Goal: Task Accomplishment & Management: Use online tool/utility

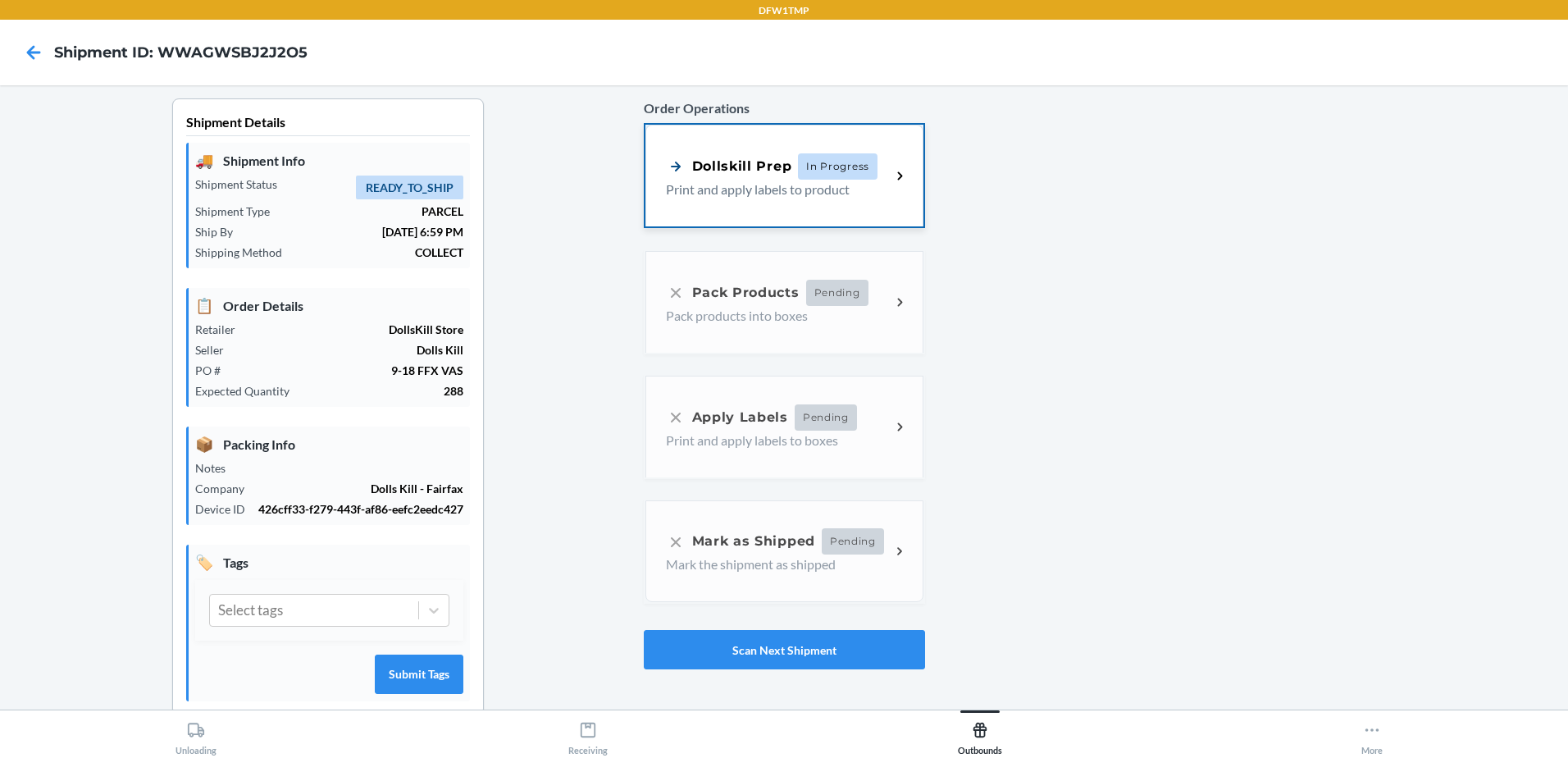
click at [703, 194] on p "Print and apply labels to product" at bounding box center [772, 190] width 212 height 20
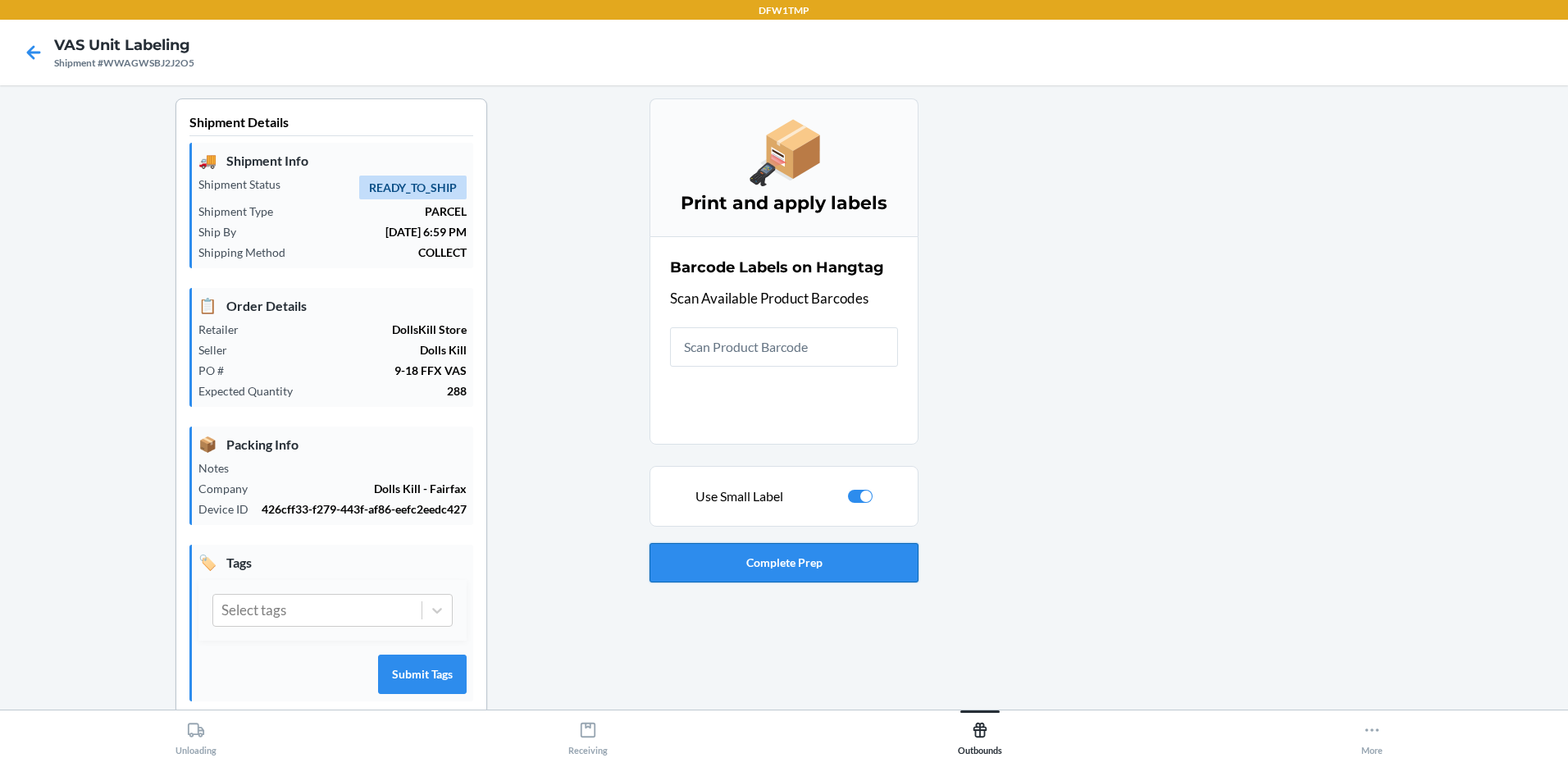
click at [817, 561] on button "Complete Prep" at bounding box center [783, 562] width 269 height 39
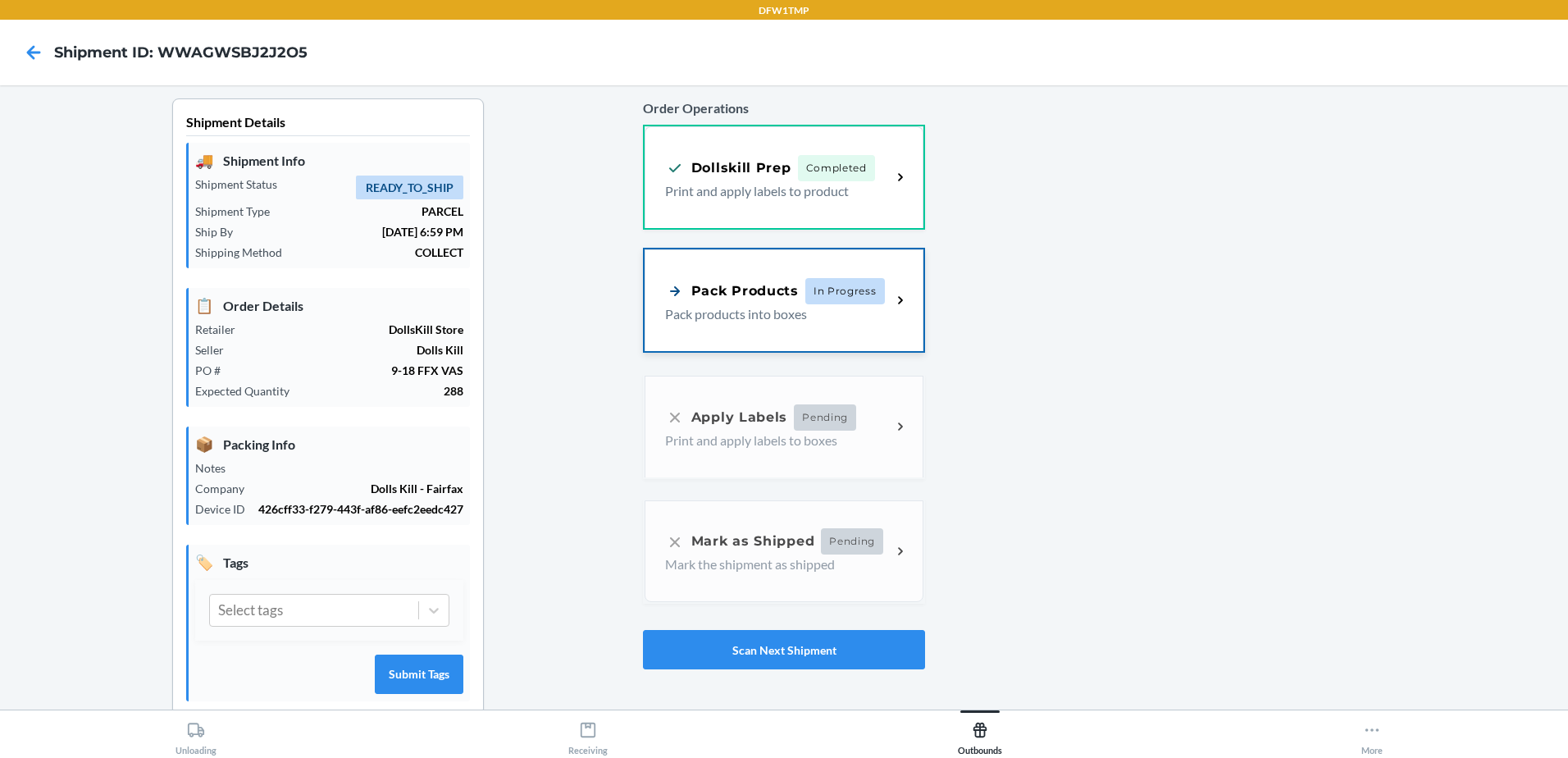
click at [727, 301] on div "Pack Products" at bounding box center [732, 290] width 134 height 21
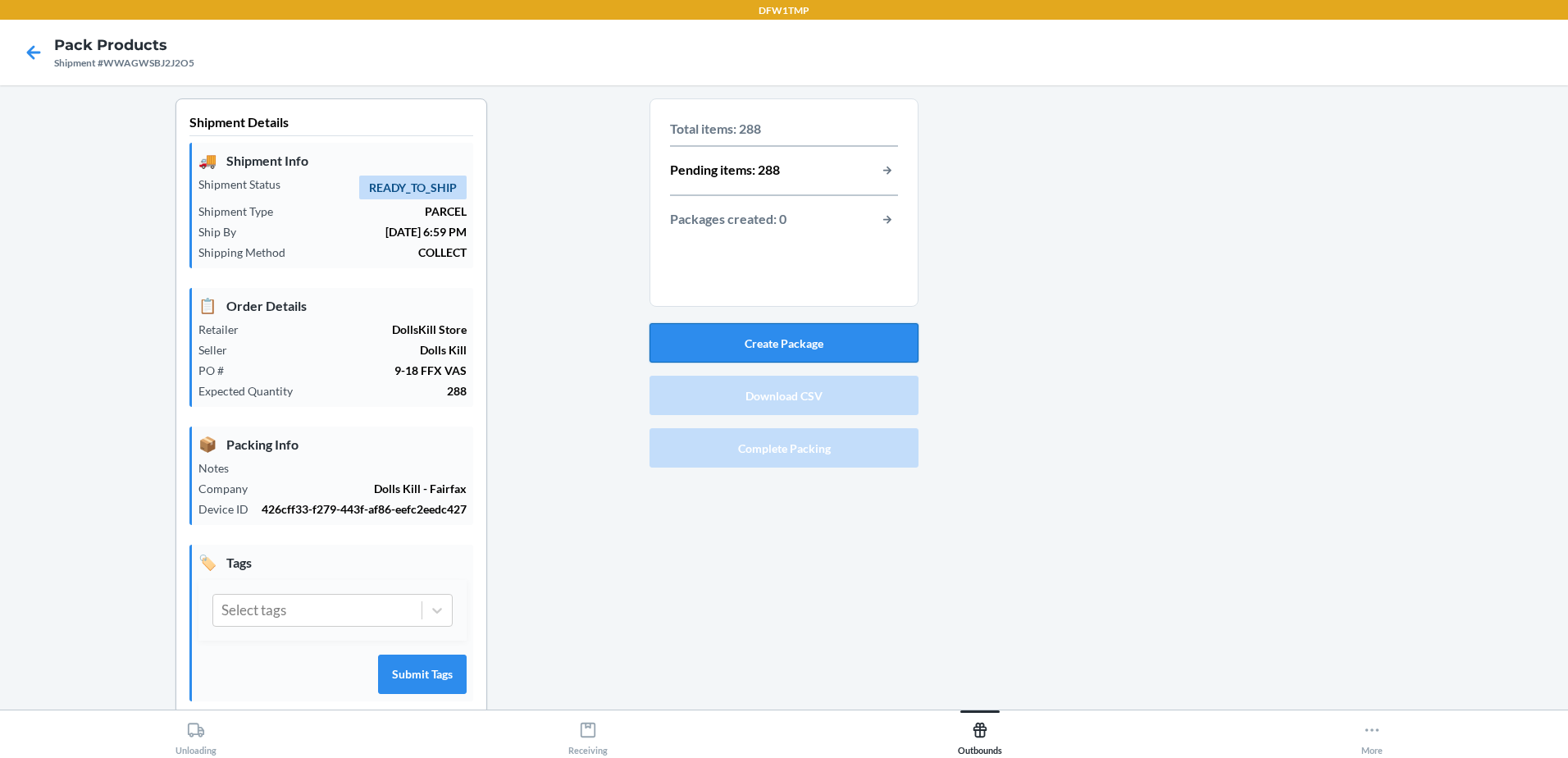
click at [780, 342] on button "Create Package" at bounding box center [783, 342] width 269 height 39
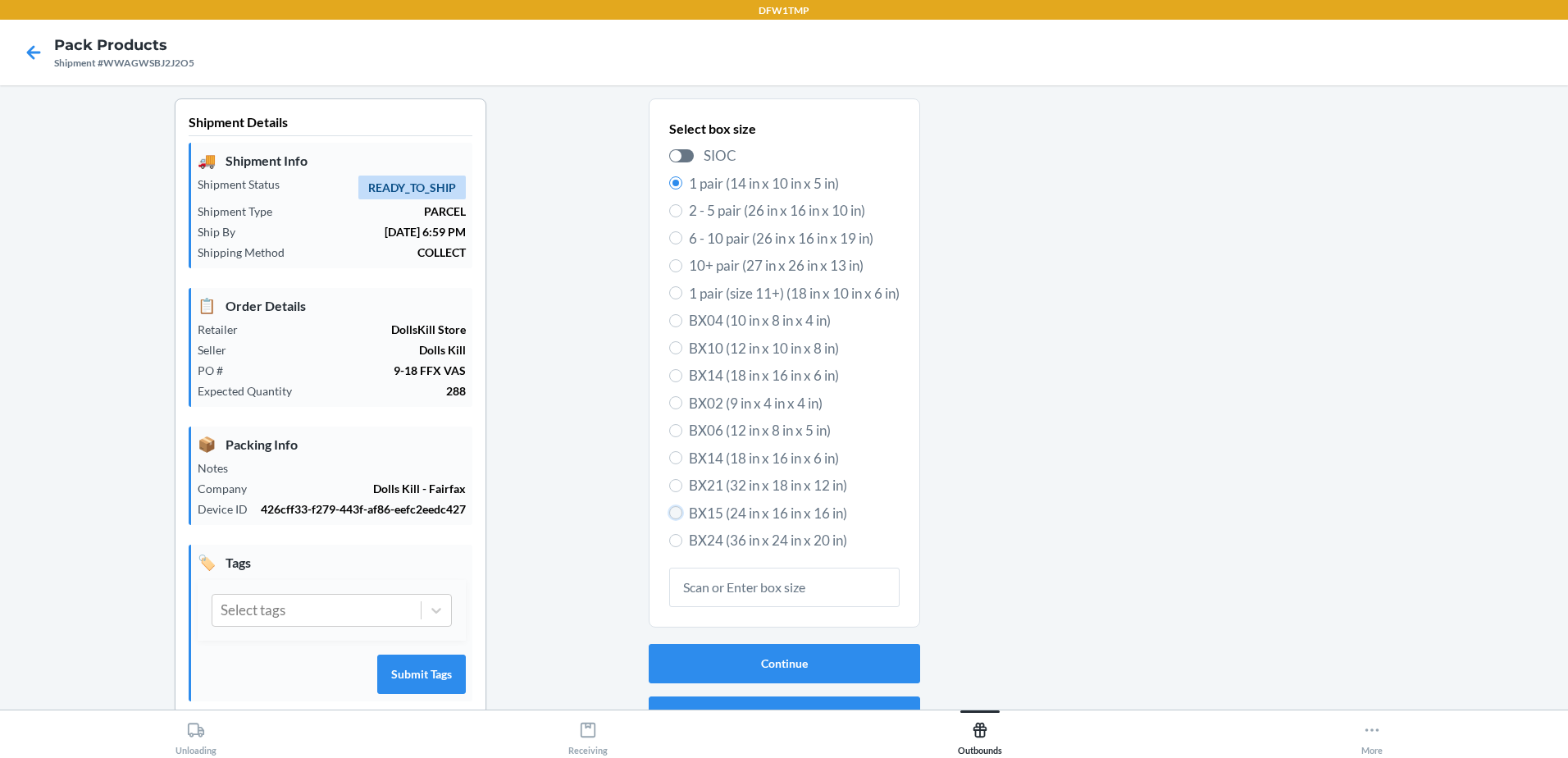
click at [669, 515] on input "BX15 (24 in x 16 in x 16 in)" at bounding box center [676, 513] width 13 height 13
radio input "true"
radio input "false"
click at [714, 654] on button "Continue" at bounding box center [785, 663] width 271 height 39
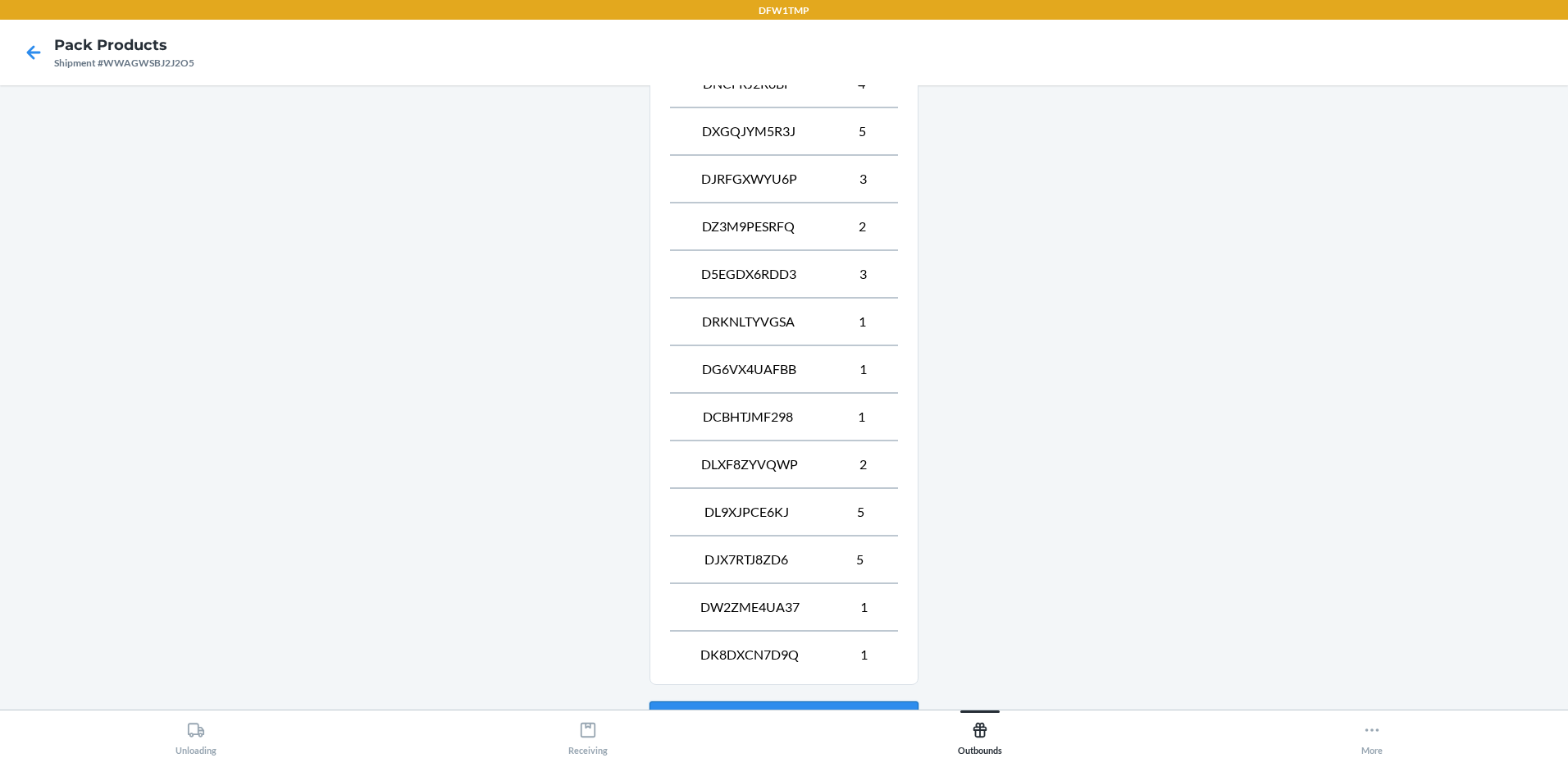
scroll to position [842, 0]
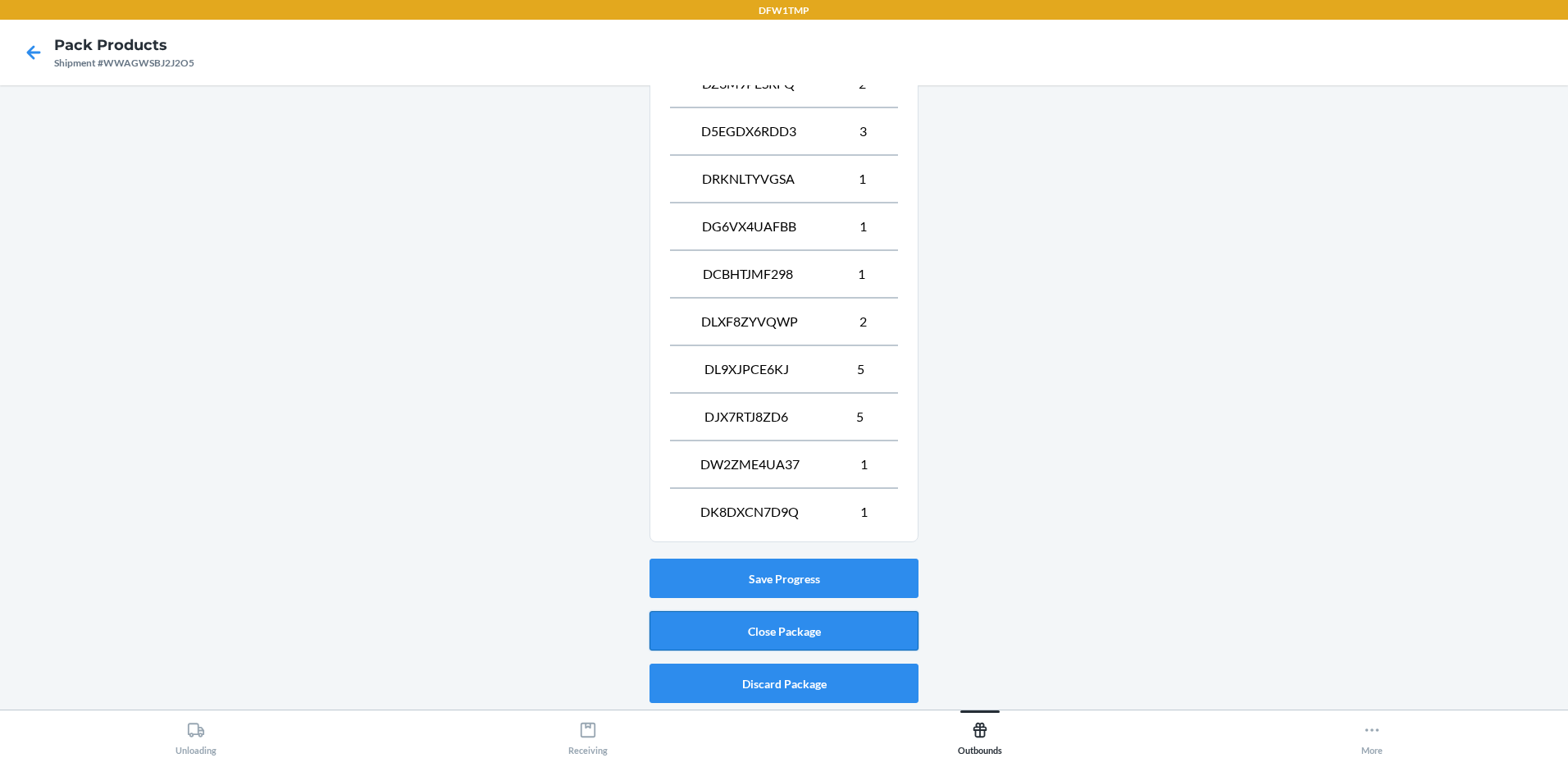
click at [774, 619] on button "Close Package" at bounding box center [783, 630] width 269 height 39
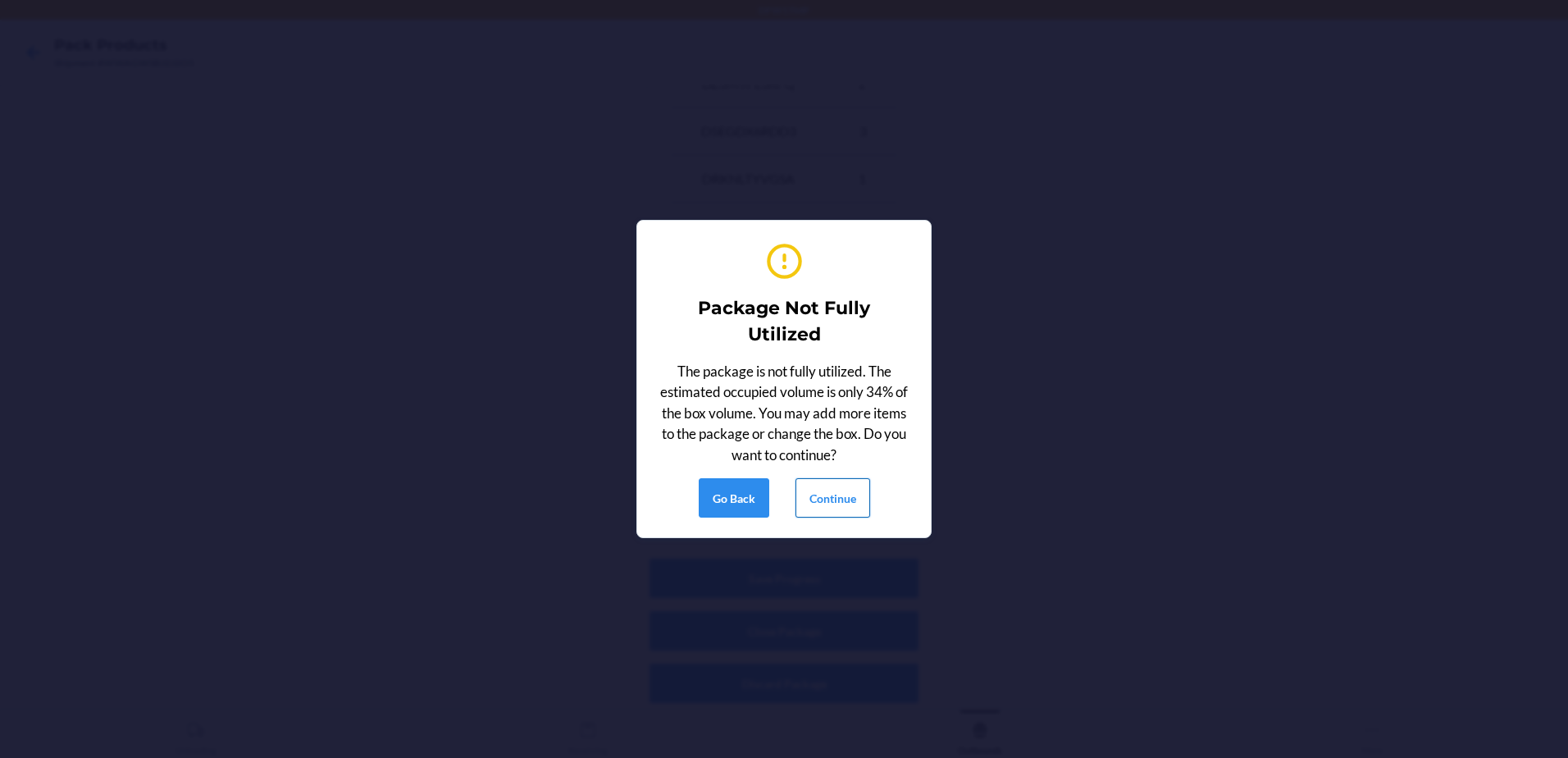
click at [827, 505] on button "Continue" at bounding box center [833, 498] width 75 height 39
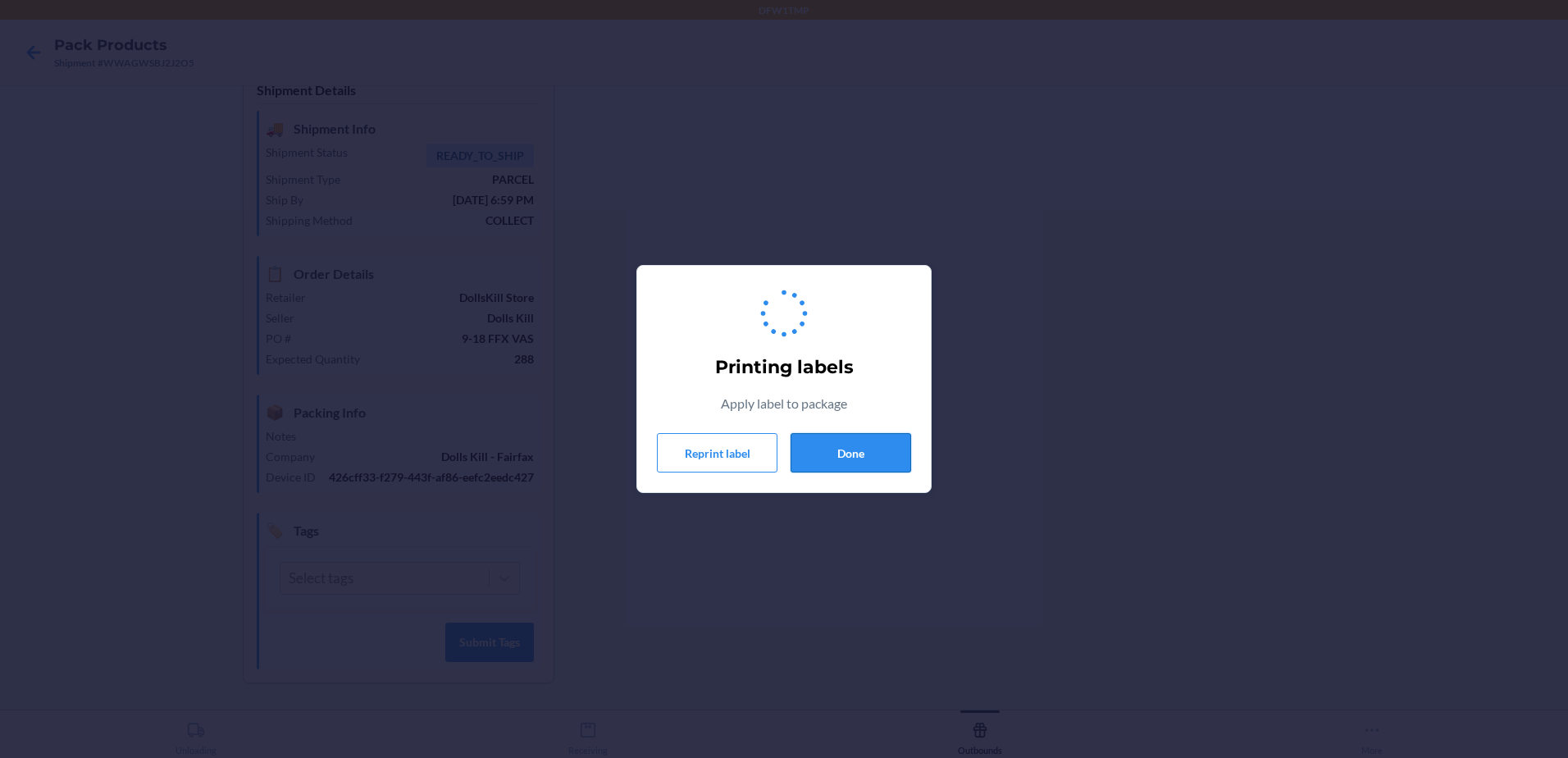
click at [821, 456] on button "Done" at bounding box center [851, 452] width 121 height 39
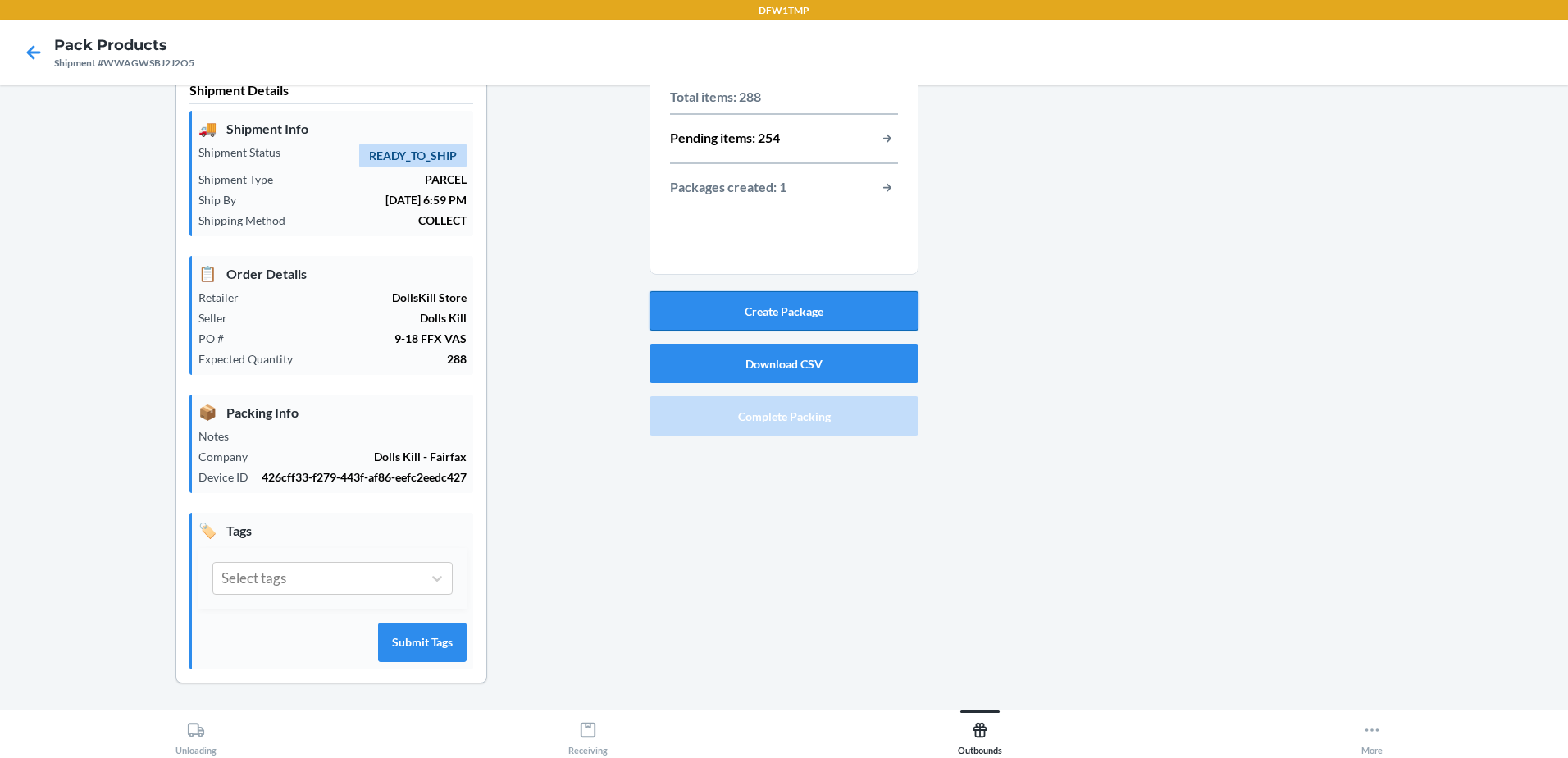
click at [747, 300] on button "Create Package" at bounding box center [783, 310] width 269 height 39
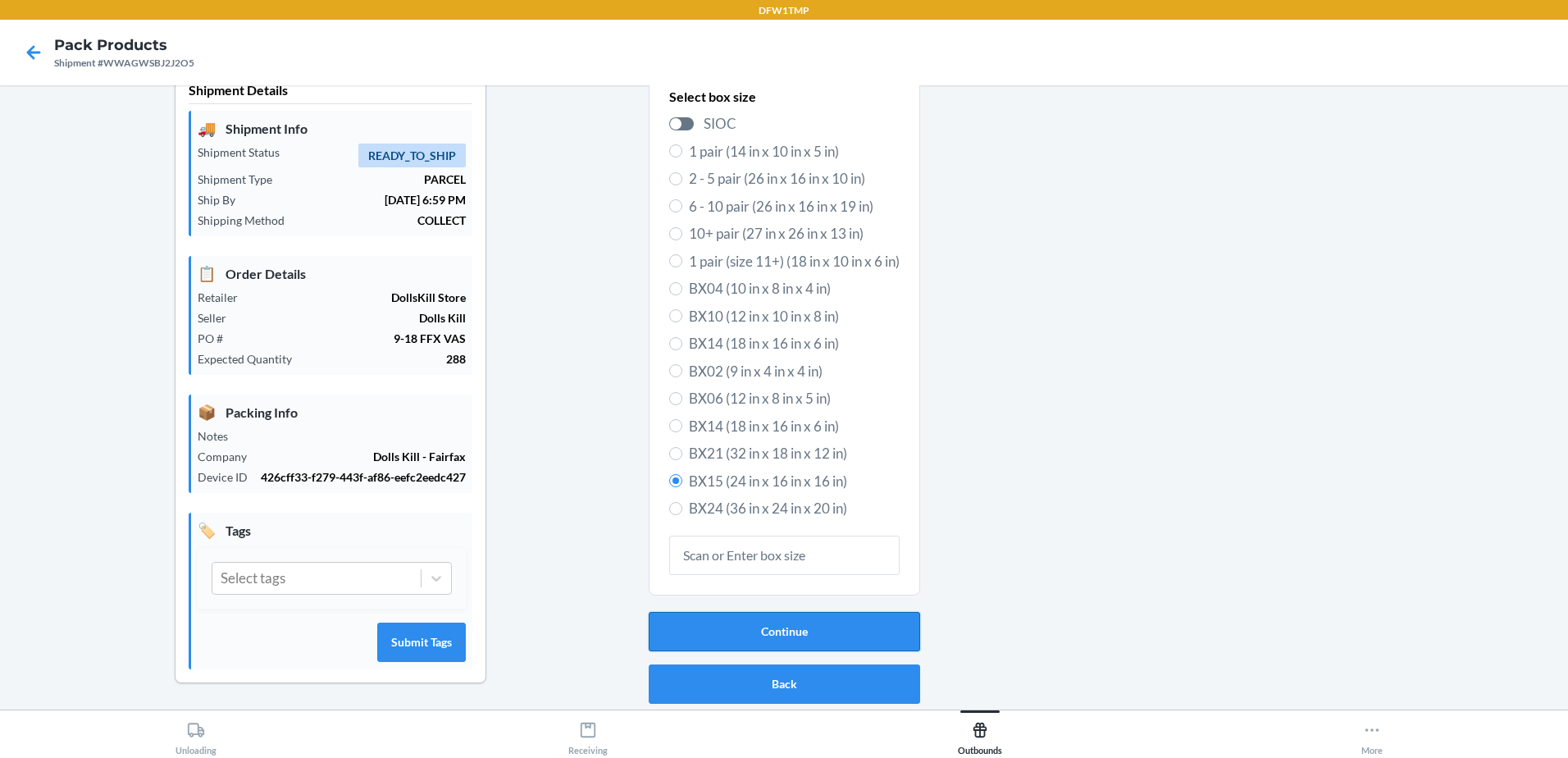
click at [755, 620] on button "Continue" at bounding box center [785, 631] width 271 height 39
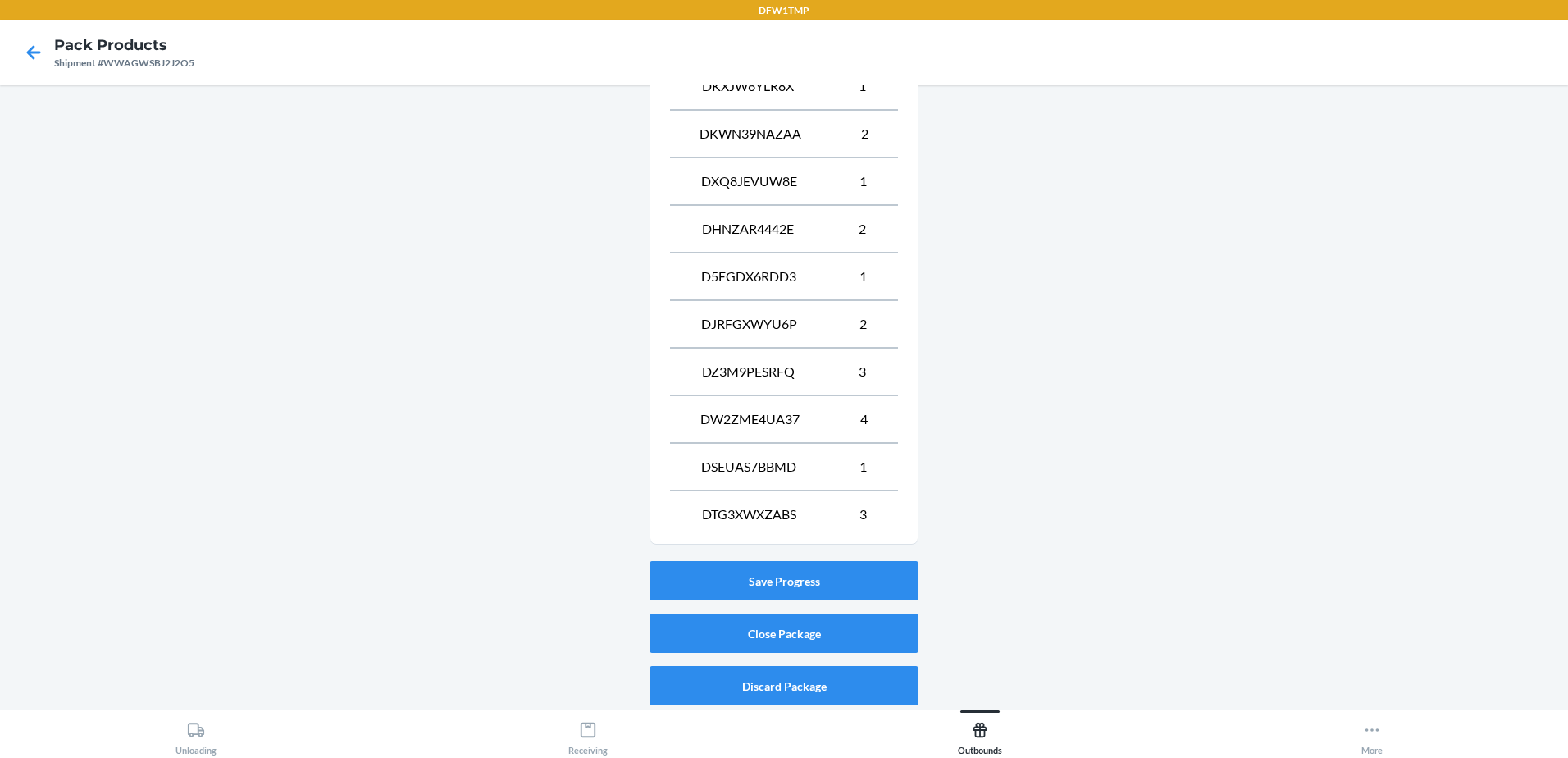
scroll to position [700, 0]
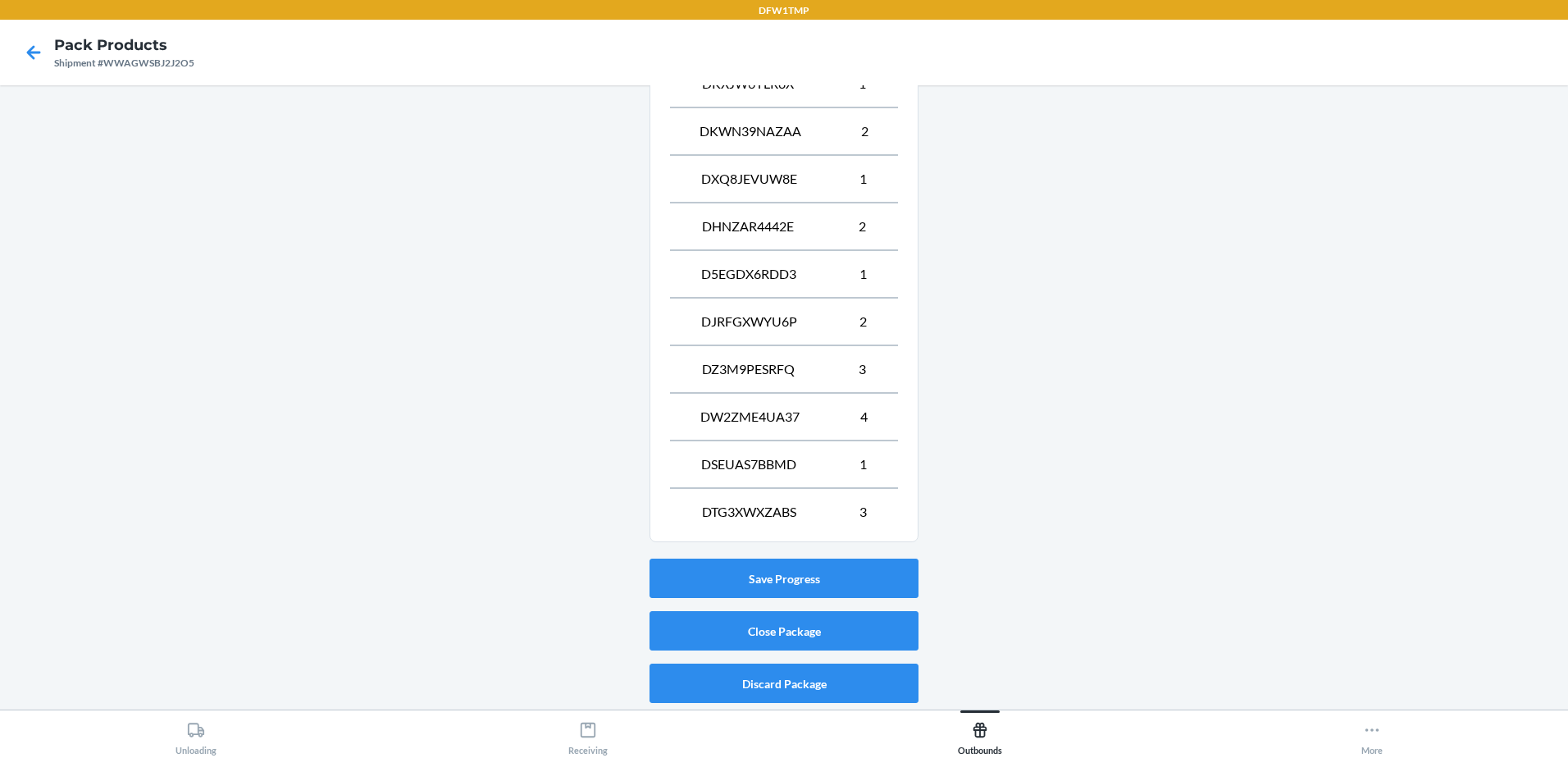
click at [727, 650] on div "Save Progress Close Package Discard Package" at bounding box center [783, 630] width 269 height 157
click at [732, 632] on button "Close Package" at bounding box center [783, 630] width 269 height 39
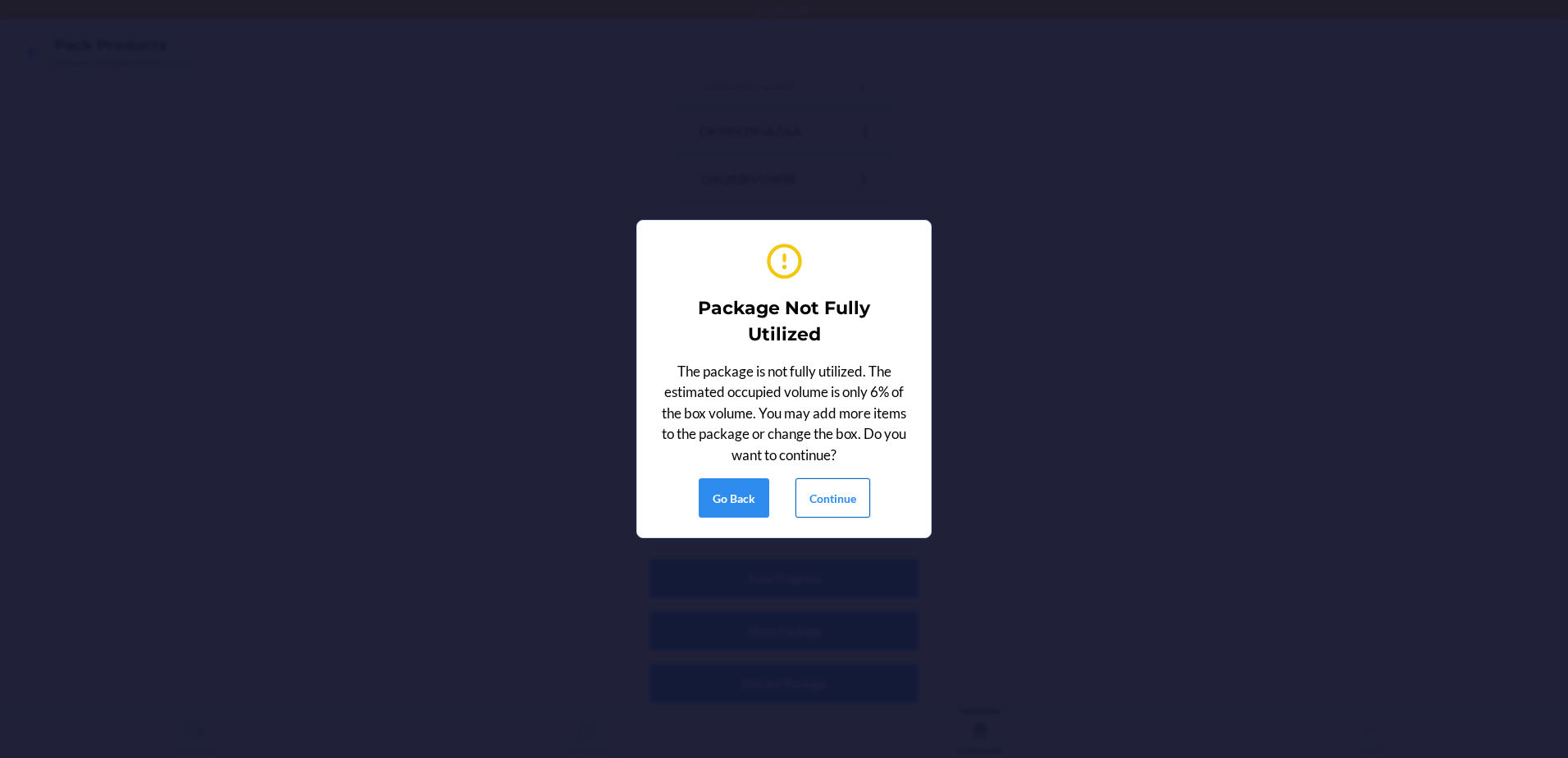
click at [814, 492] on button "Continue" at bounding box center [833, 498] width 75 height 39
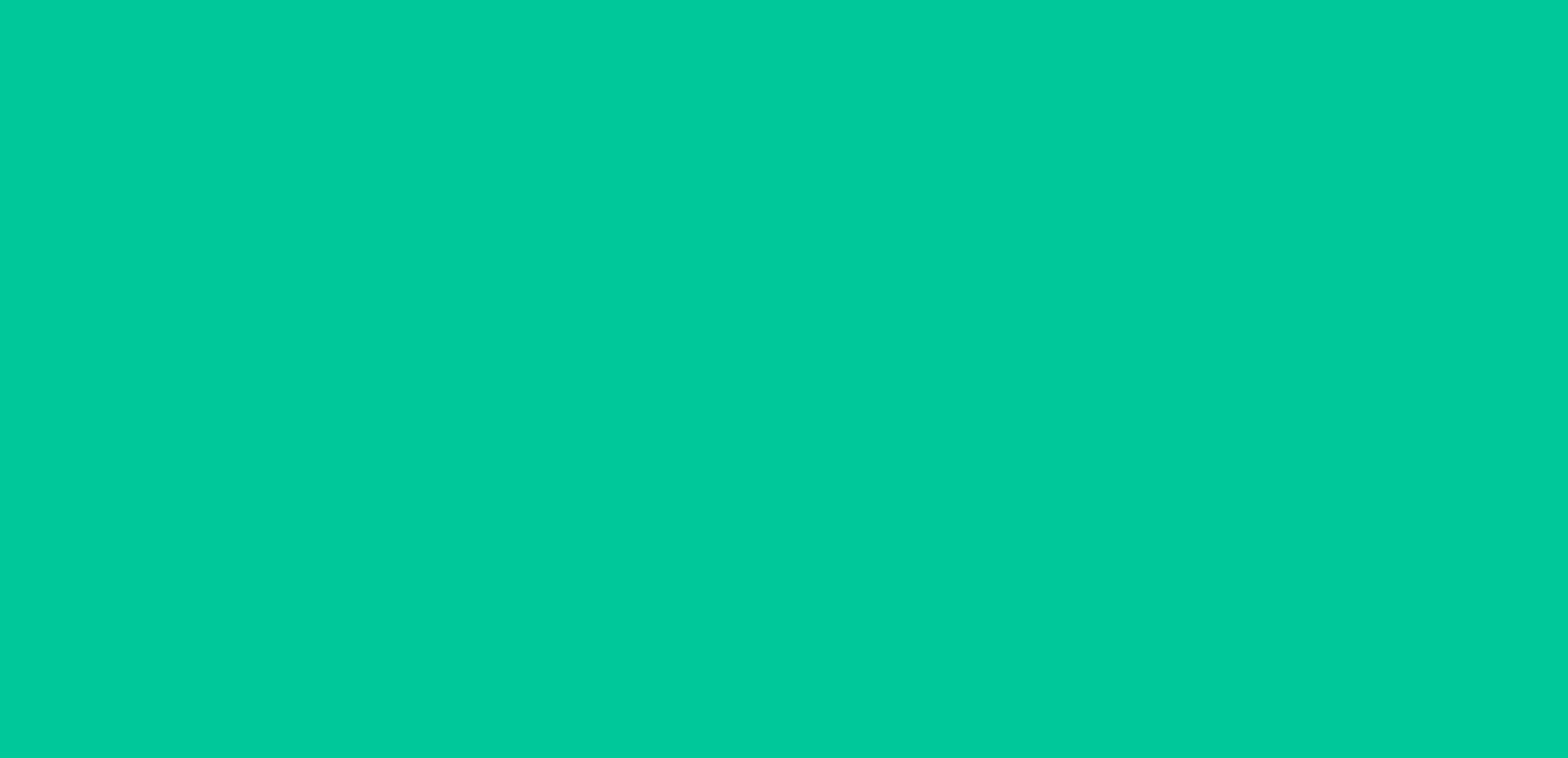
scroll to position [32, 0]
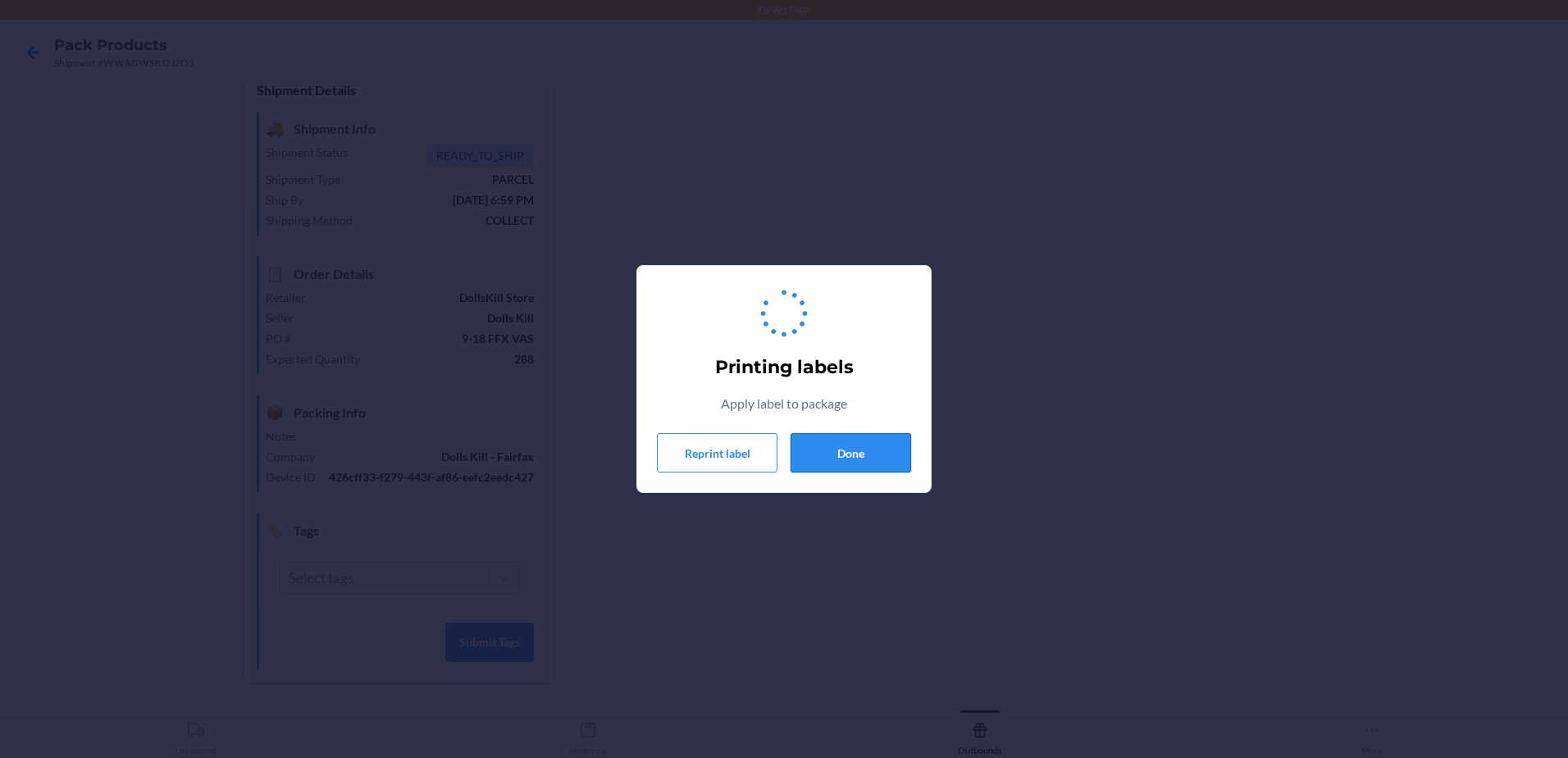
click at [846, 453] on button "Done" at bounding box center [851, 452] width 121 height 39
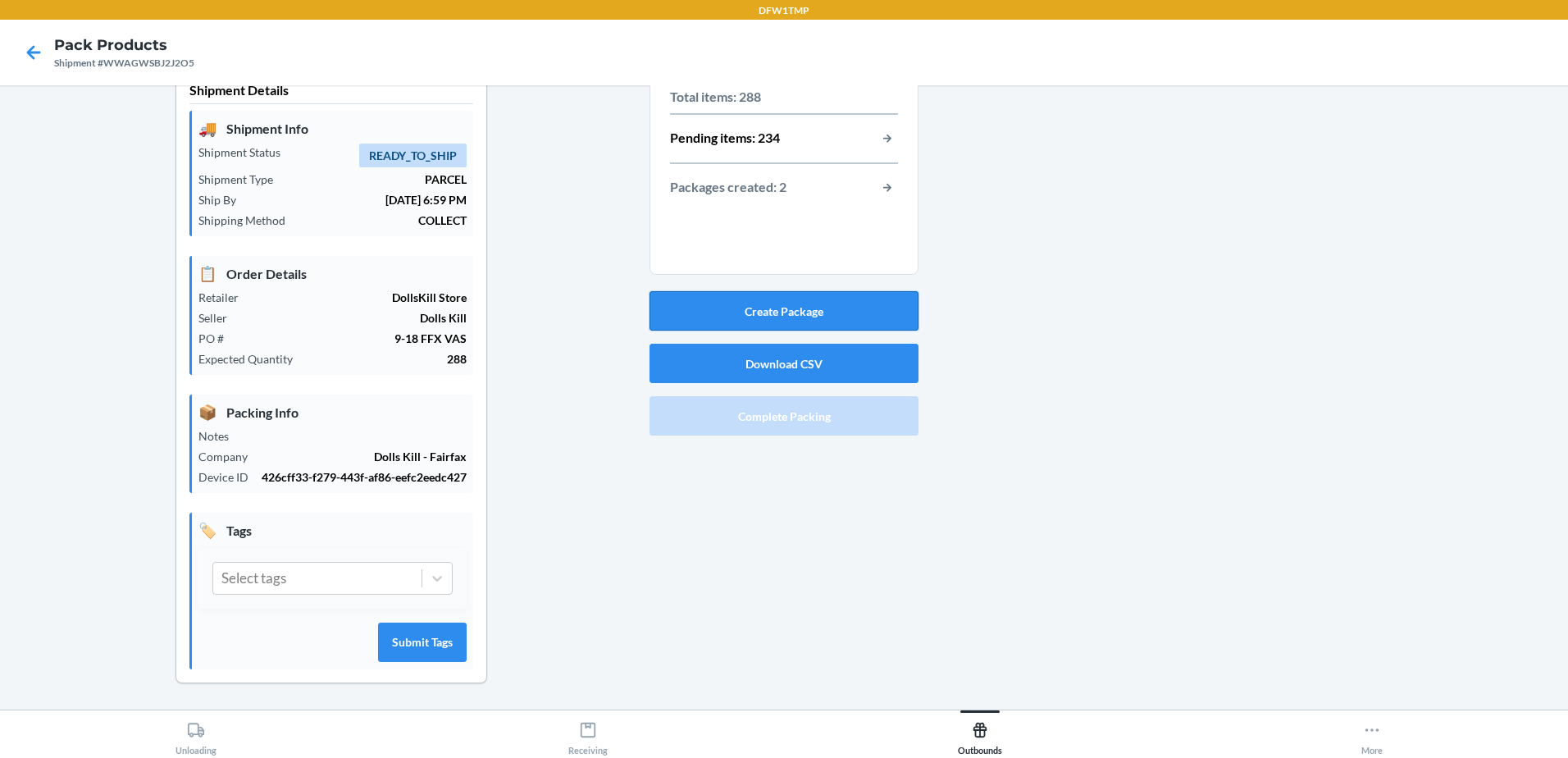
click at [692, 307] on button "Create Package" at bounding box center [783, 310] width 269 height 39
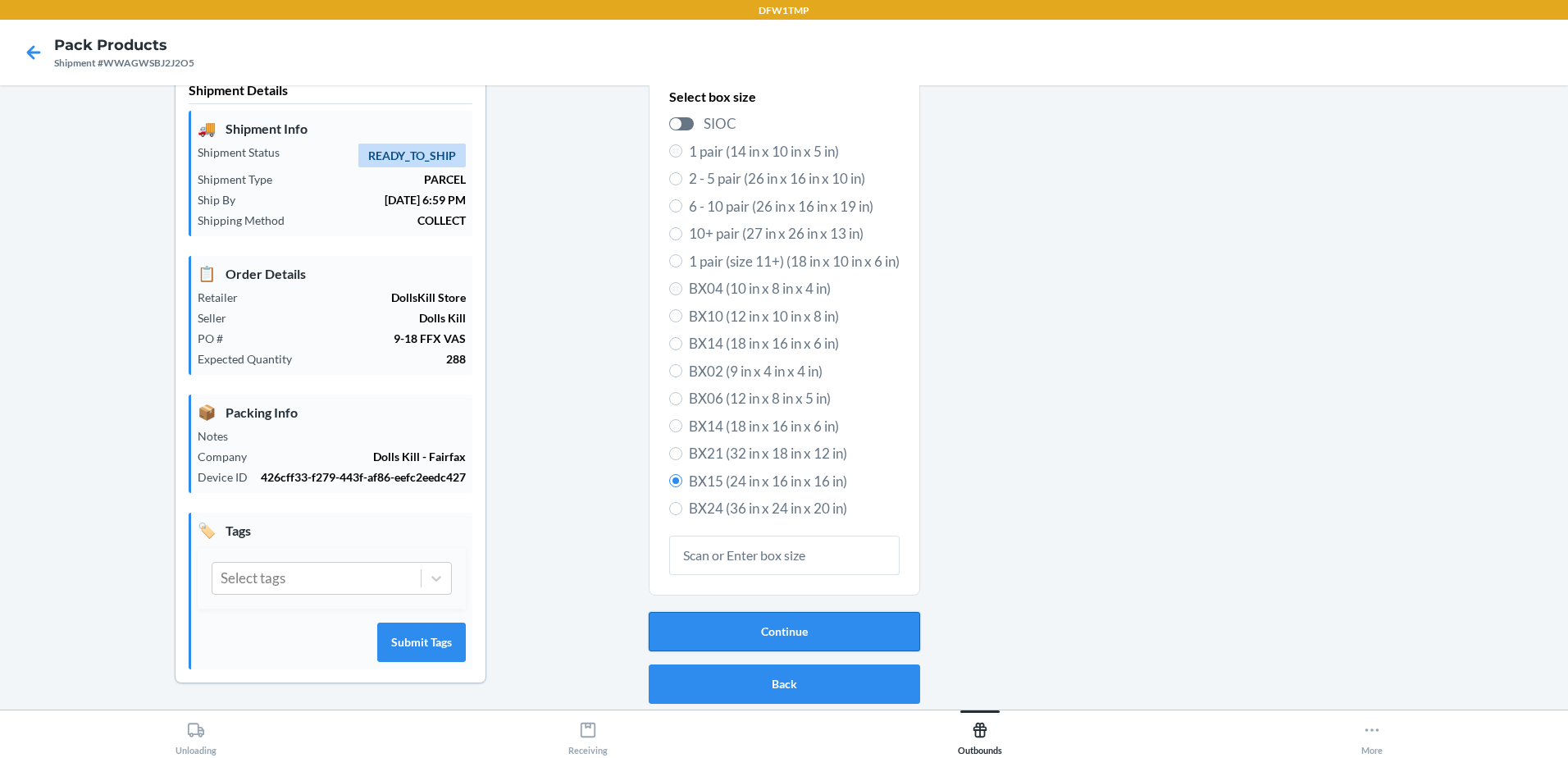
click at [793, 618] on button "Continue" at bounding box center [785, 631] width 271 height 39
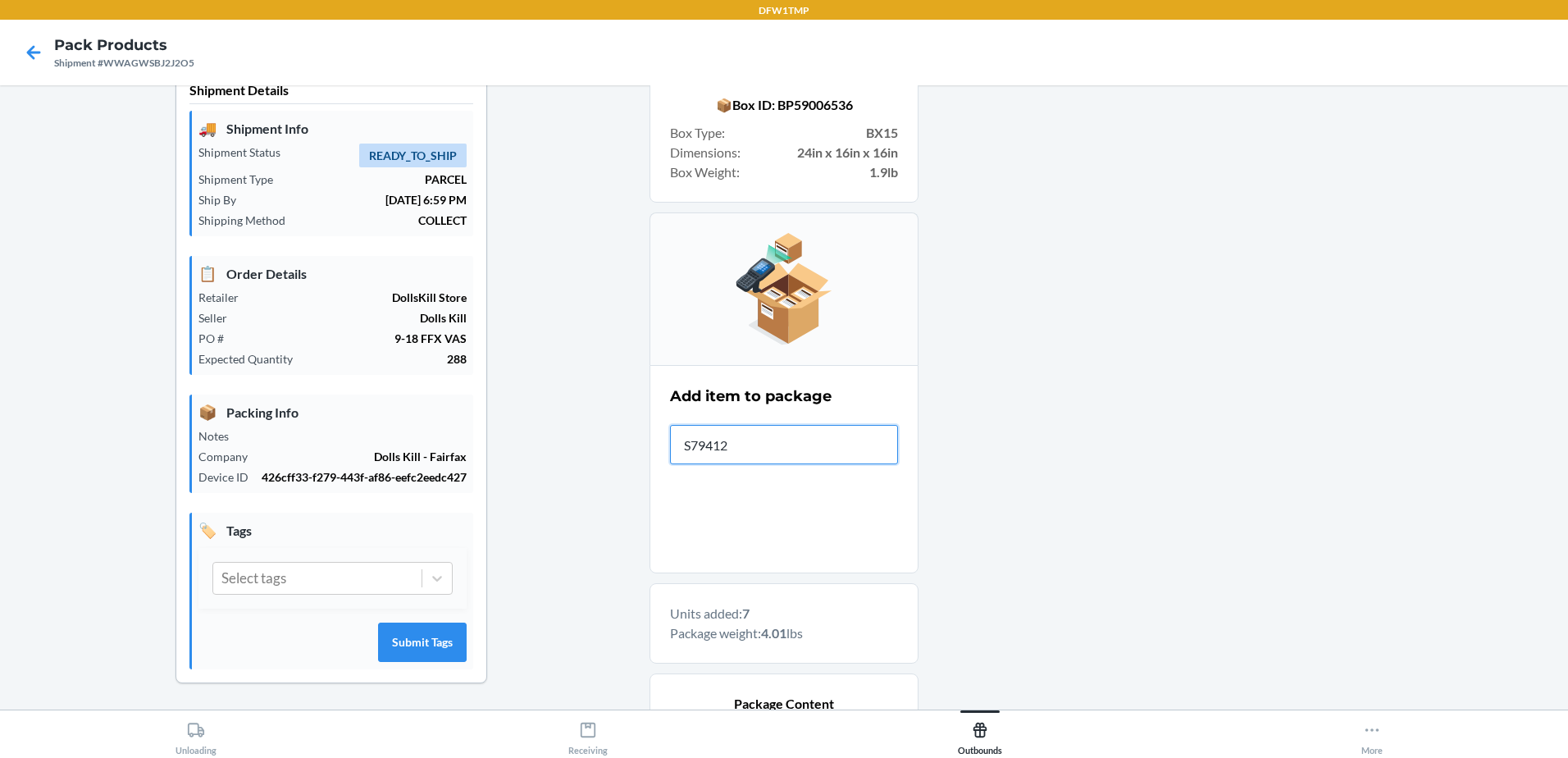
type input "S794124"
type input "S18"
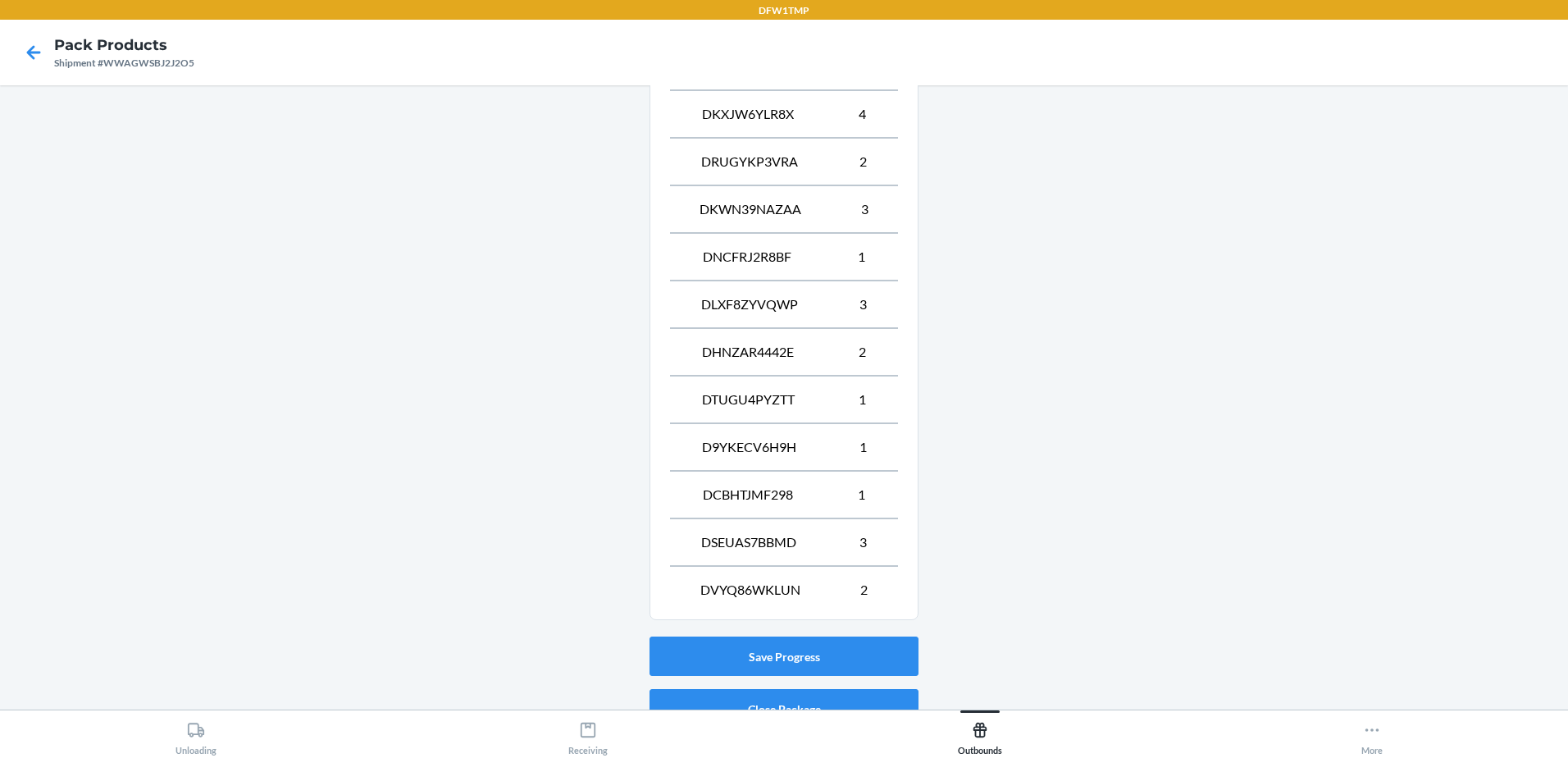
scroll to position [842, 0]
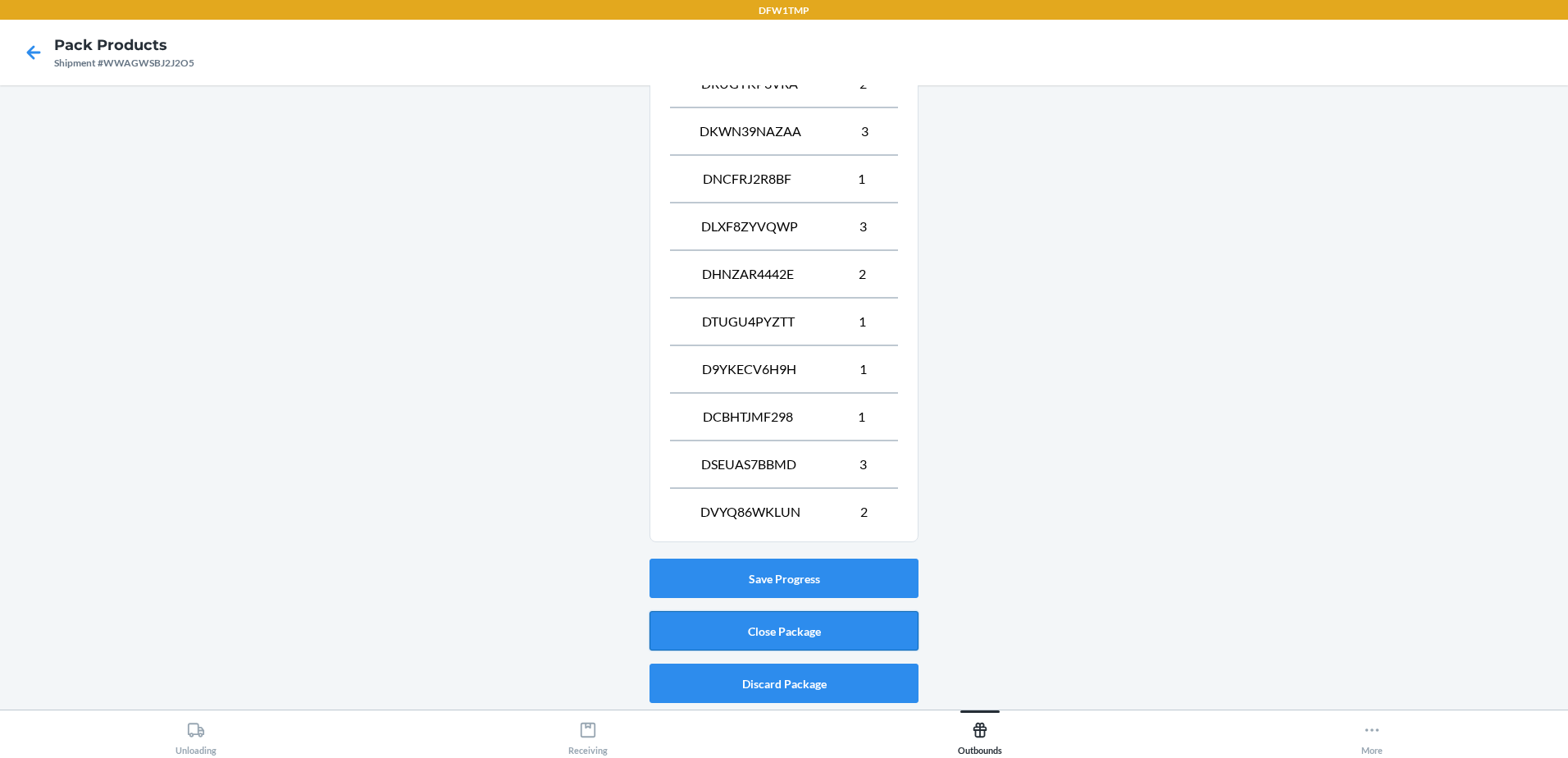
click at [763, 628] on button "Close Package" at bounding box center [783, 630] width 269 height 39
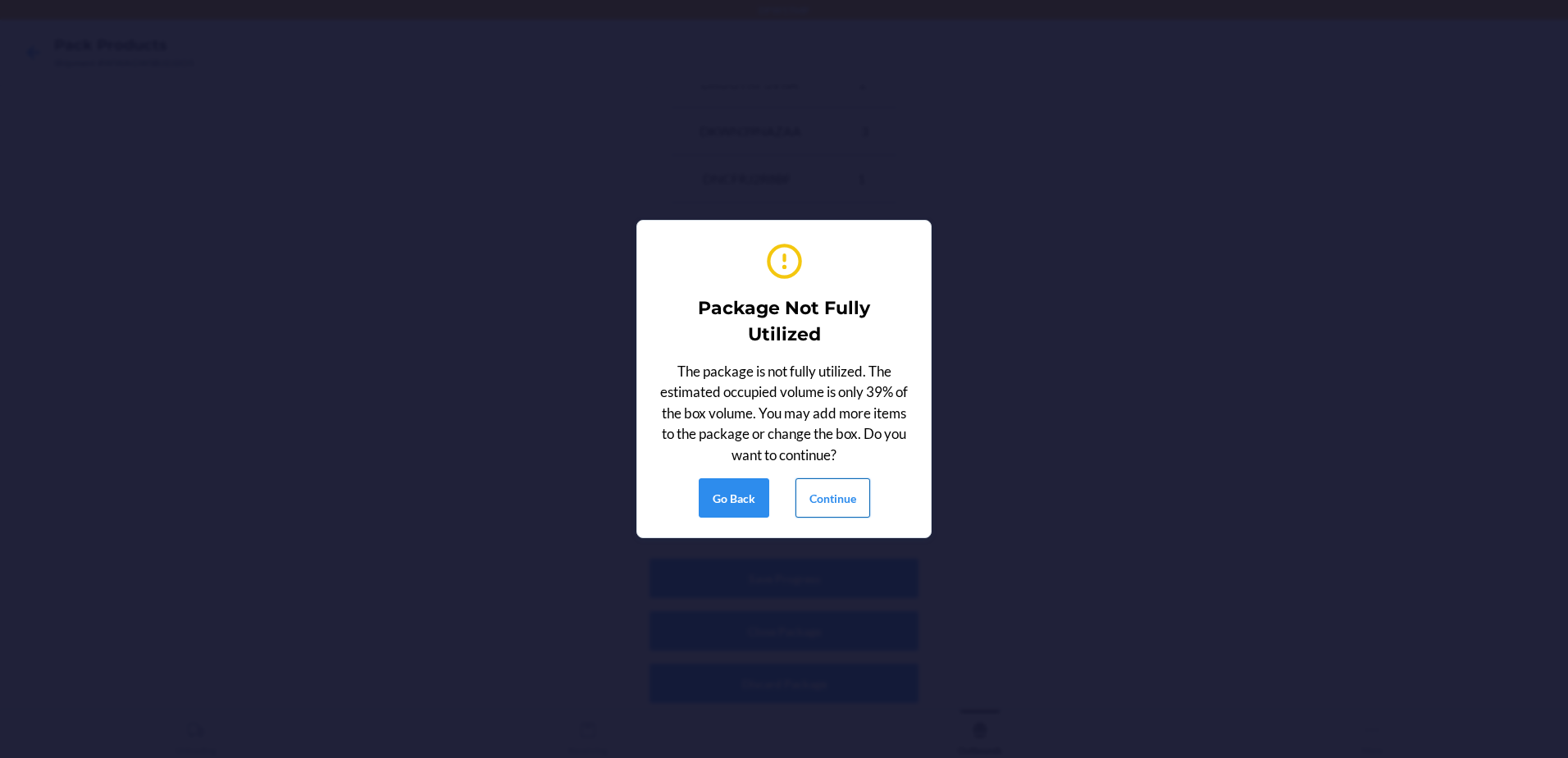
click at [811, 503] on button "Continue" at bounding box center [833, 498] width 75 height 39
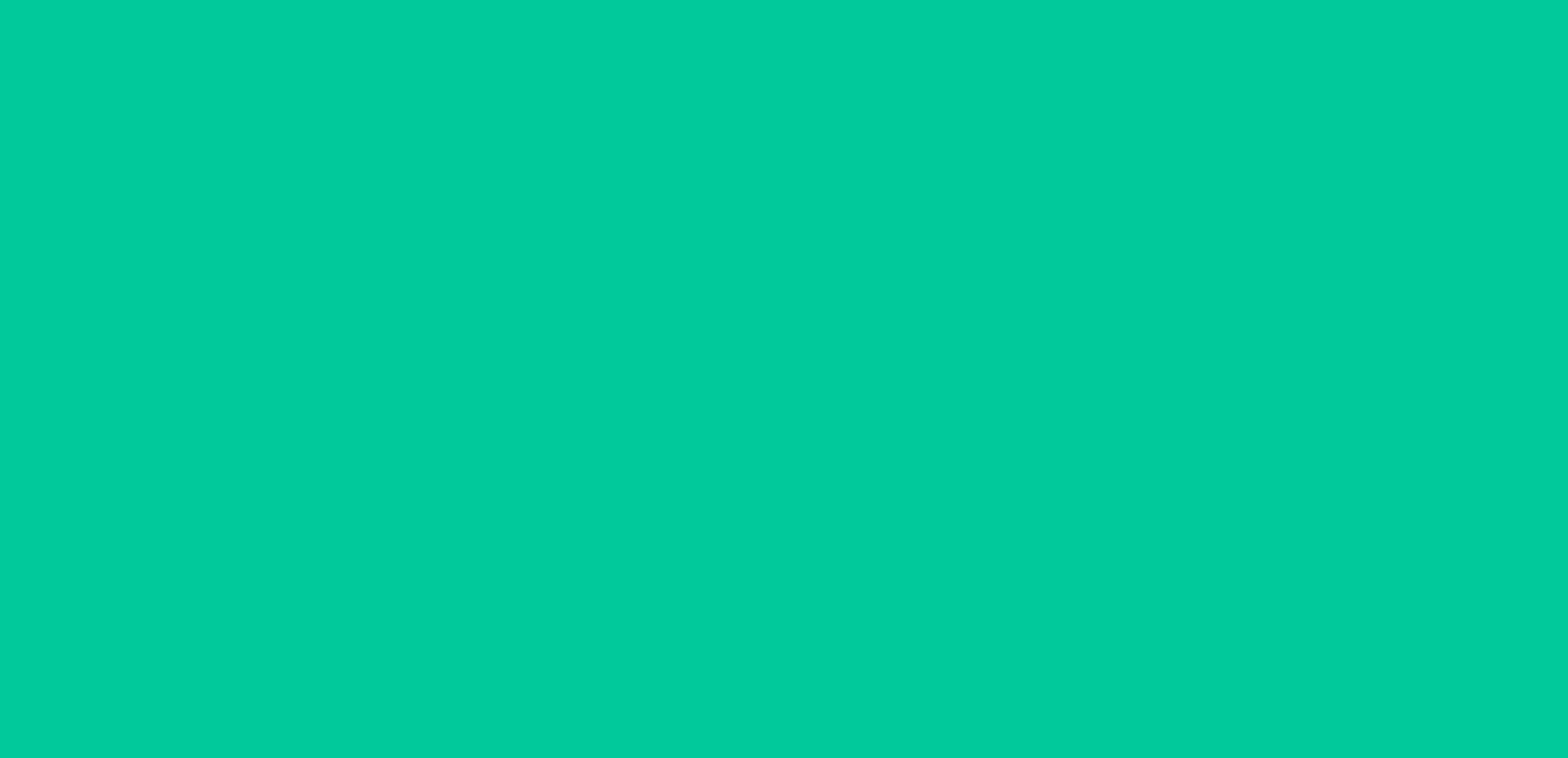
scroll to position [32, 0]
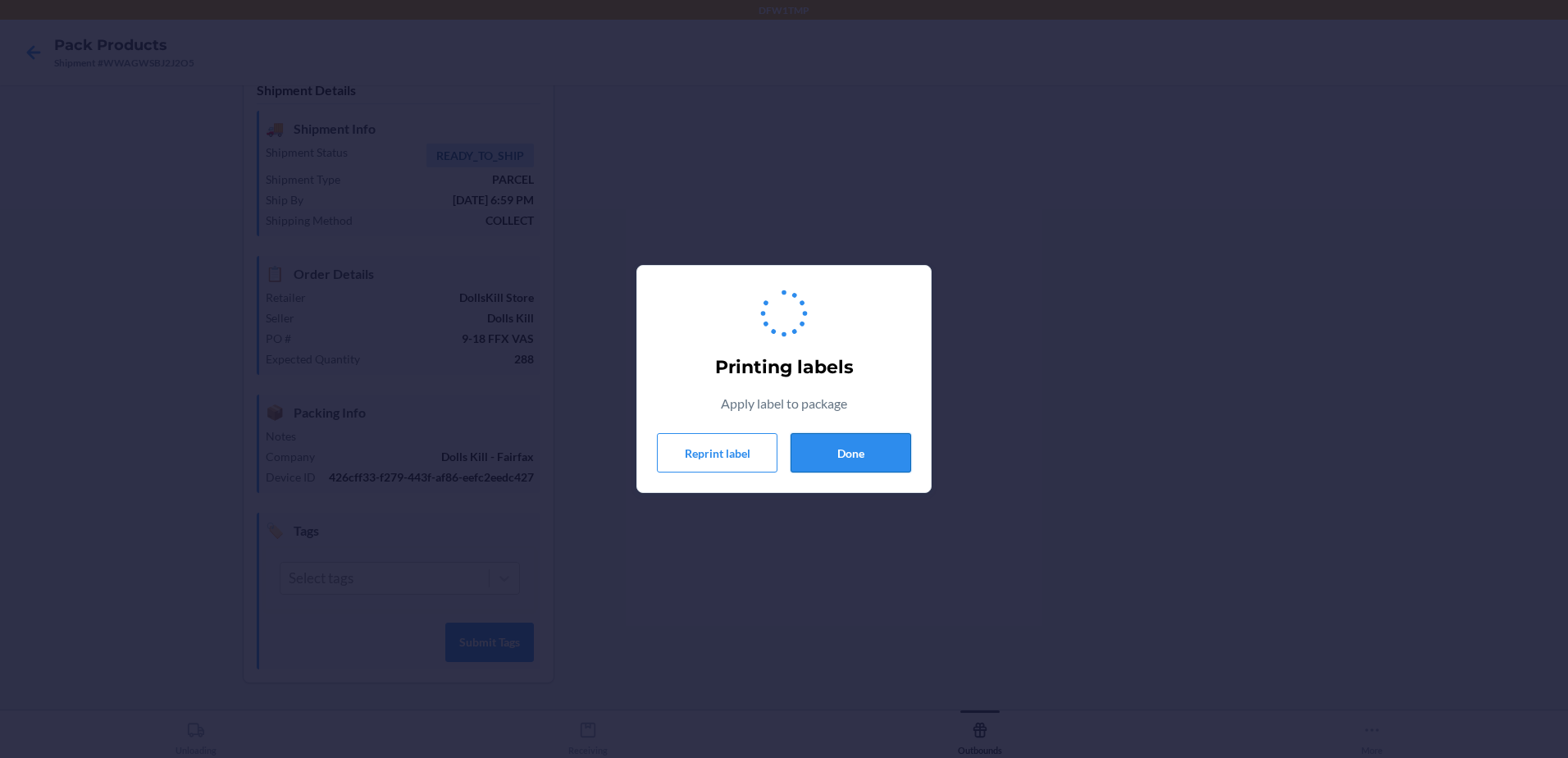
click at [868, 448] on button "Done" at bounding box center [851, 452] width 121 height 39
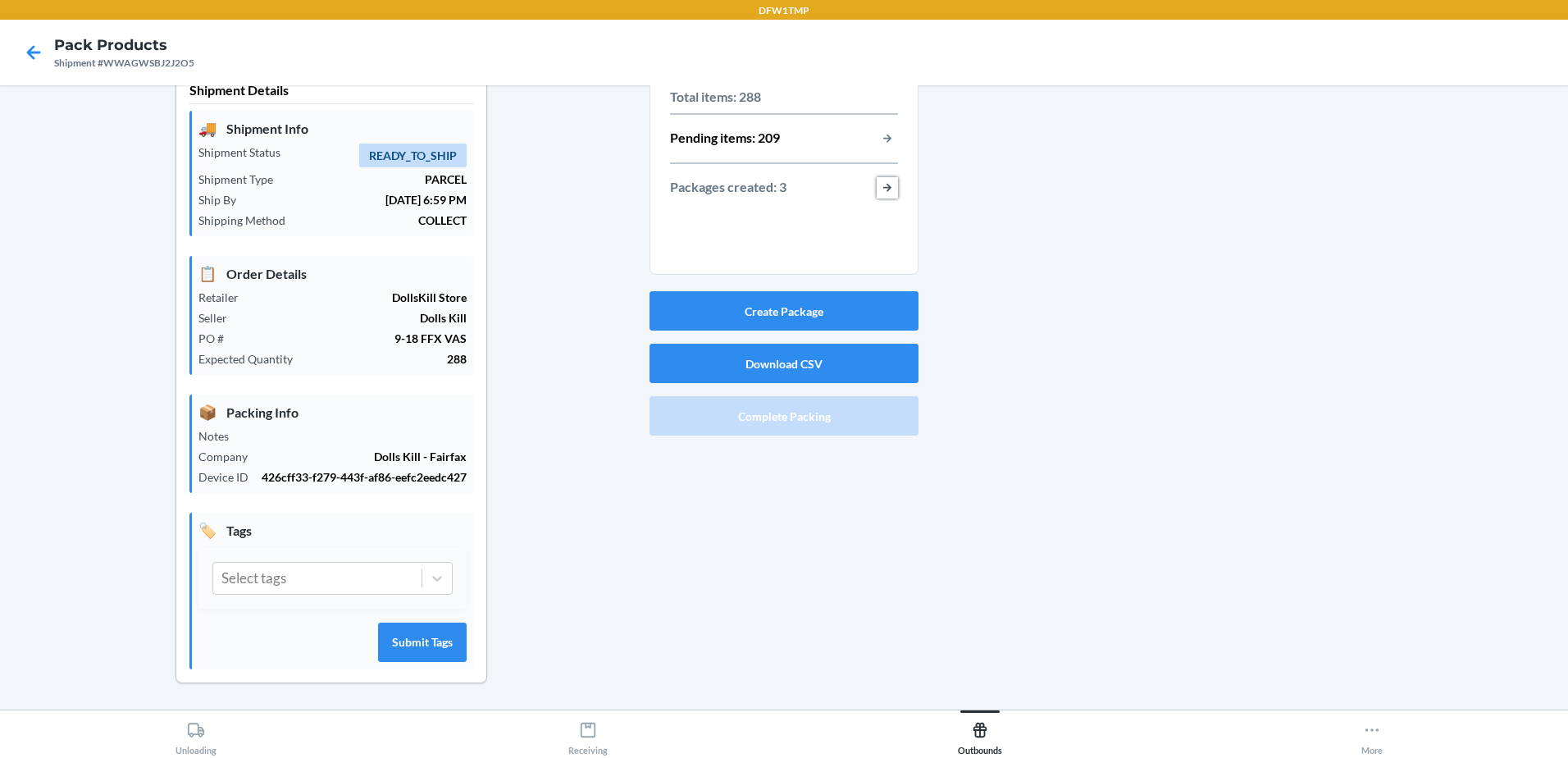
click at [878, 188] on button "button-view-packages-created" at bounding box center [887, 188] width 22 height 22
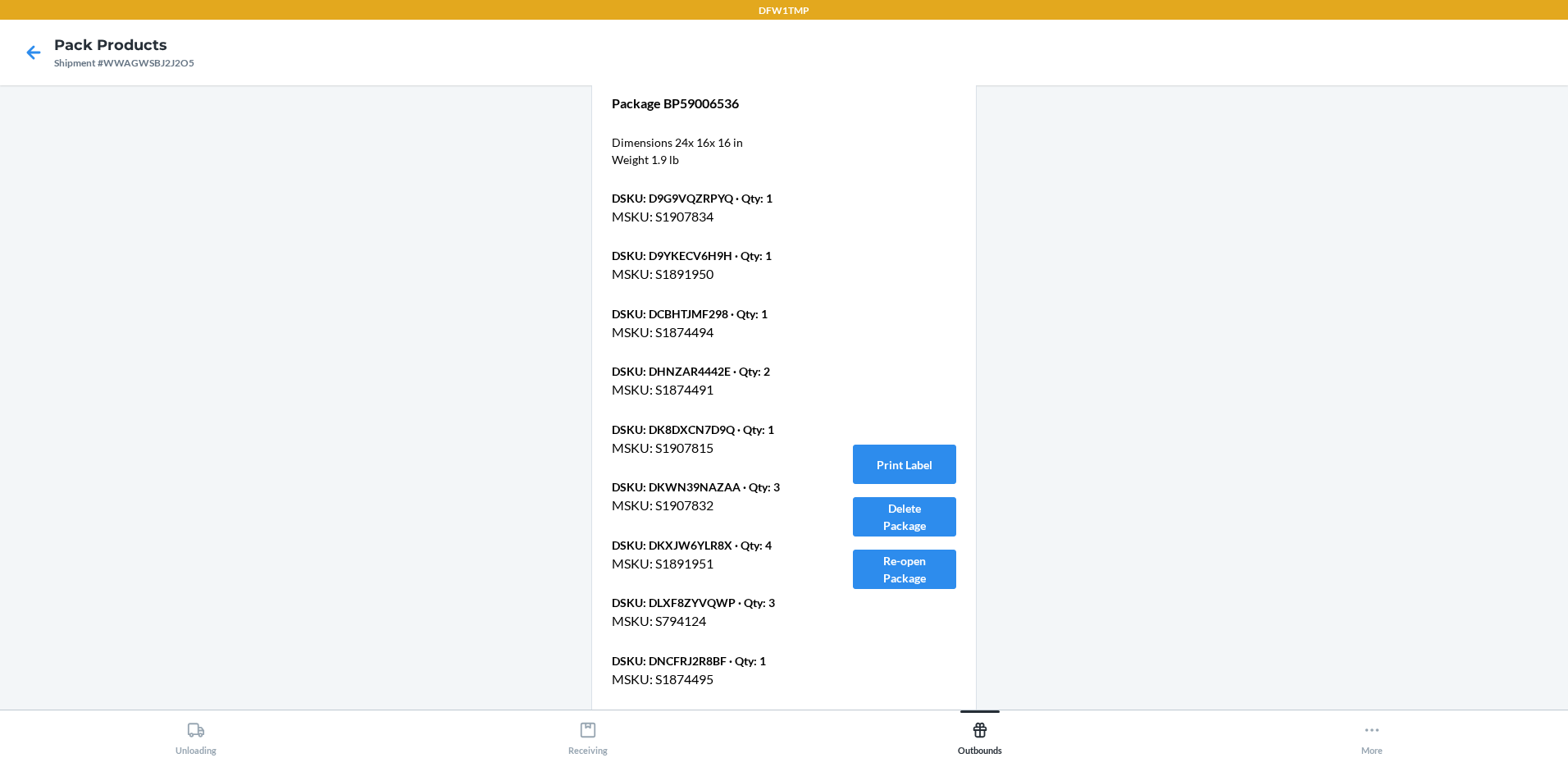
scroll to position [1507, 0]
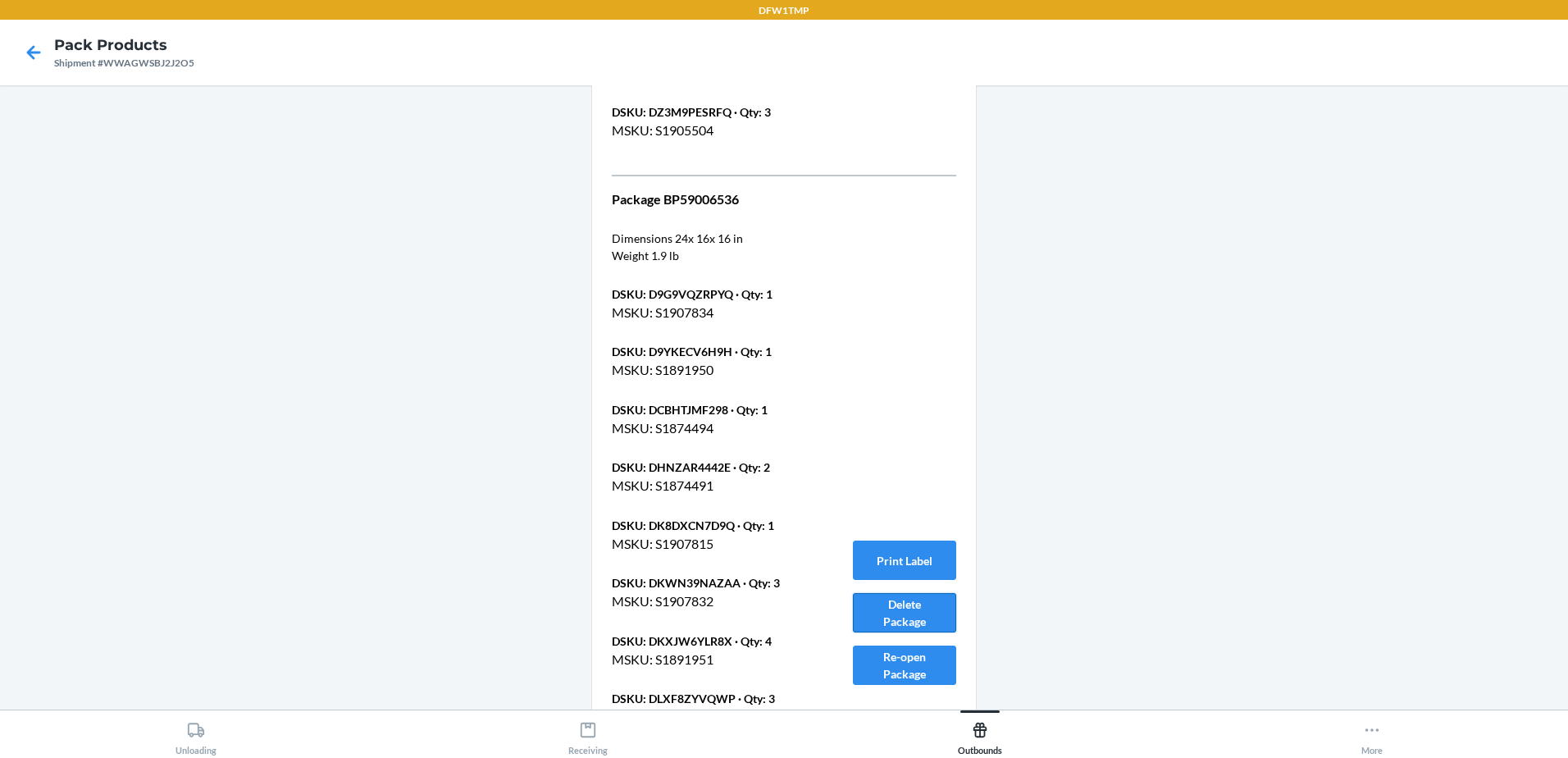
click at [908, 613] on button "Delete Package" at bounding box center [905, 612] width 103 height 39
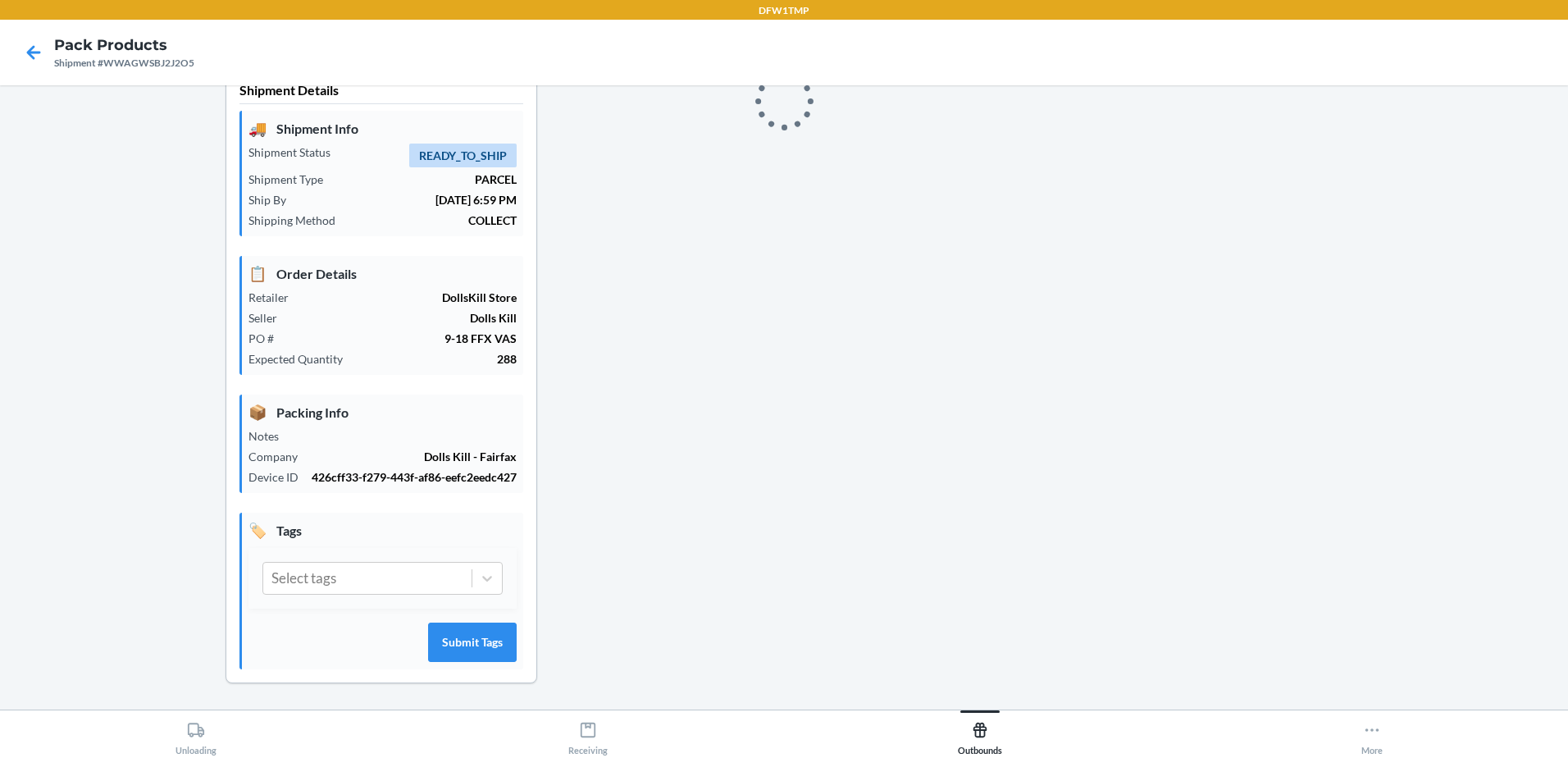
scroll to position [32, 0]
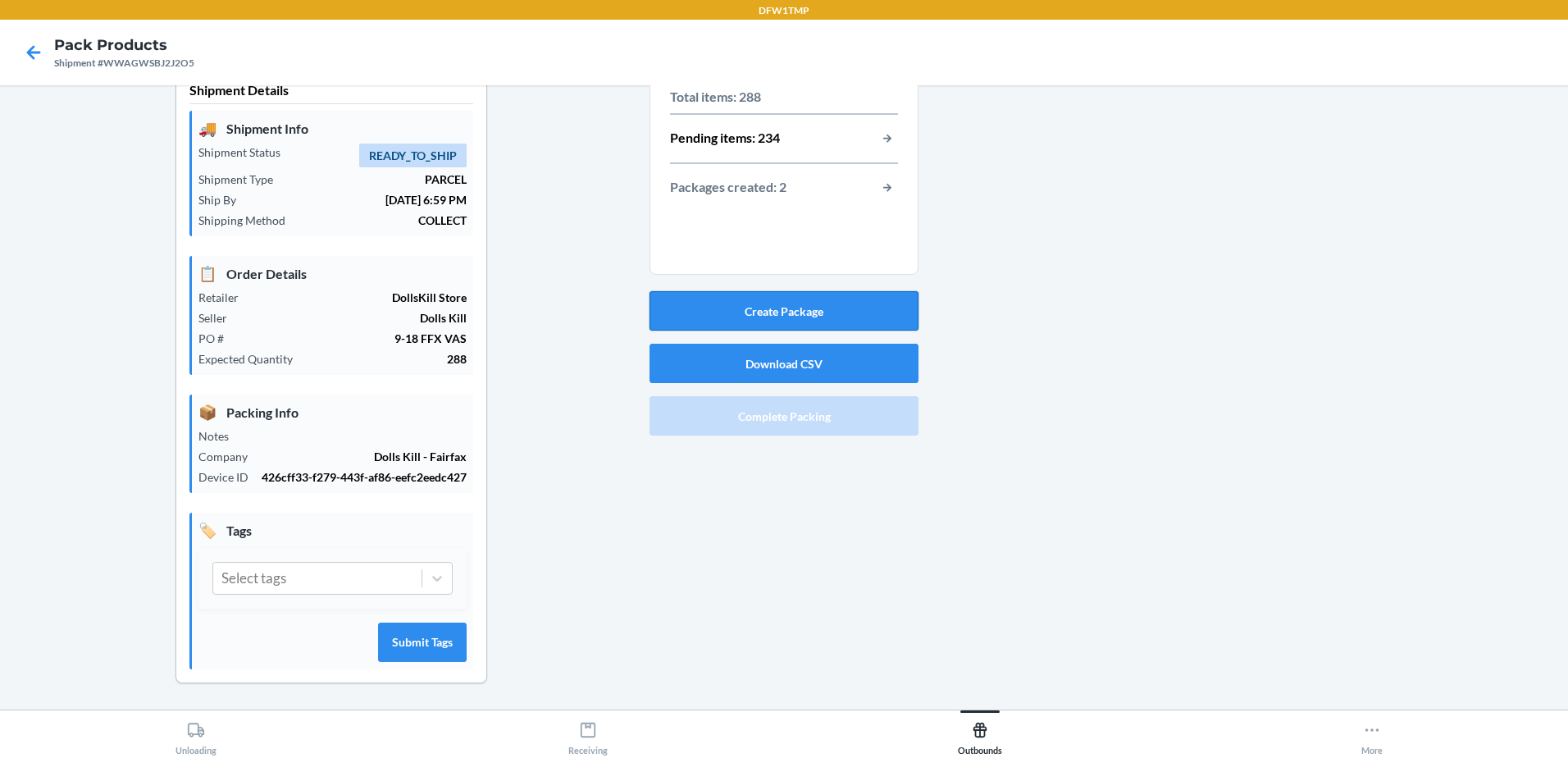
click at [809, 308] on button "Create Package" at bounding box center [783, 310] width 269 height 39
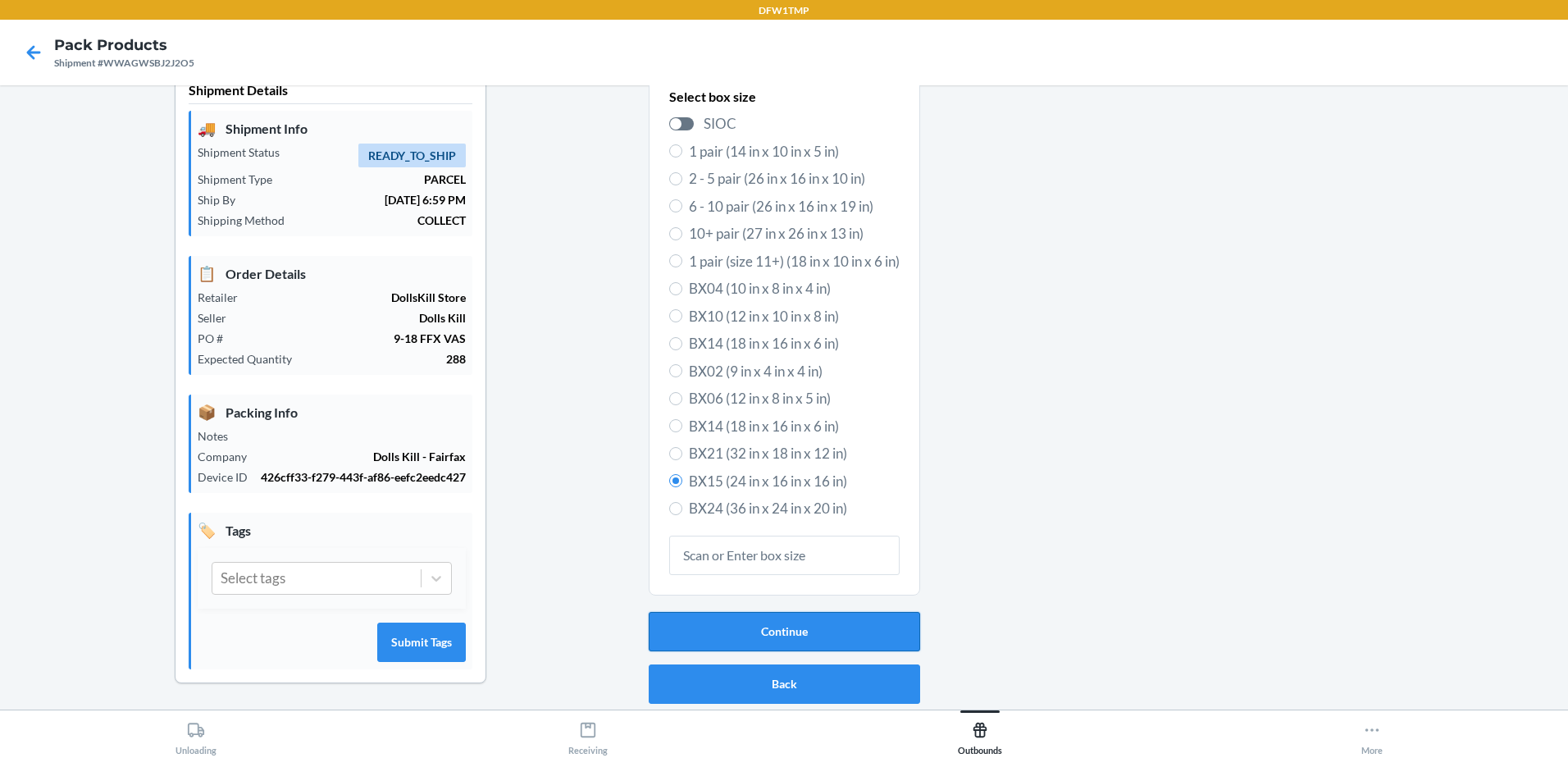
click at [742, 629] on button "Continue" at bounding box center [785, 631] width 271 height 39
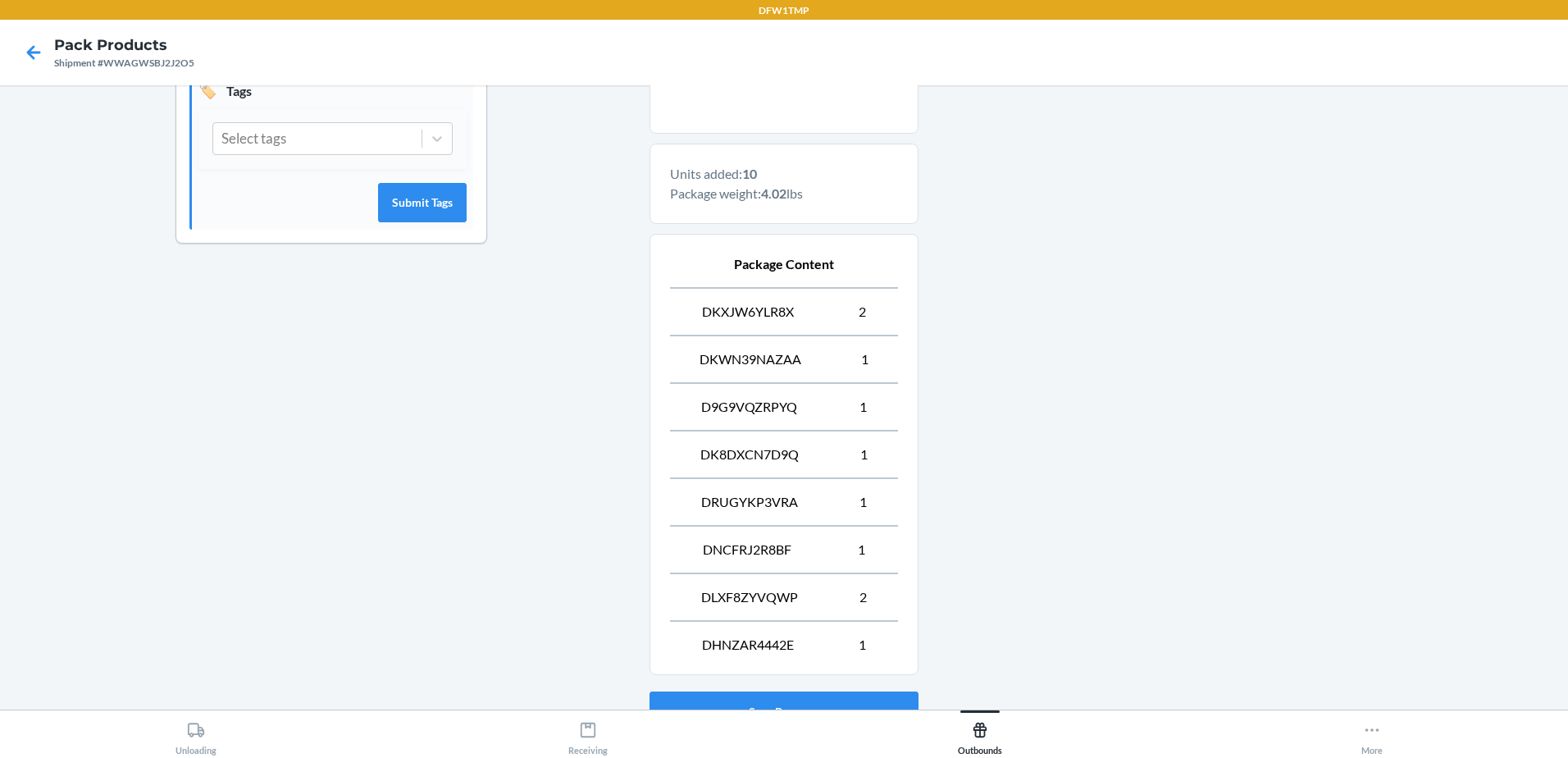
scroll to position [604, 0]
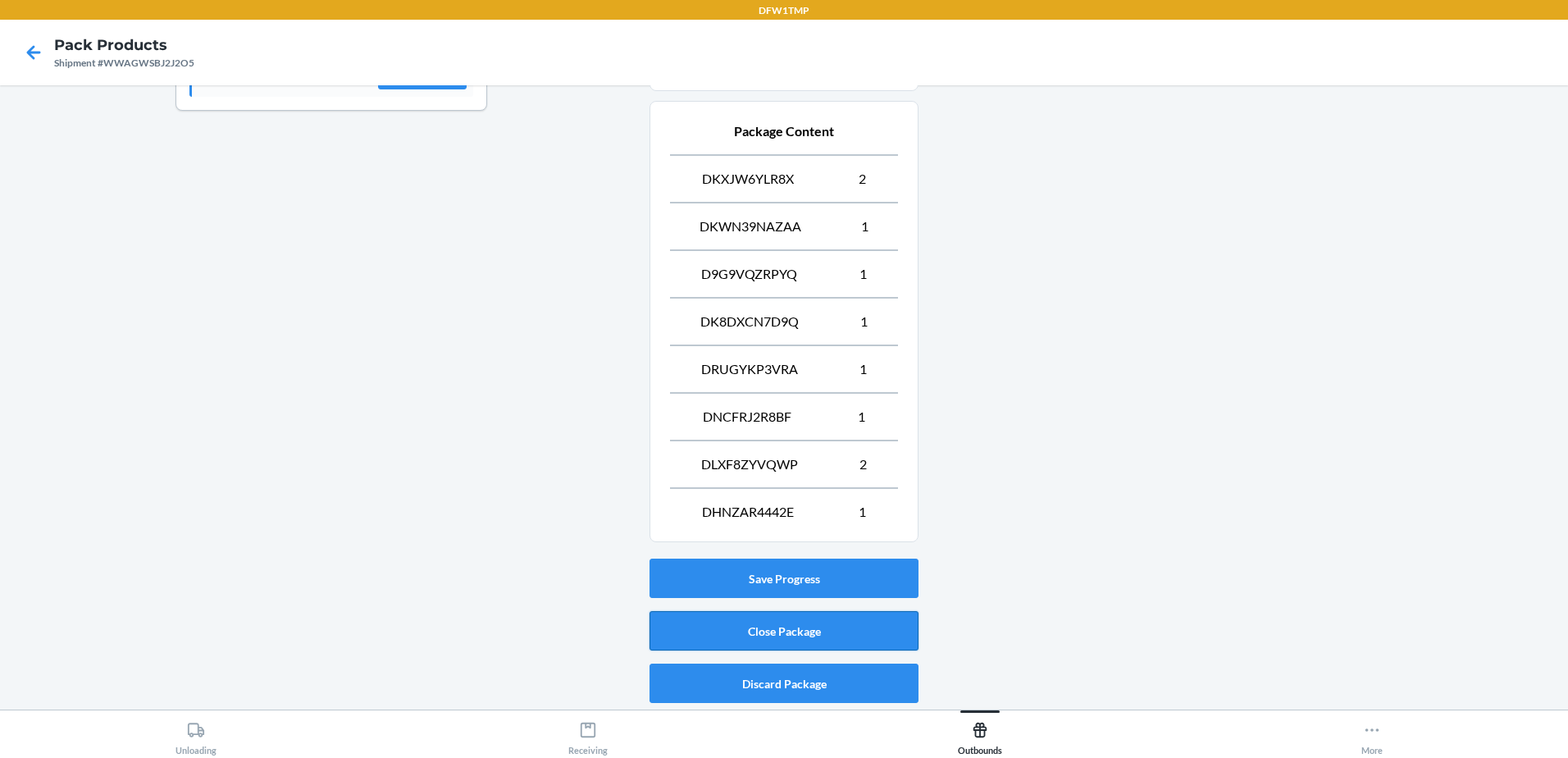
click at [856, 622] on button "Close Package" at bounding box center [783, 630] width 269 height 39
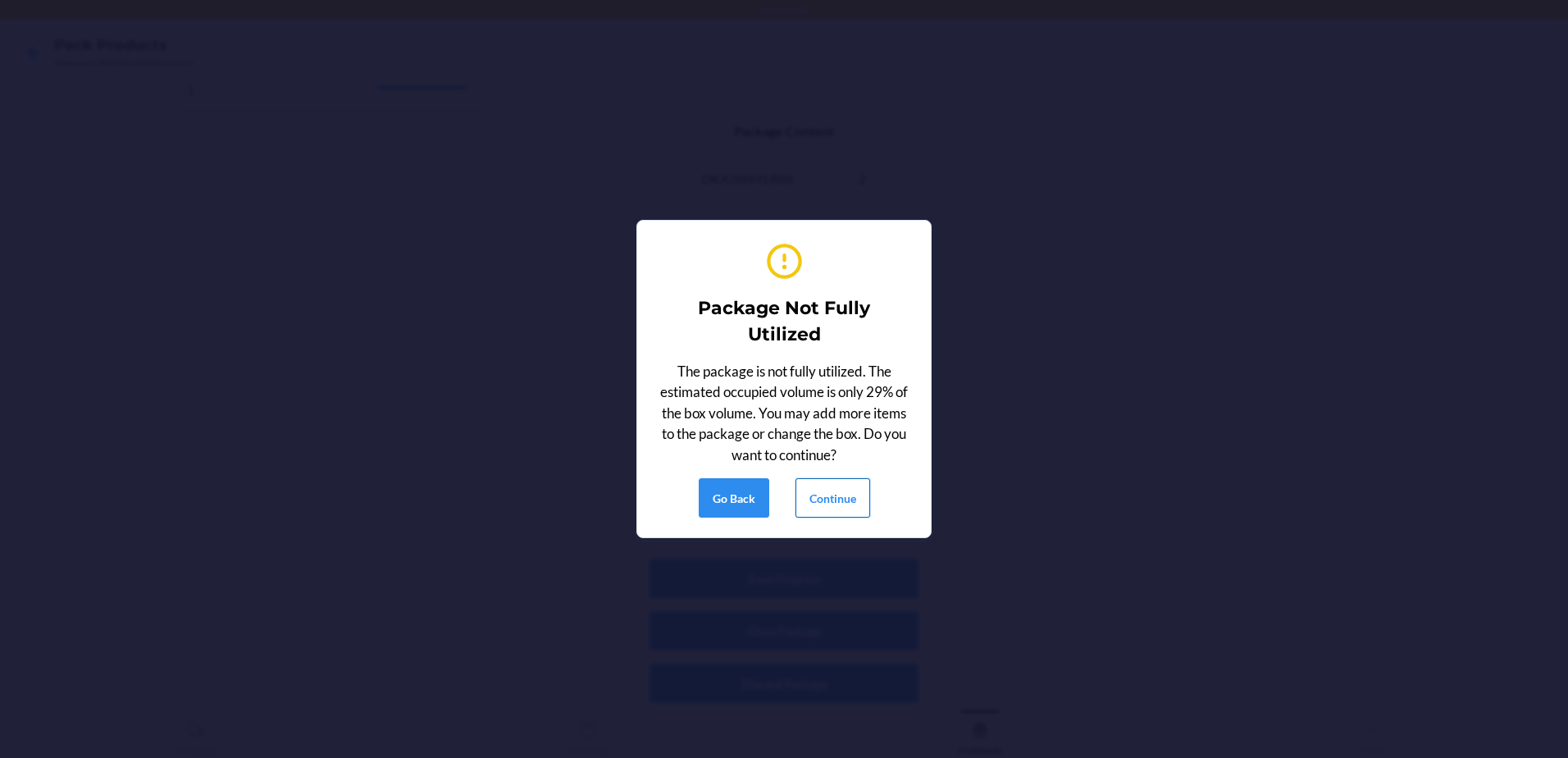
click at [847, 503] on button "Continue" at bounding box center [833, 498] width 75 height 39
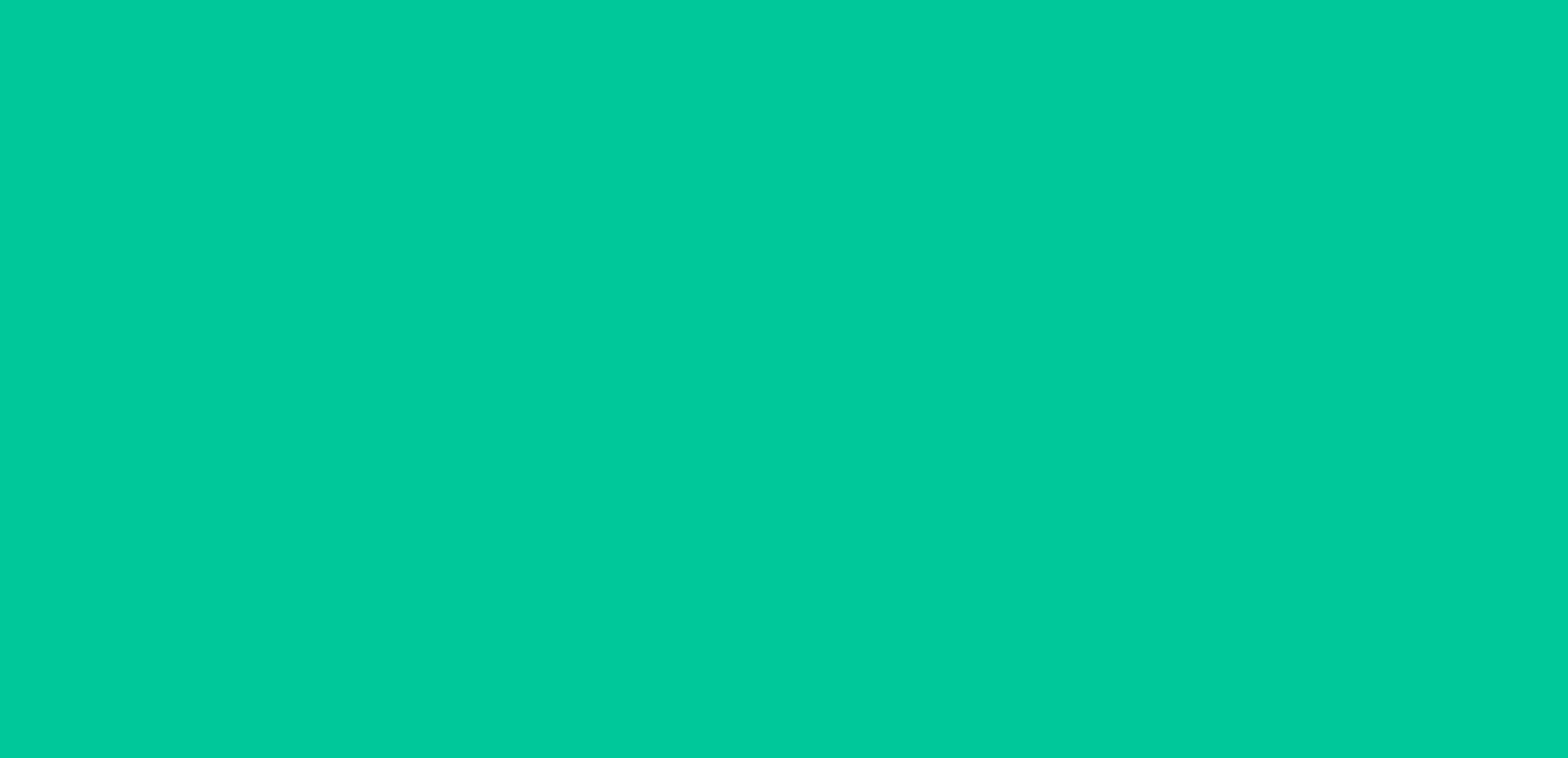
scroll to position [32, 0]
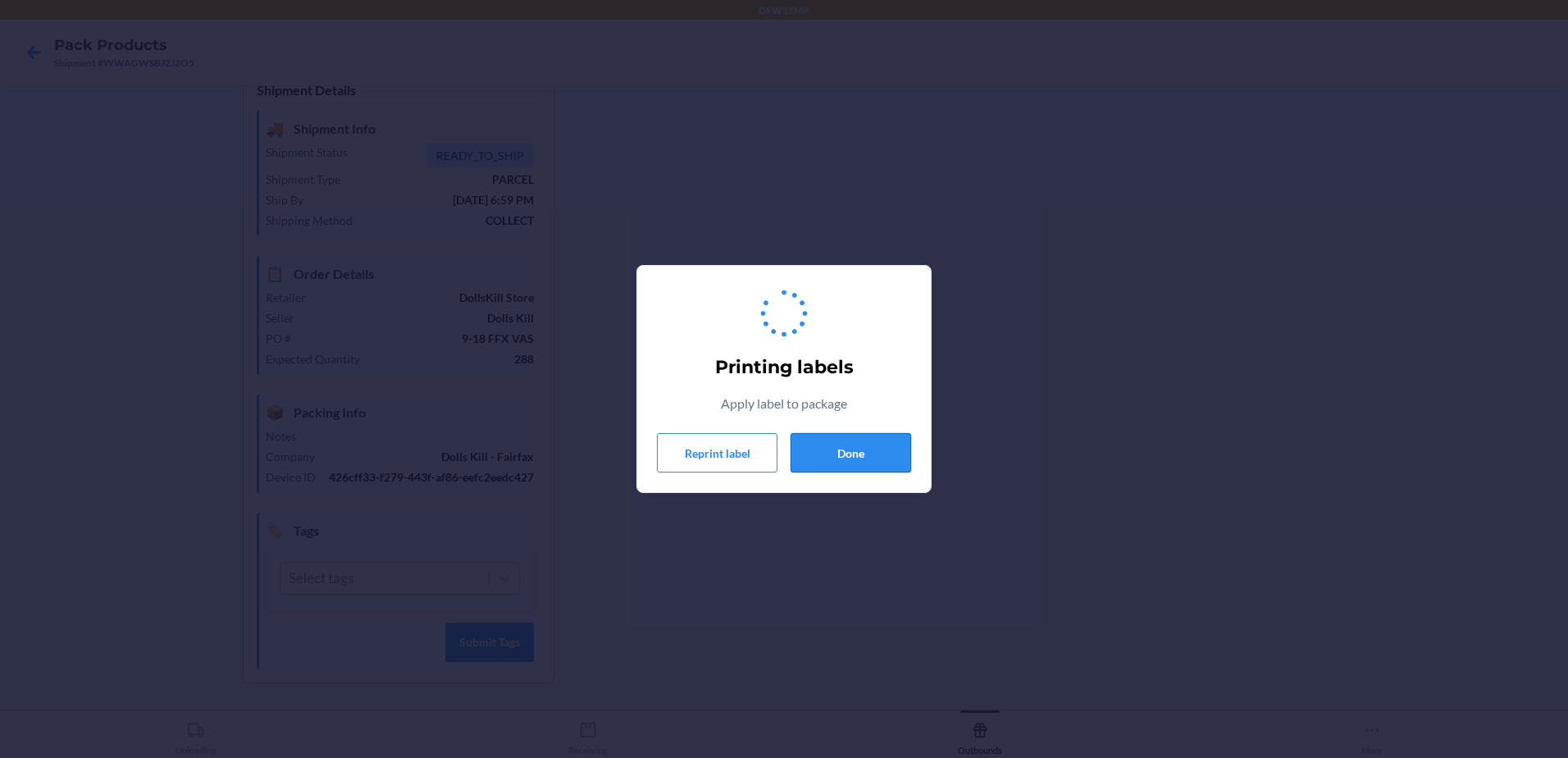
click at [854, 452] on button "Done" at bounding box center [851, 452] width 121 height 39
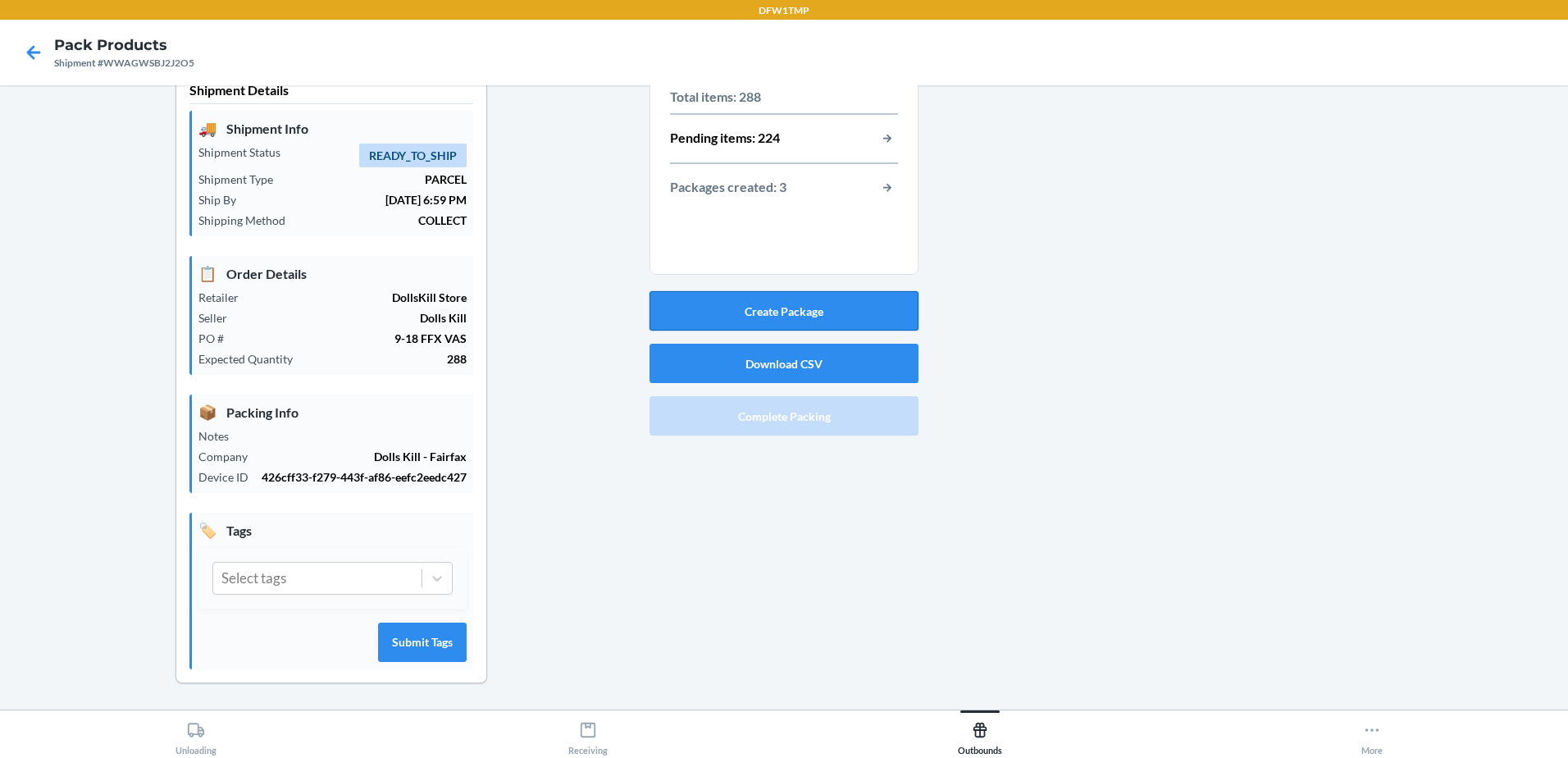
click at [775, 317] on button "Create Package" at bounding box center [783, 310] width 269 height 39
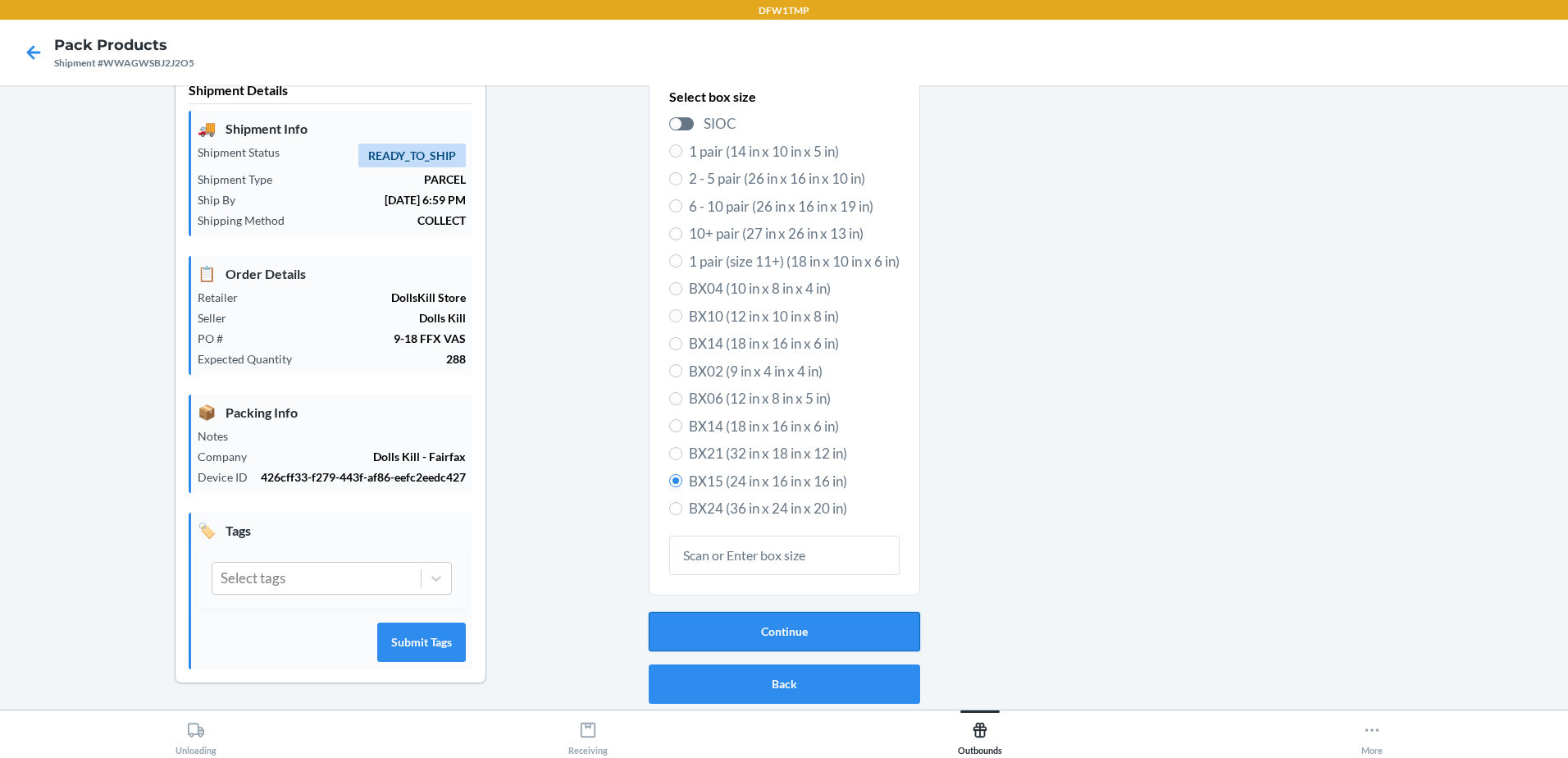
click at [799, 642] on button "Continue" at bounding box center [785, 631] width 271 height 39
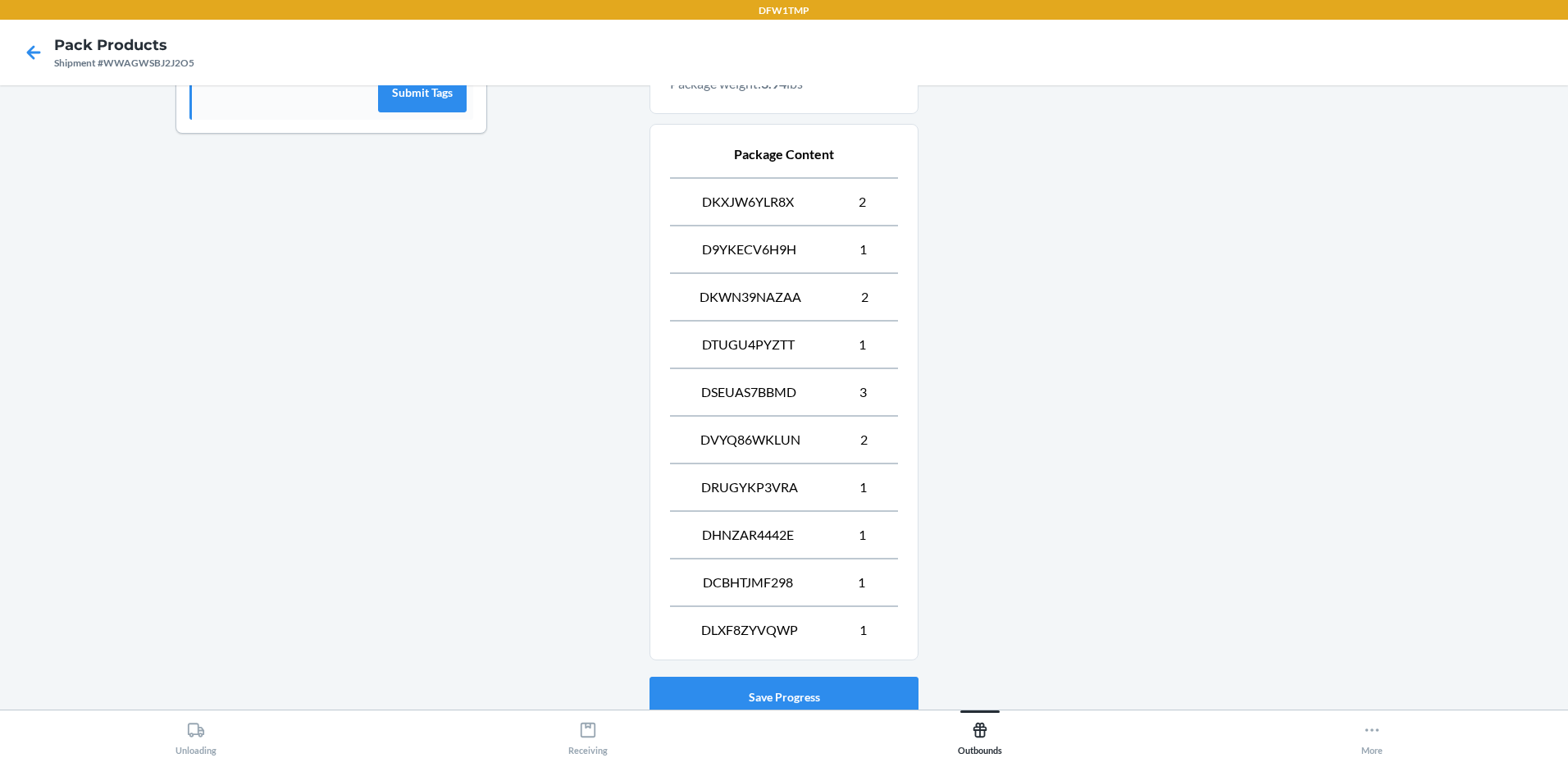
scroll to position [700, 0]
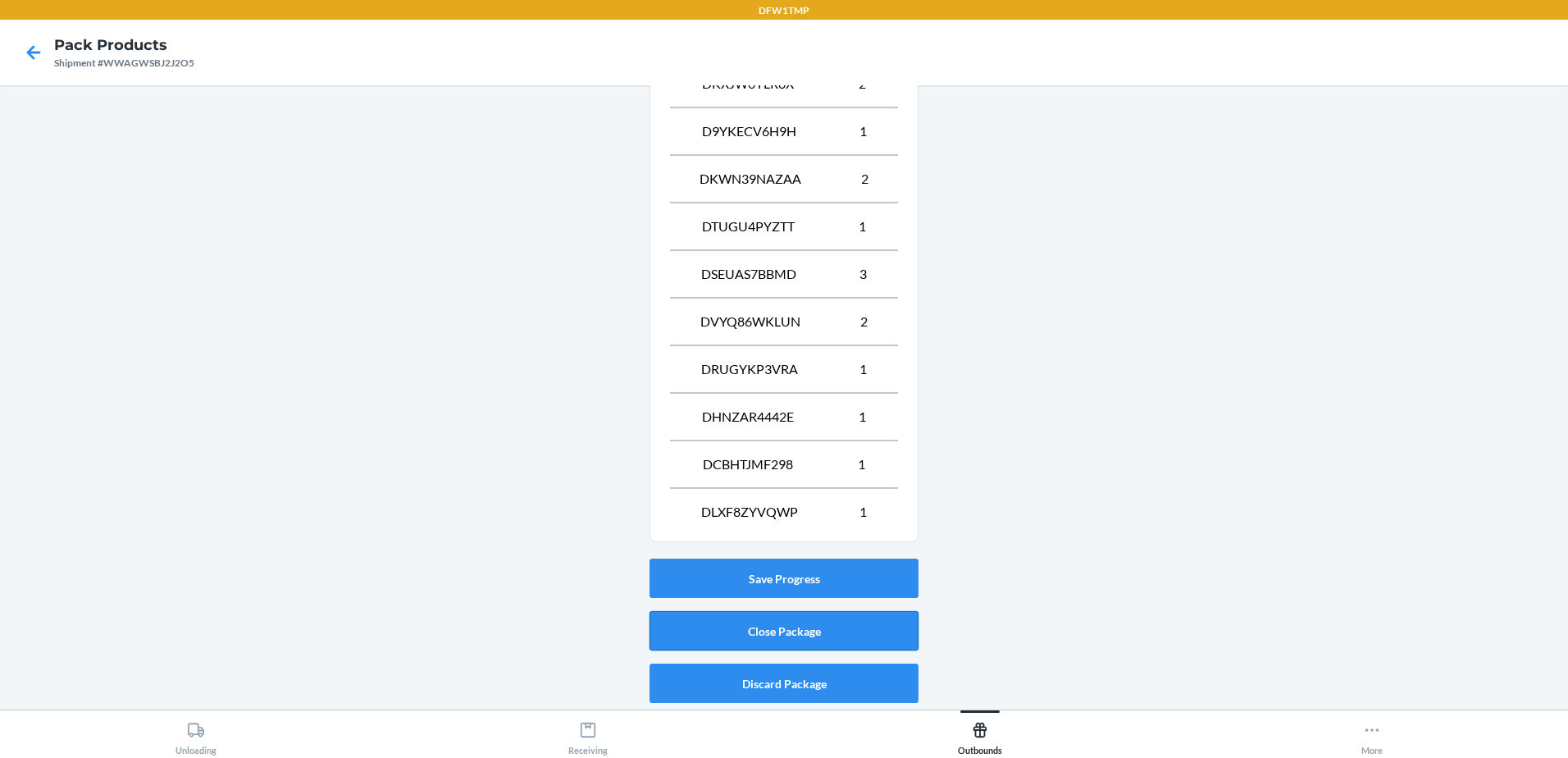
click at [806, 623] on button "Close Package" at bounding box center [783, 630] width 269 height 39
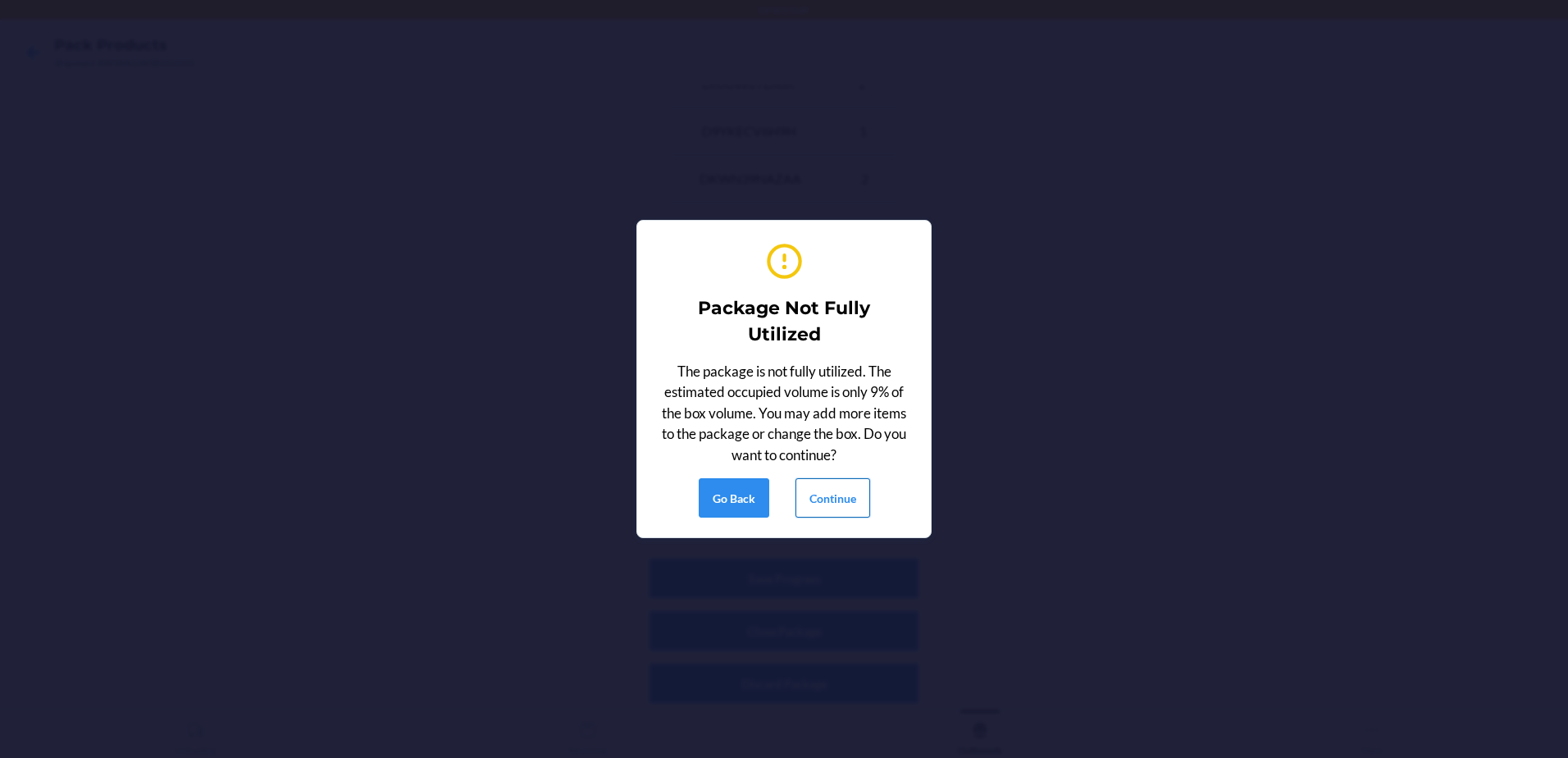
click at [842, 496] on button "Continue" at bounding box center [833, 498] width 75 height 39
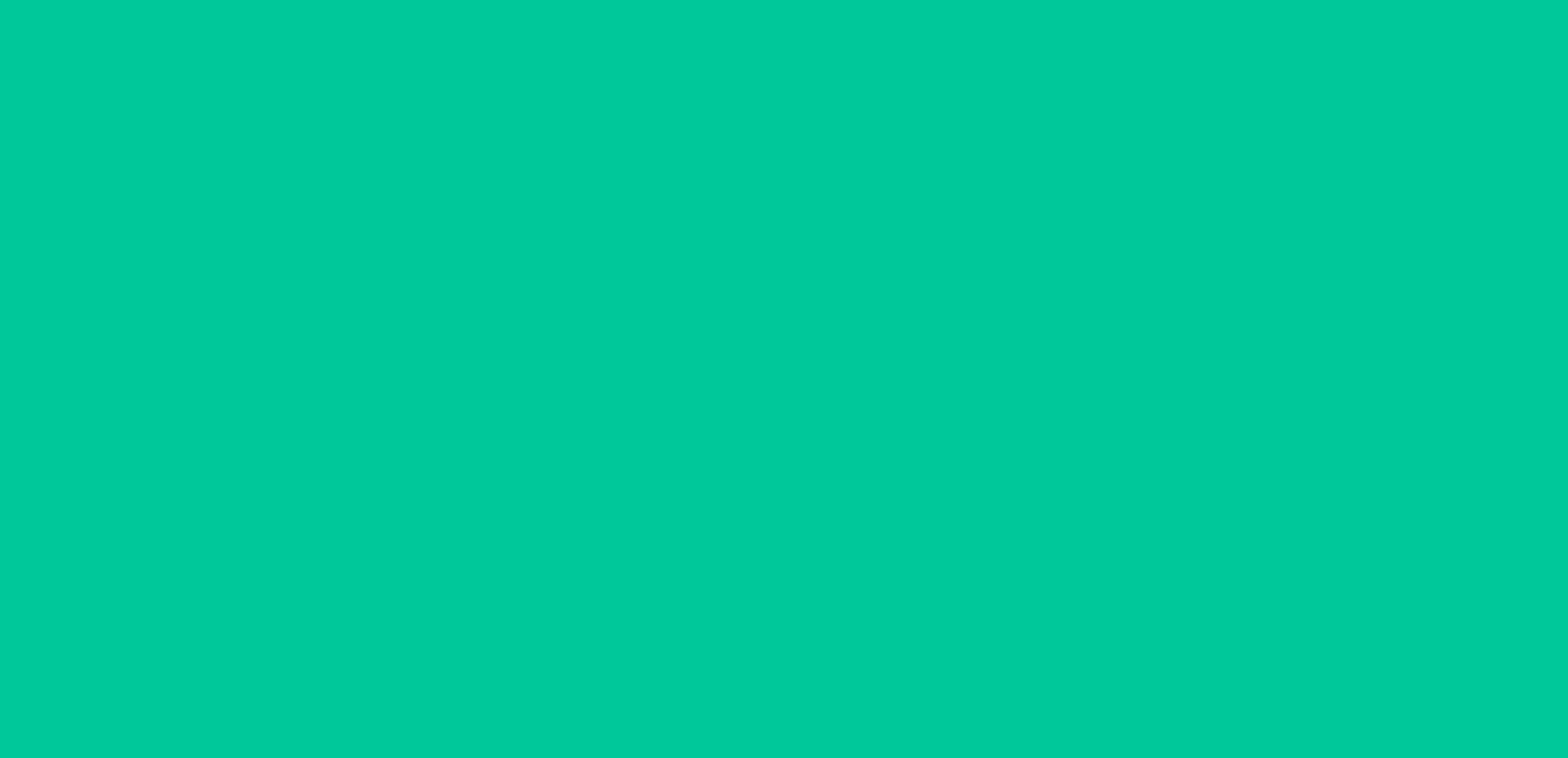
scroll to position [32, 0]
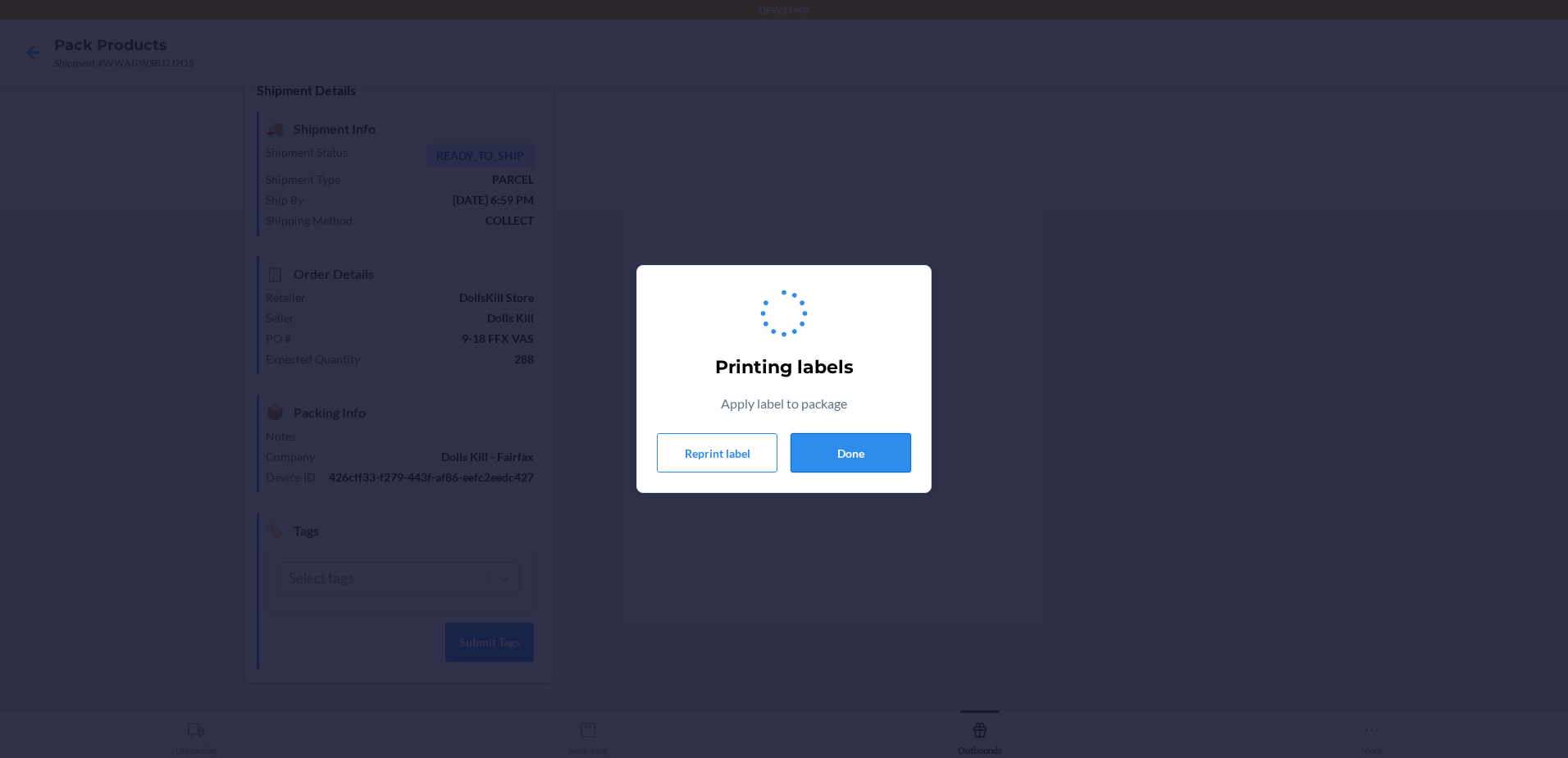
click at [856, 455] on button "Done" at bounding box center [851, 452] width 121 height 39
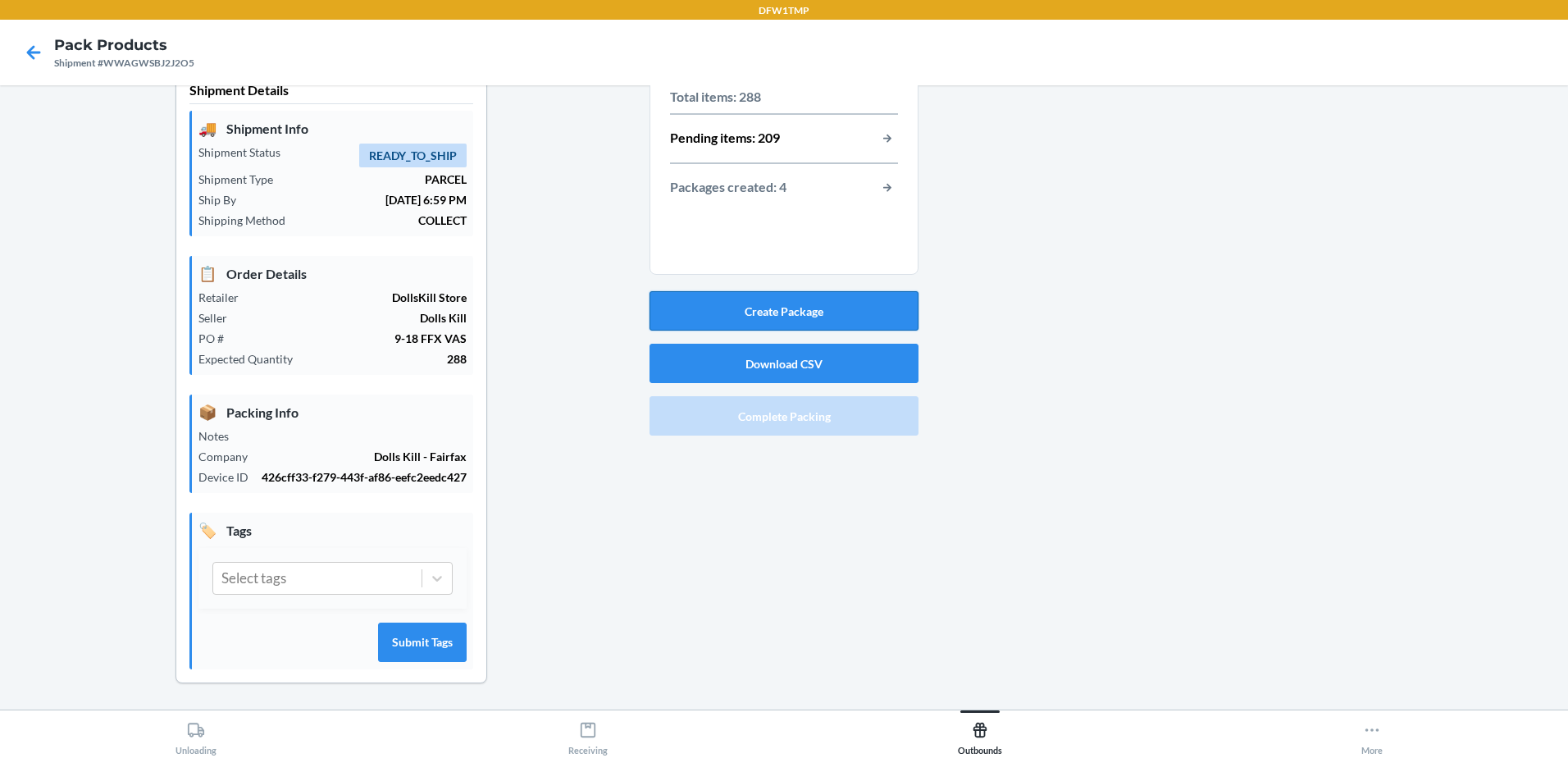
click at [801, 297] on button "Create Package" at bounding box center [783, 310] width 269 height 39
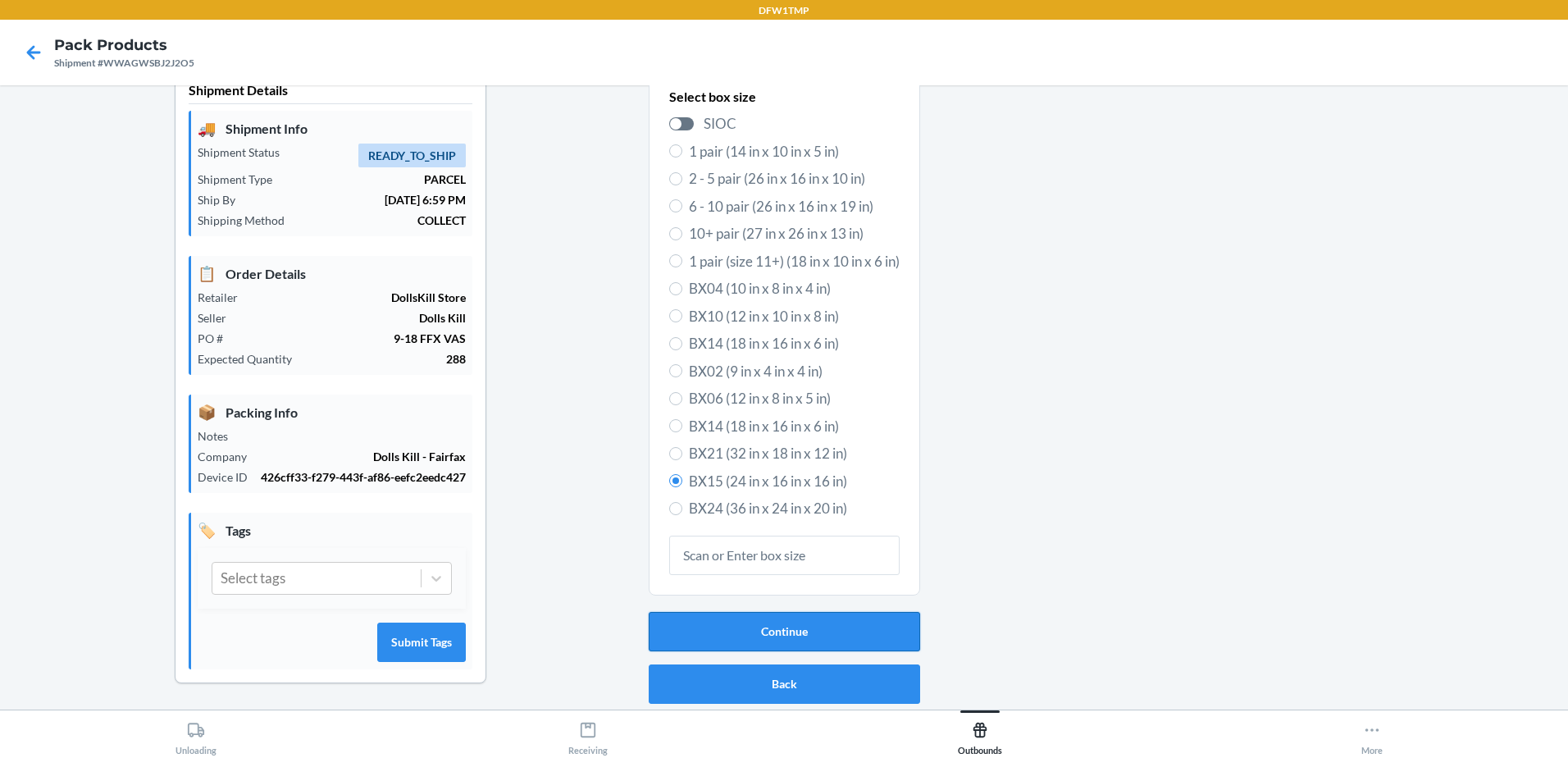
click at [790, 626] on button "Continue" at bounding box center [785, 631] width 271 height 39
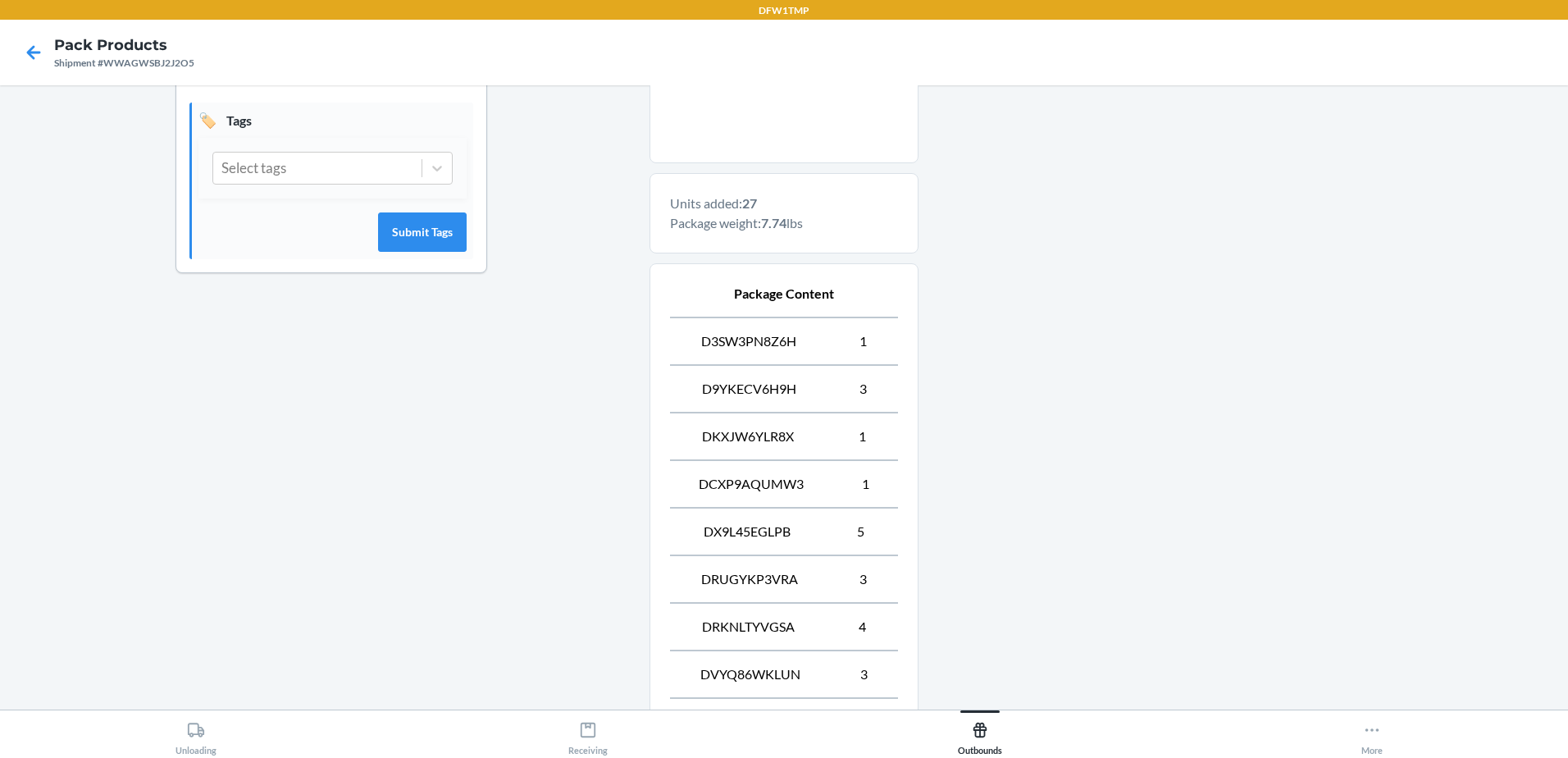
scroll to position [795, 0]
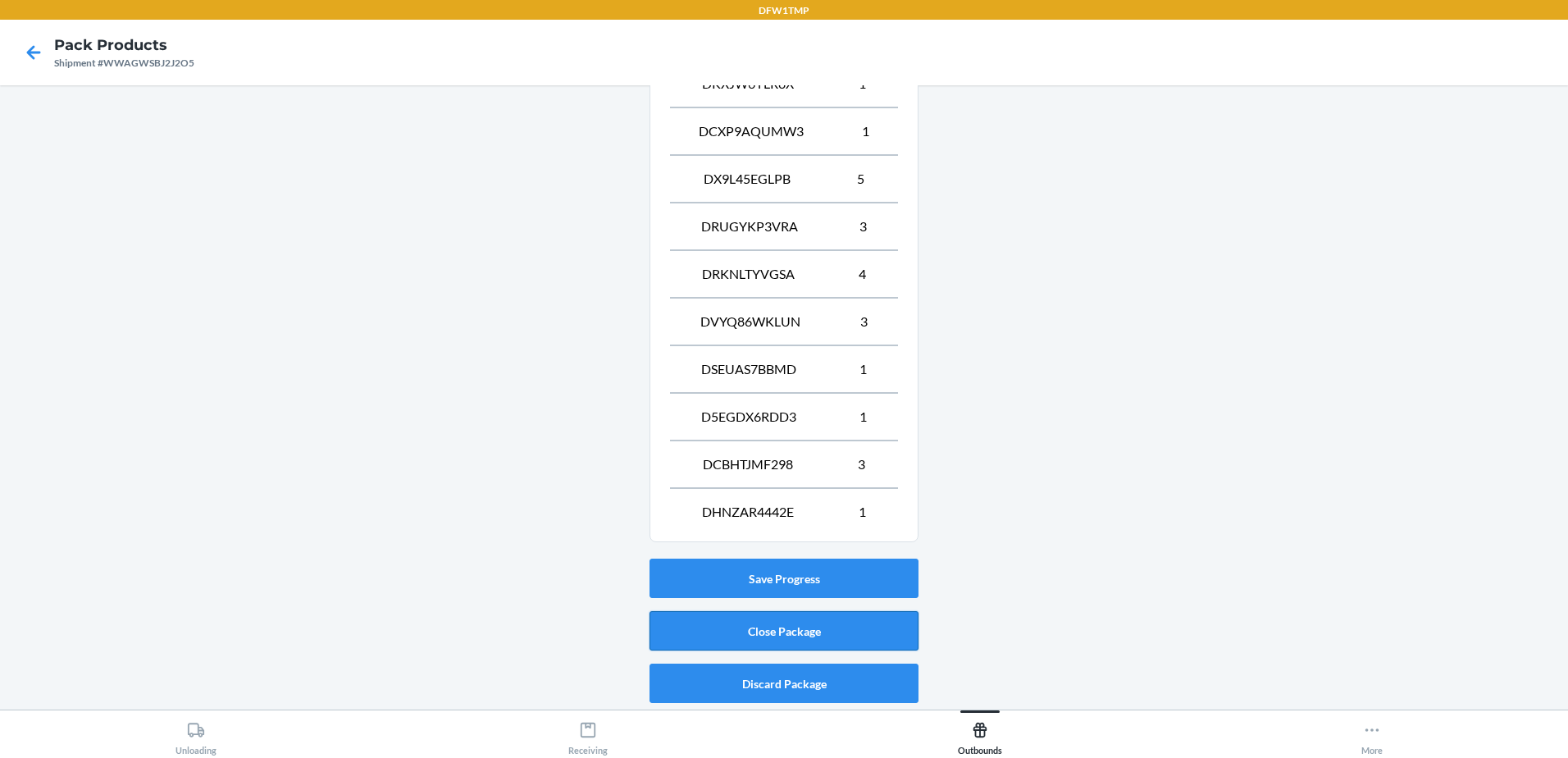
click at [757, 640] on button "Close Package" at bounding box center [783, 630] width 269 height 39
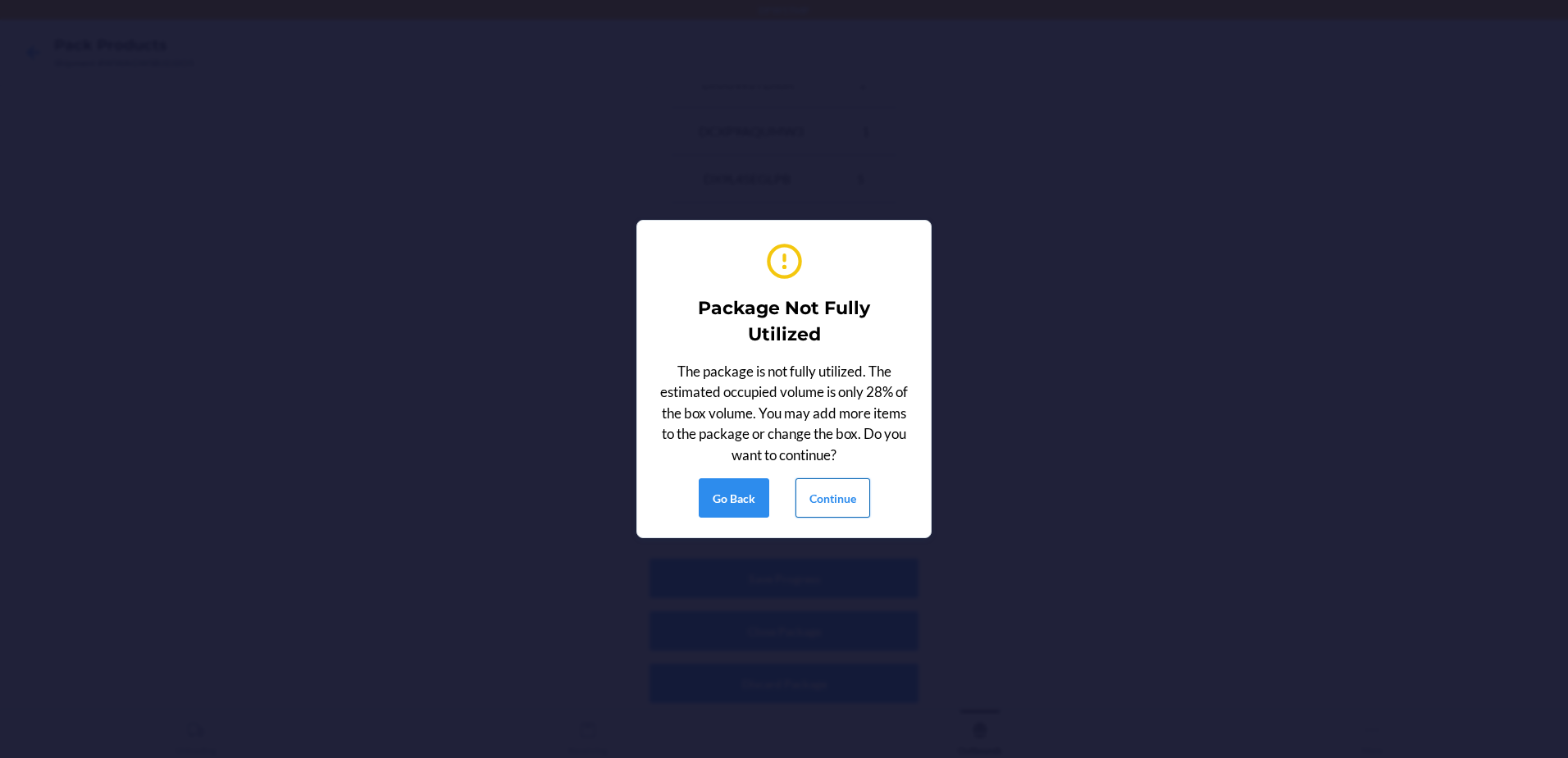
click at [857, 511] on button "Continue" at bounding box center [833, 498] width 75 height 39
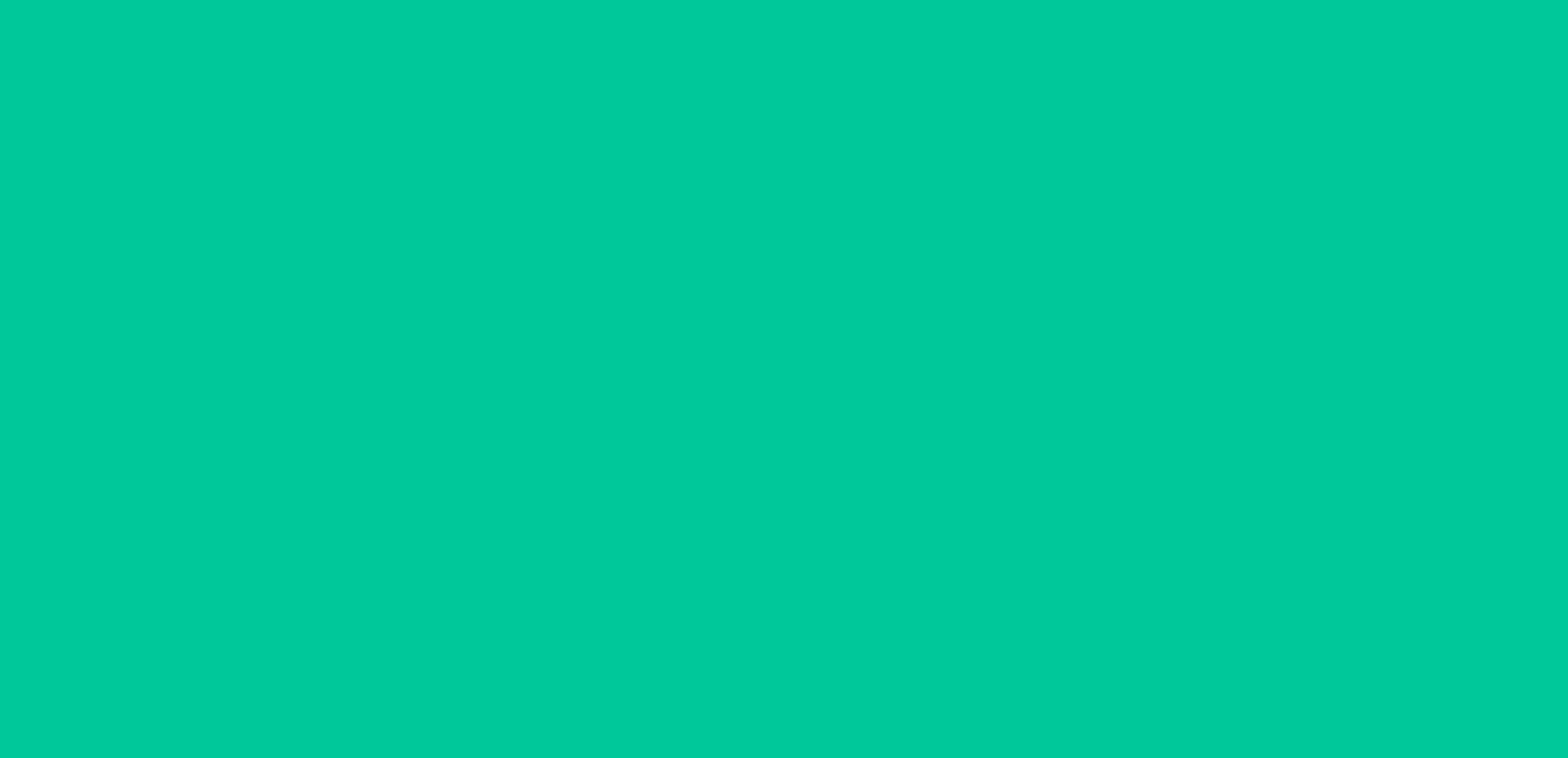
scroll to position [32, 0]
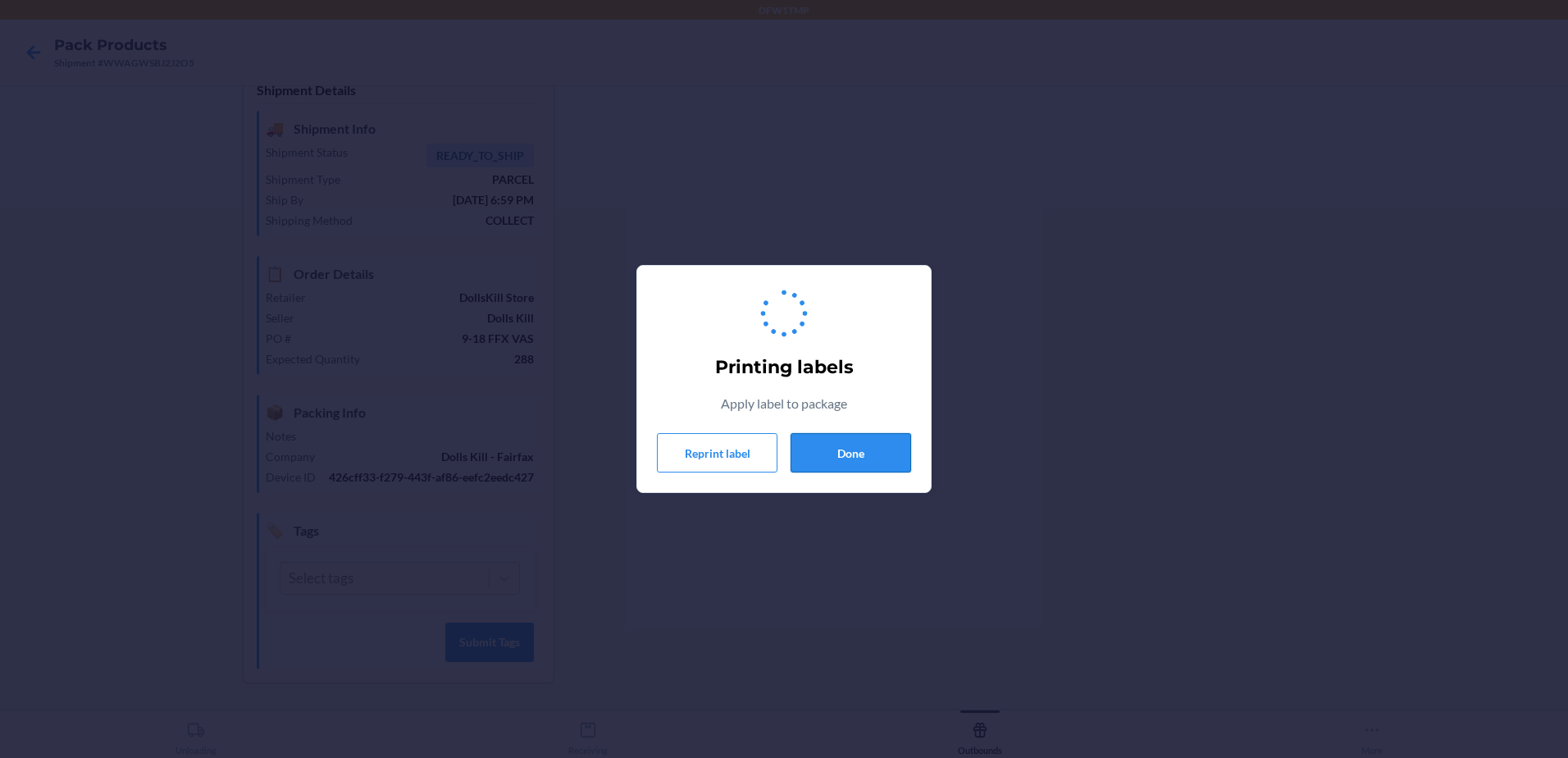
click at [827, 460] on button "Done" at bounding box center [851, 452] width 121 height 39
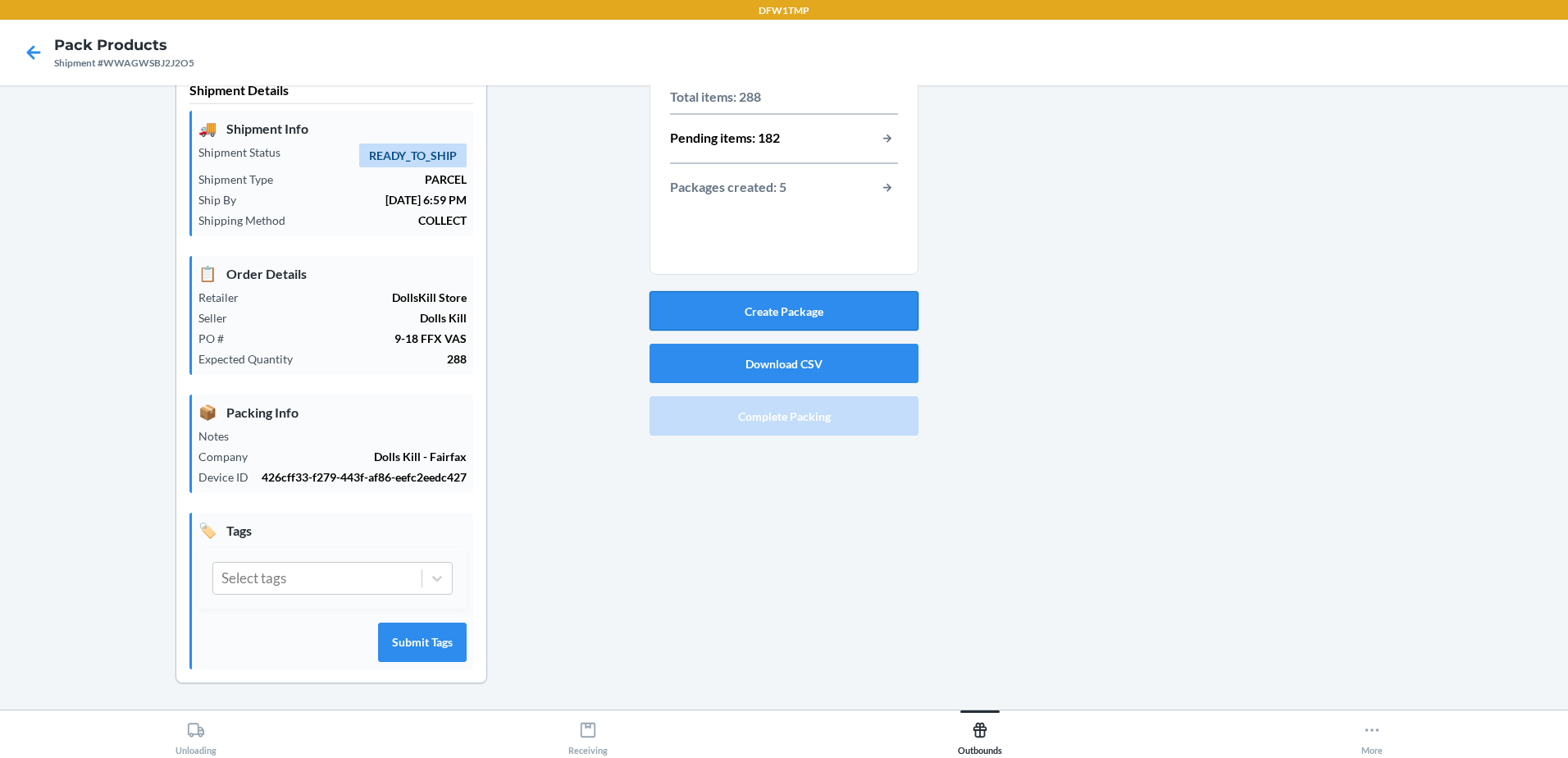
click at [689, 295] on button "Create Package" at bounding box center [783, 310] width 269 height 39
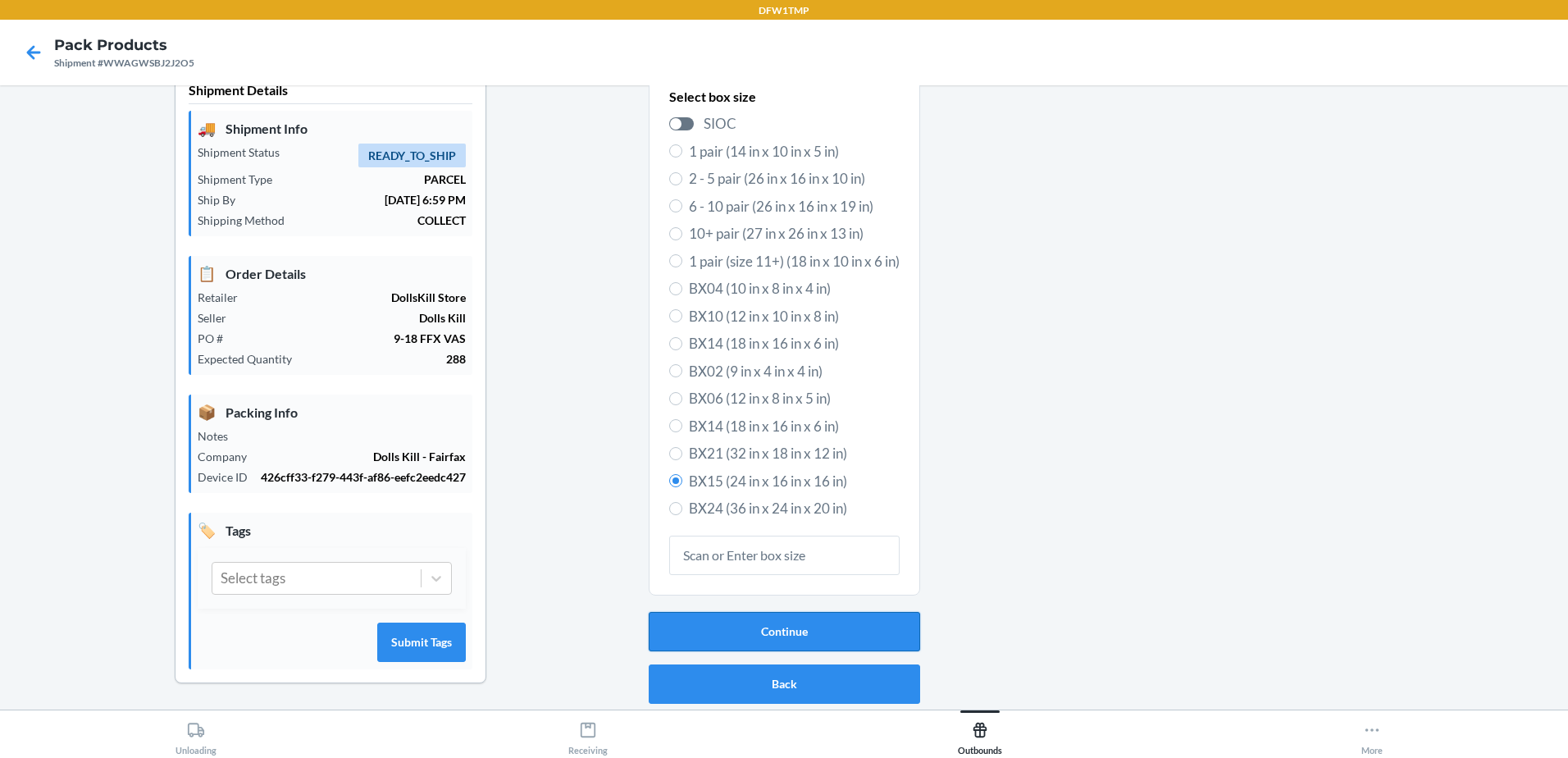
click at [783, 638] on button "Continue" at bounding box center [785, 631] width 271 height 39
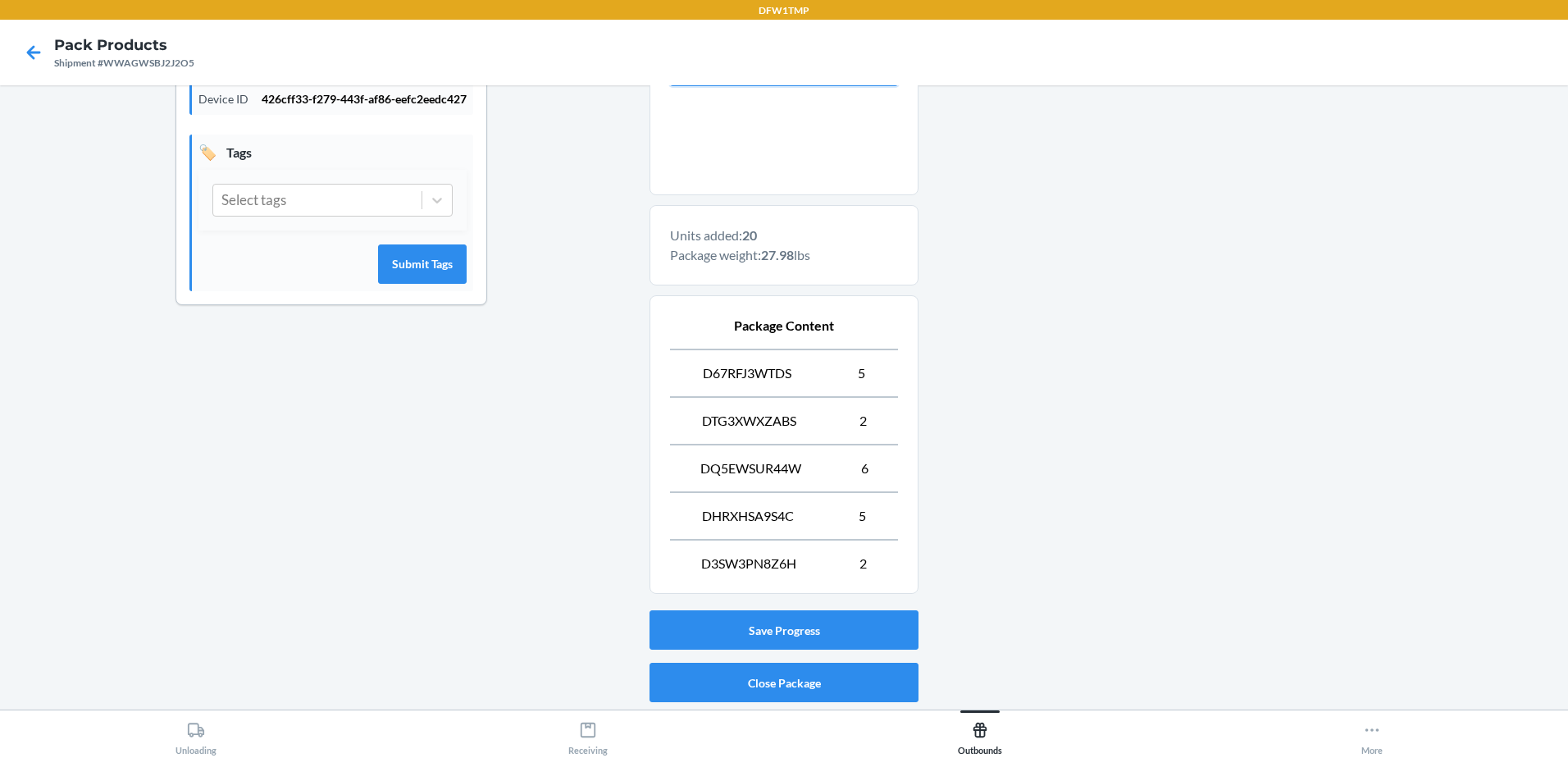
scroll to position [462, 0]
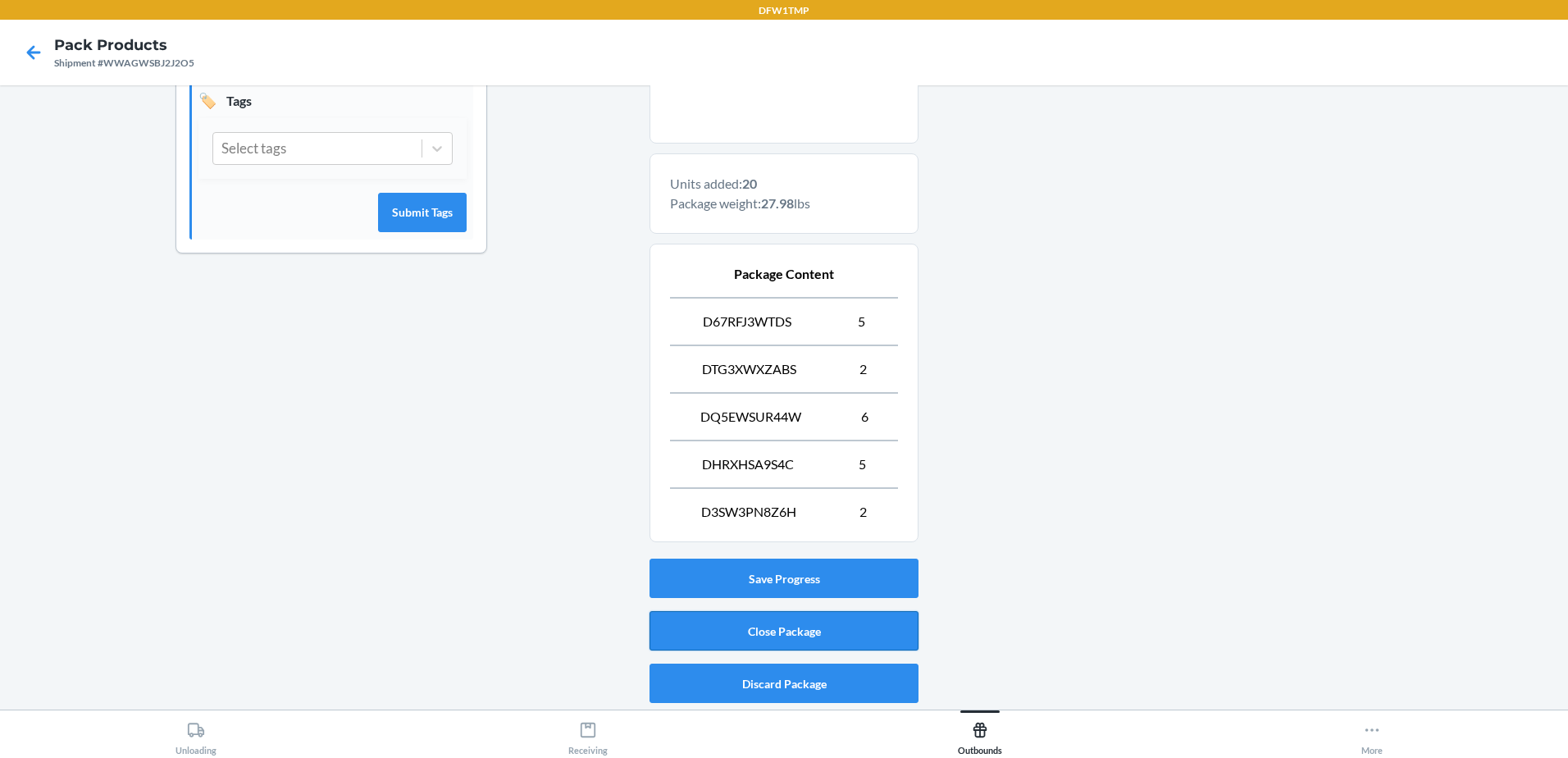
click at [786, 629] on button "Close Package" at bounding box center [783, 630] width 269 height 39
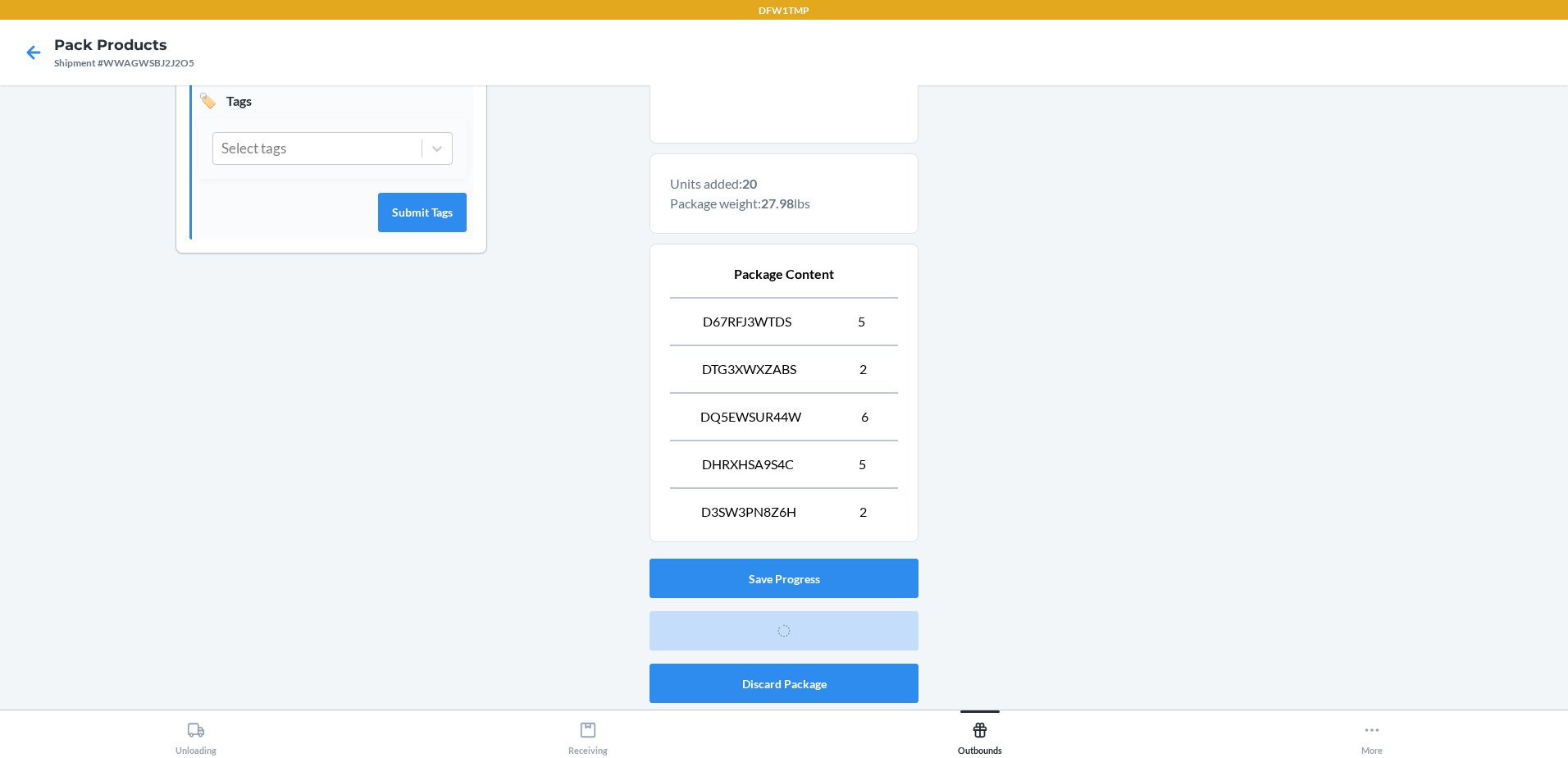
scroll to position [32, 0]
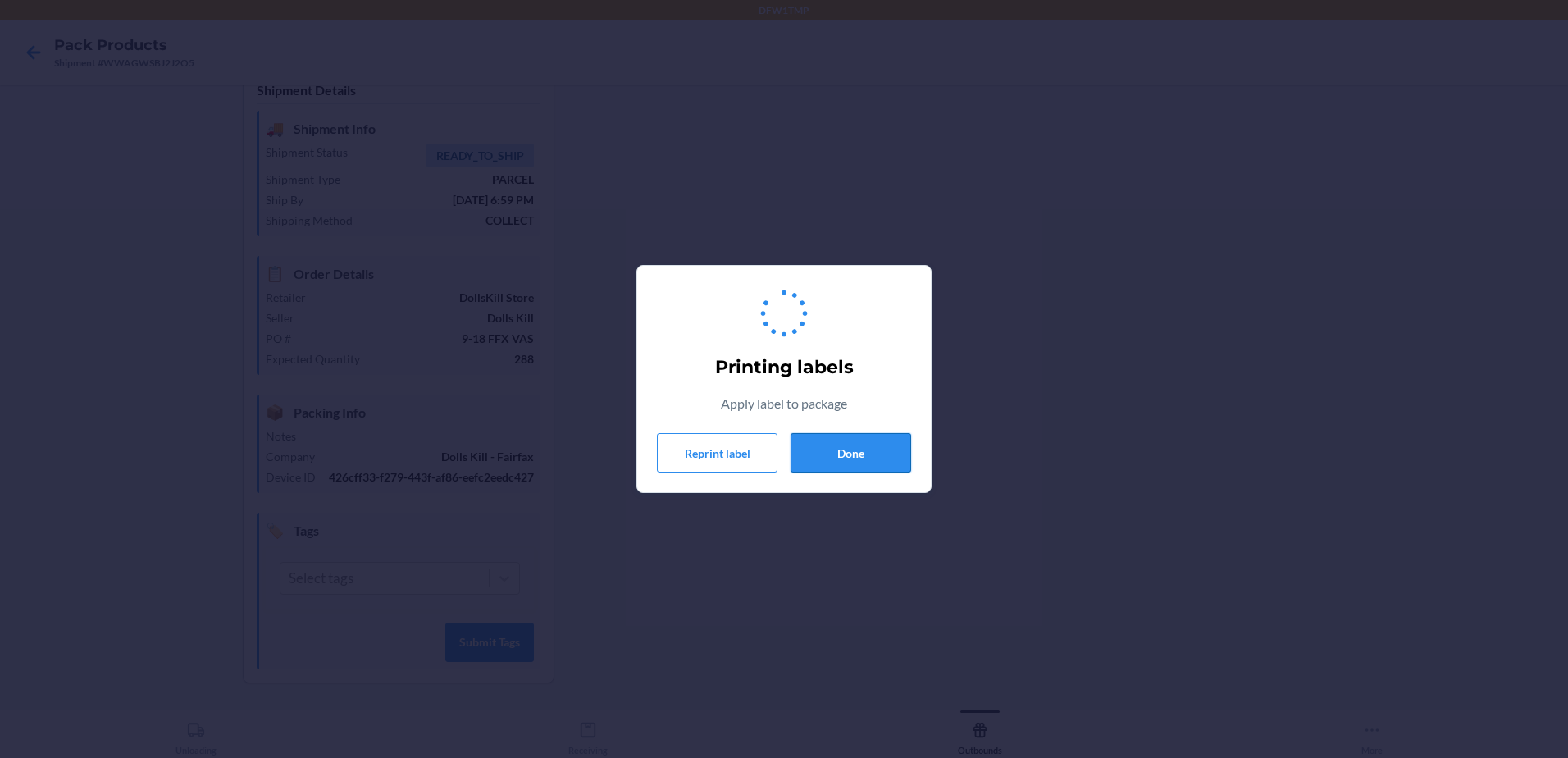
click at [880, 450] on button "Done" at bounding box center [851, 452] width 121 height 39
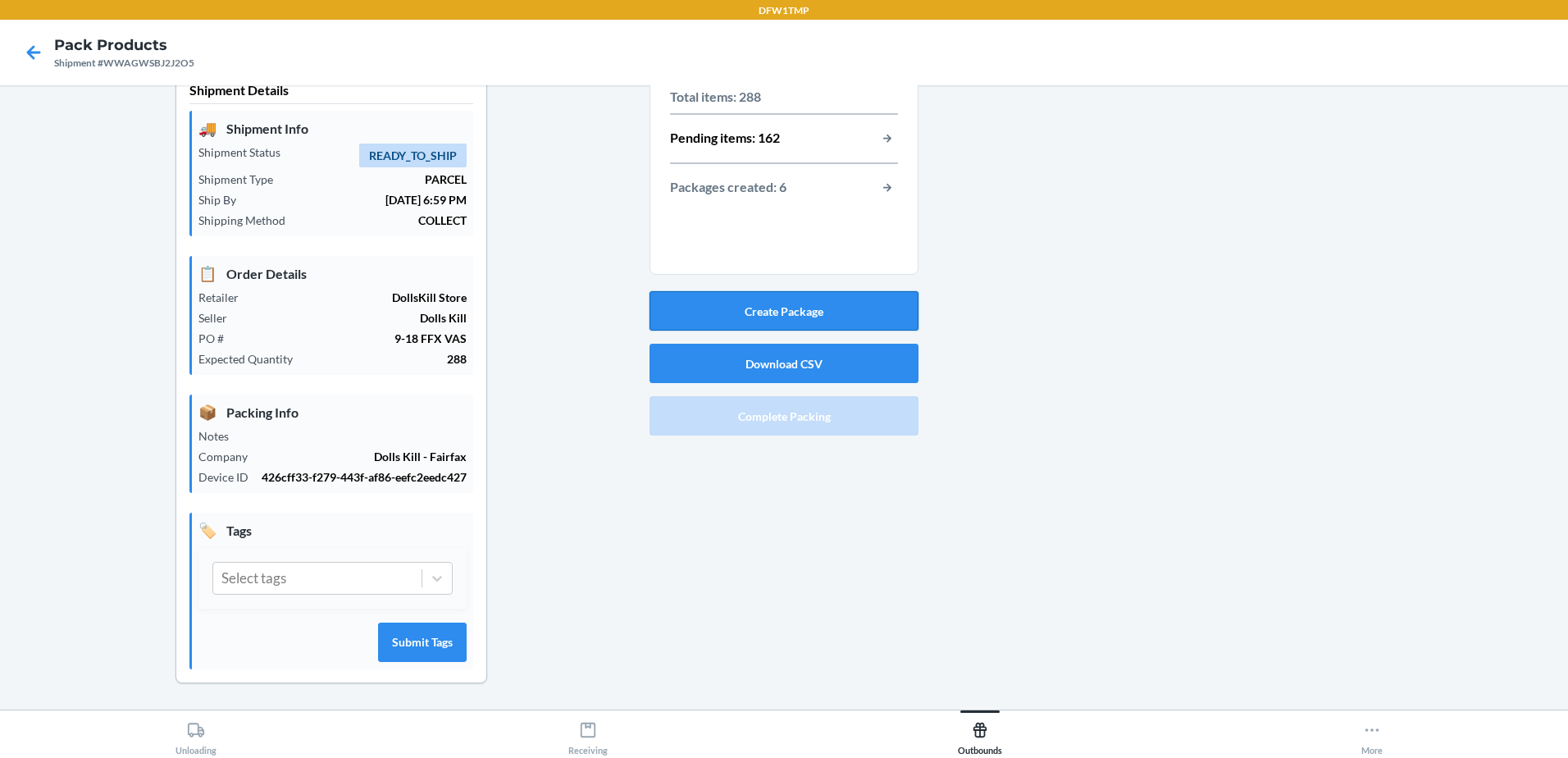
click at [737, 322] on button "Create Package" at bounding box center [783, 310] width 269 height 39
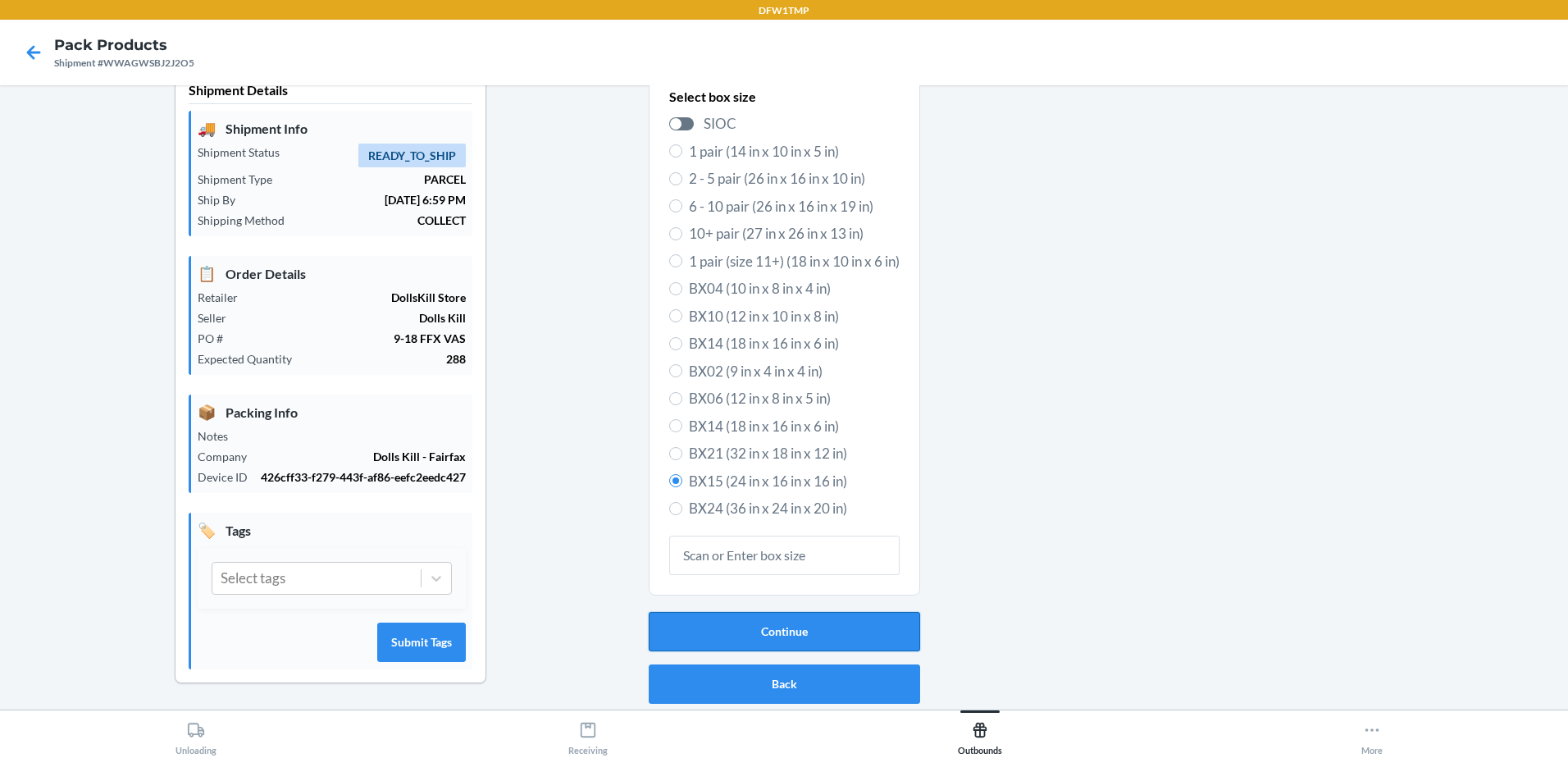
click at [755, 637] on button "Continue" at bounding box center [785, 631] width 271 height 39
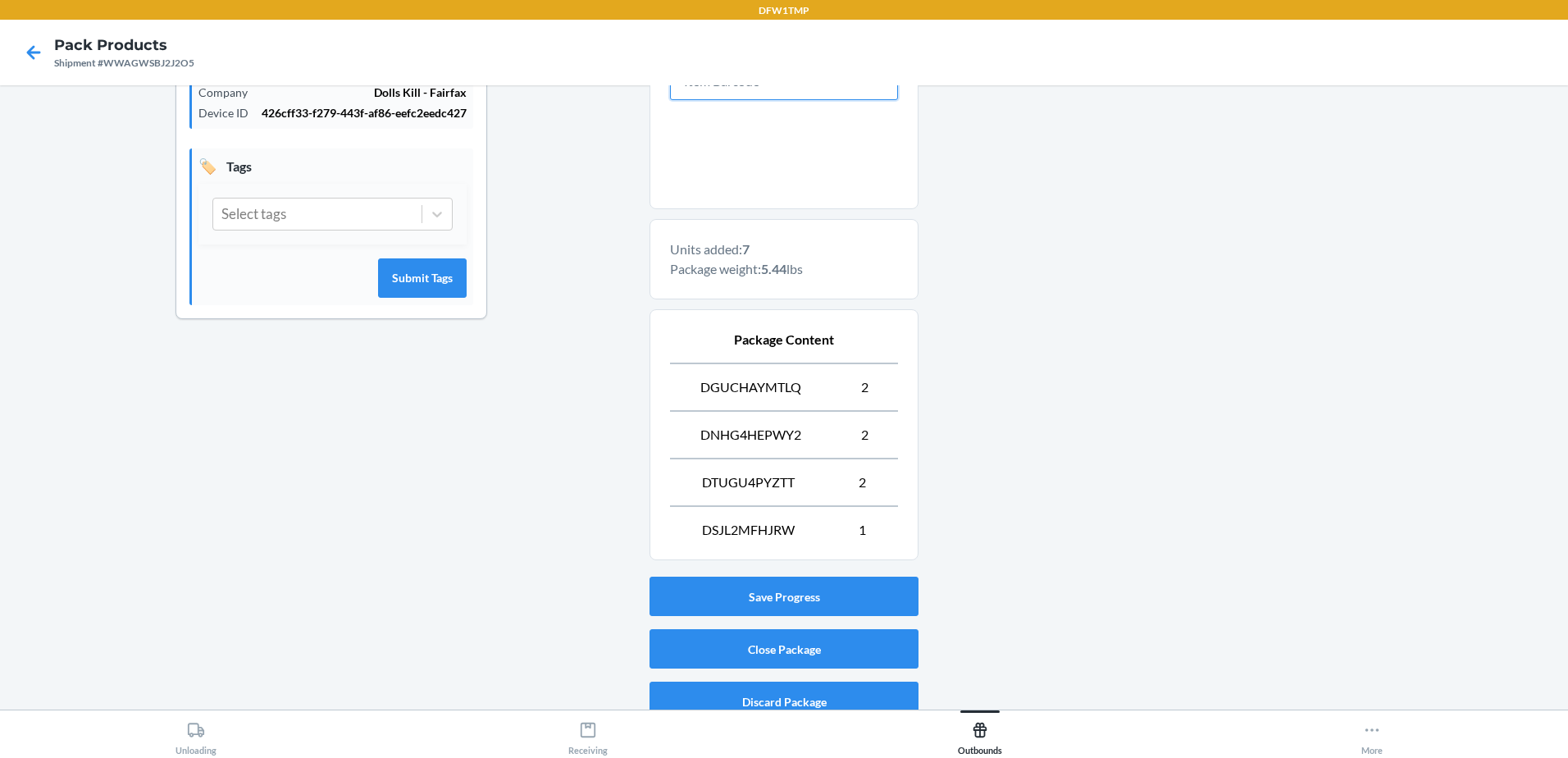
scroll to position [414, 0]
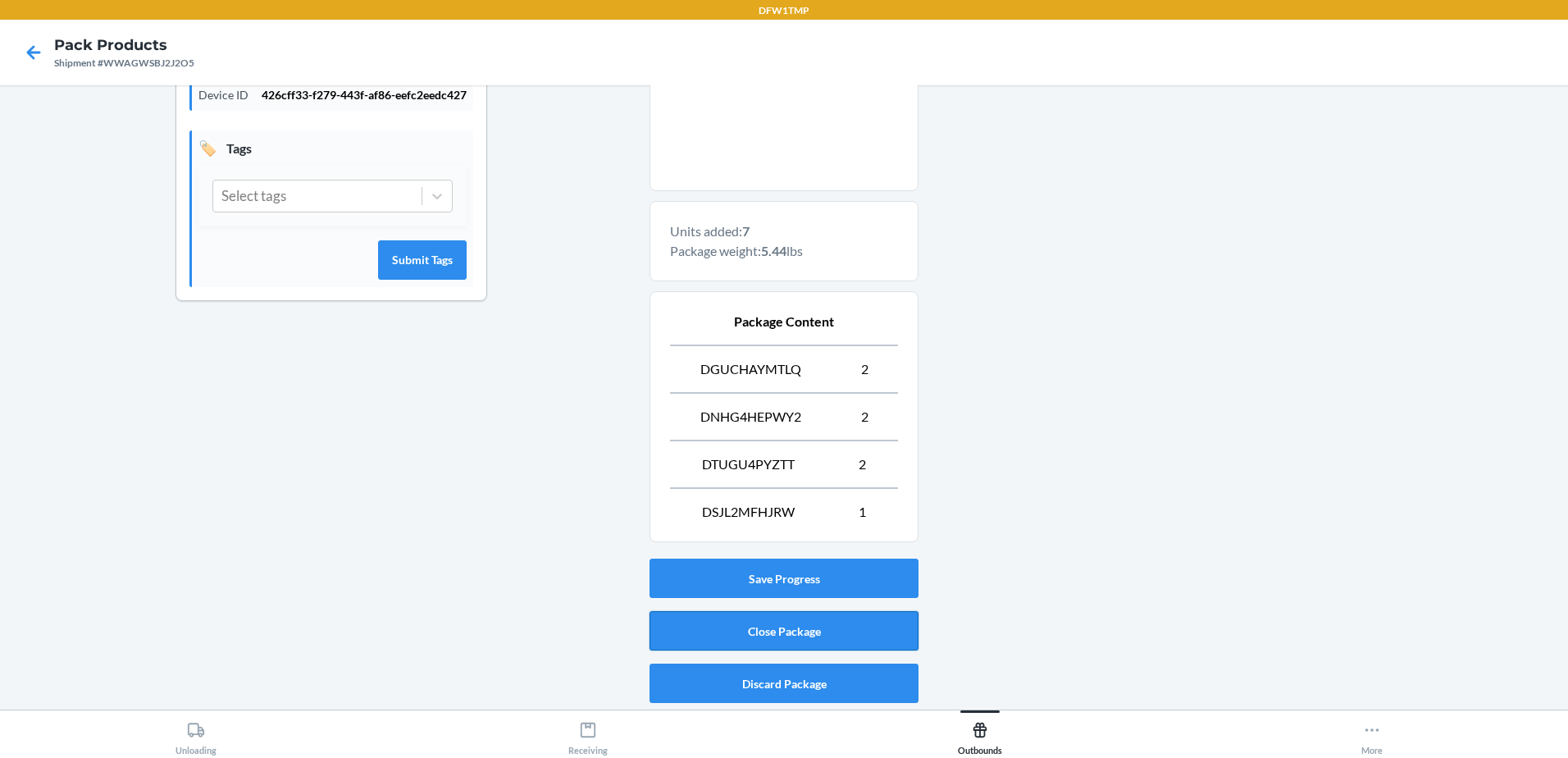
click at [699, 631] on button "Close Package" at bounding box center [783, 630] width 269 height 39
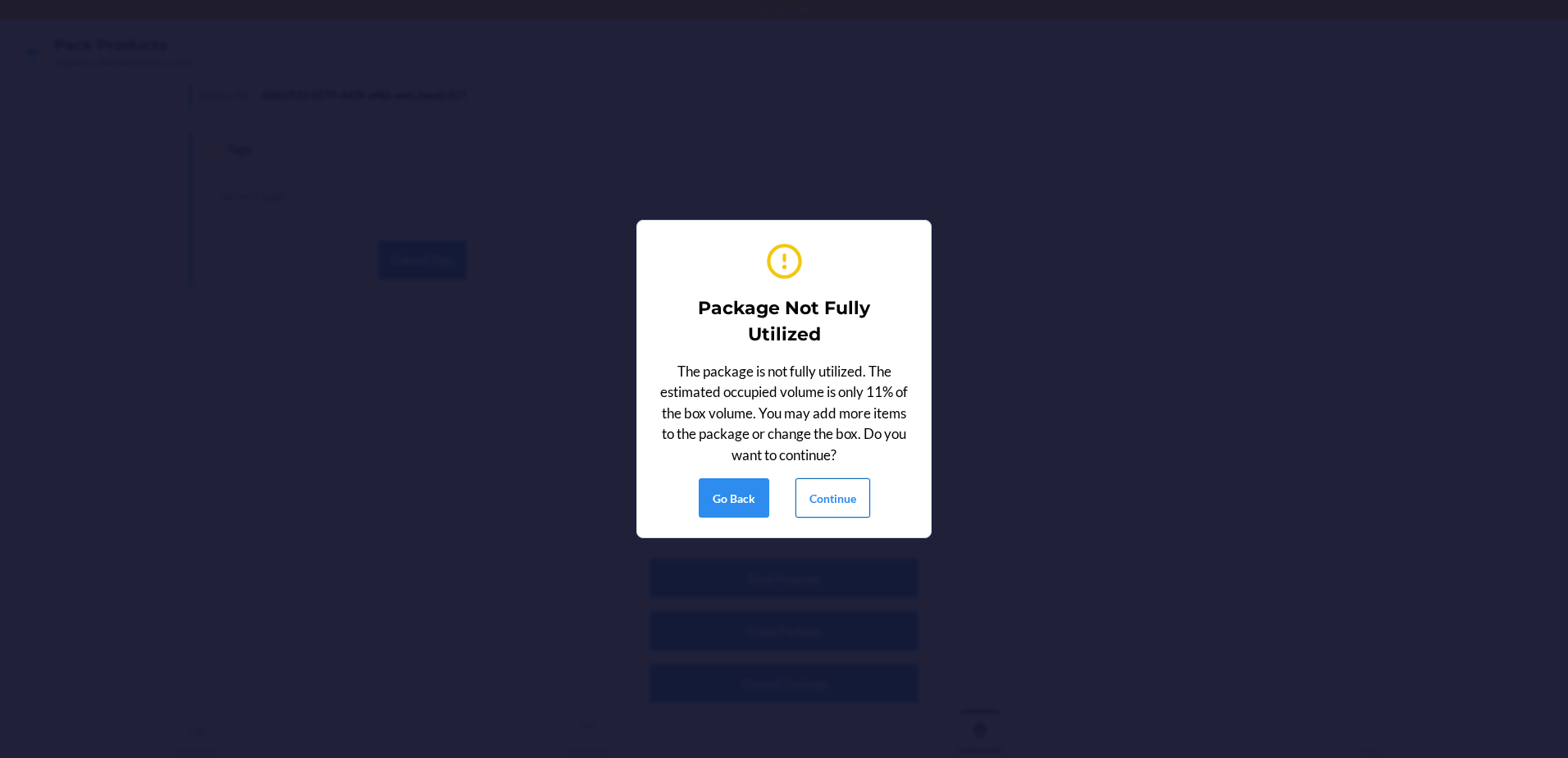
click at [814, 503] on button "Continue" at bounding box center [833, 498] width 75 height 39
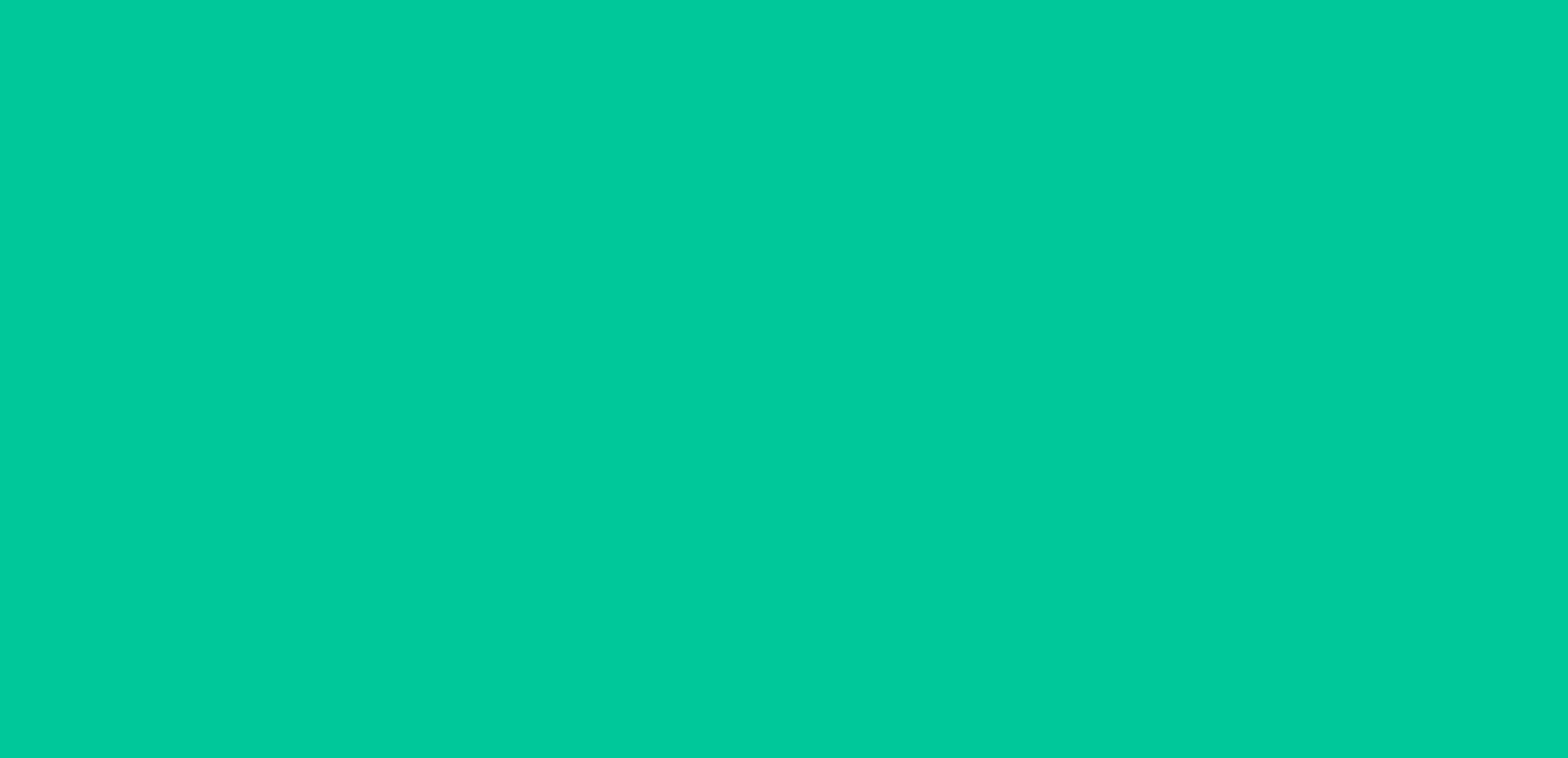
scroll to position [32, 0]
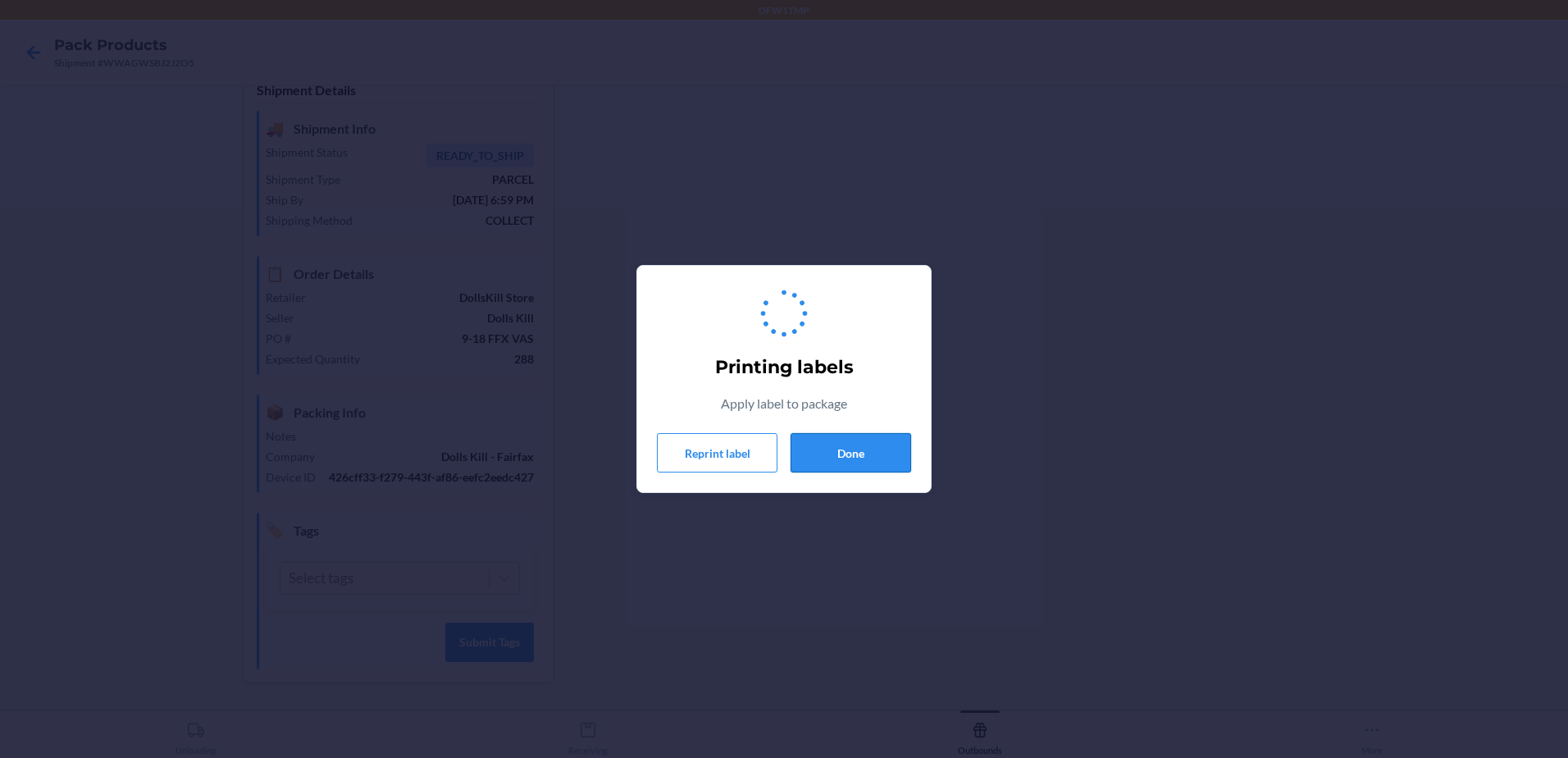
click at [824, 458] on button "Done" at bounding box center [851, 452] width 121 height 39
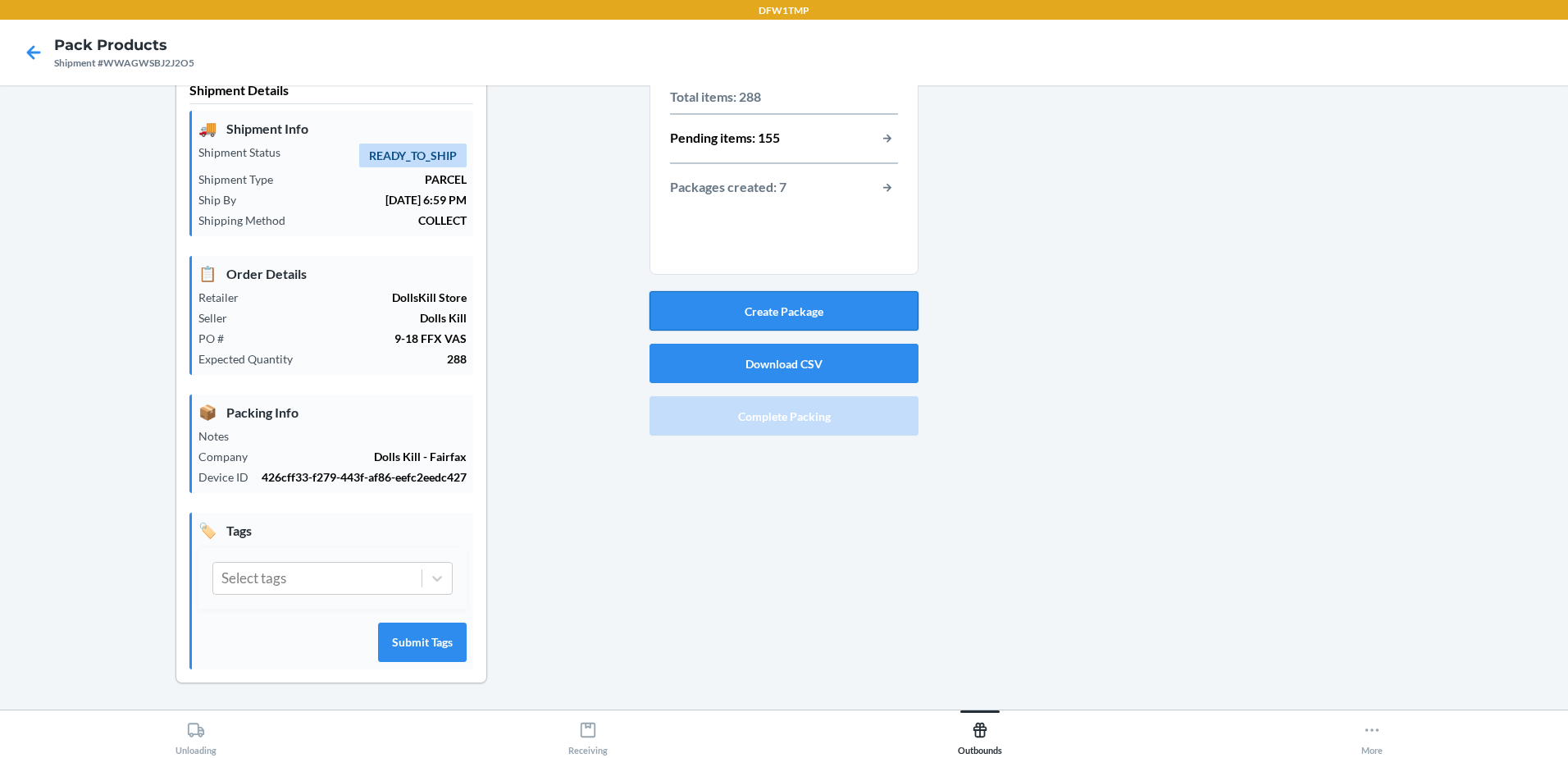
click at [766, 303] on button "Create Package" at bounding box center [783, 310] width 269 height 39
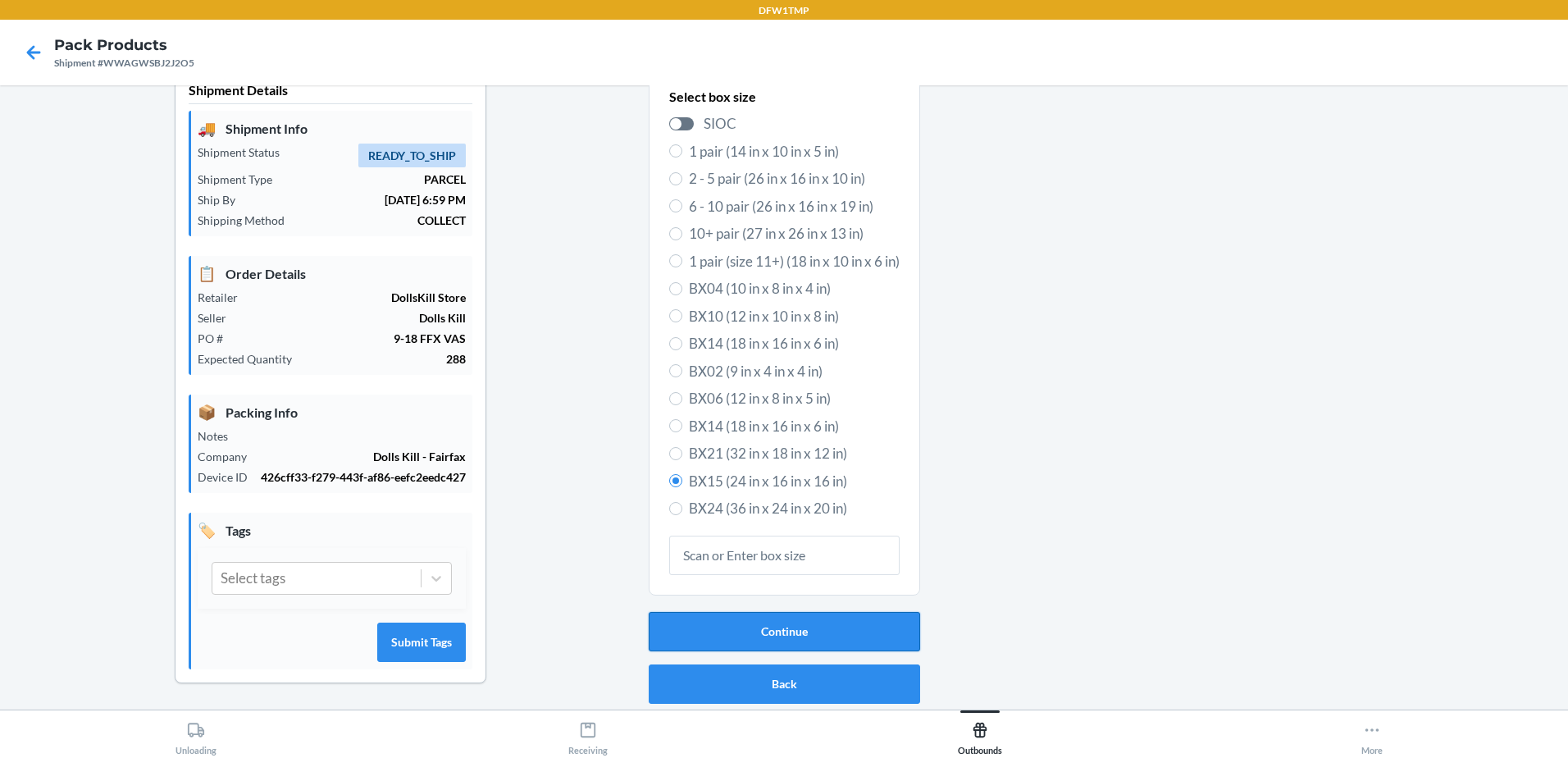
click at [811, 623] on button "Continue" at bounding box center [785, 631] width 271 height 39
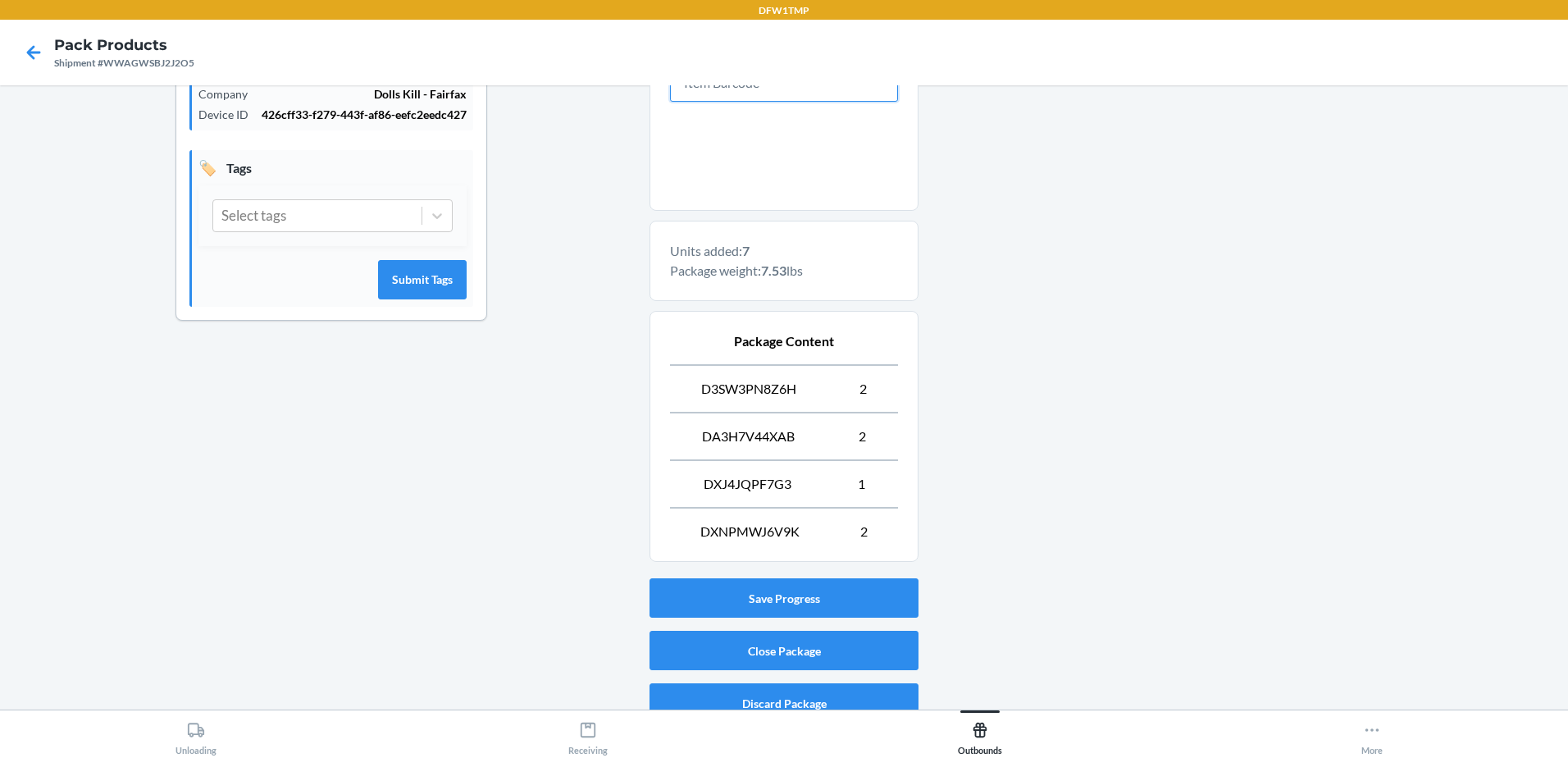
scroll to position [414, 0]
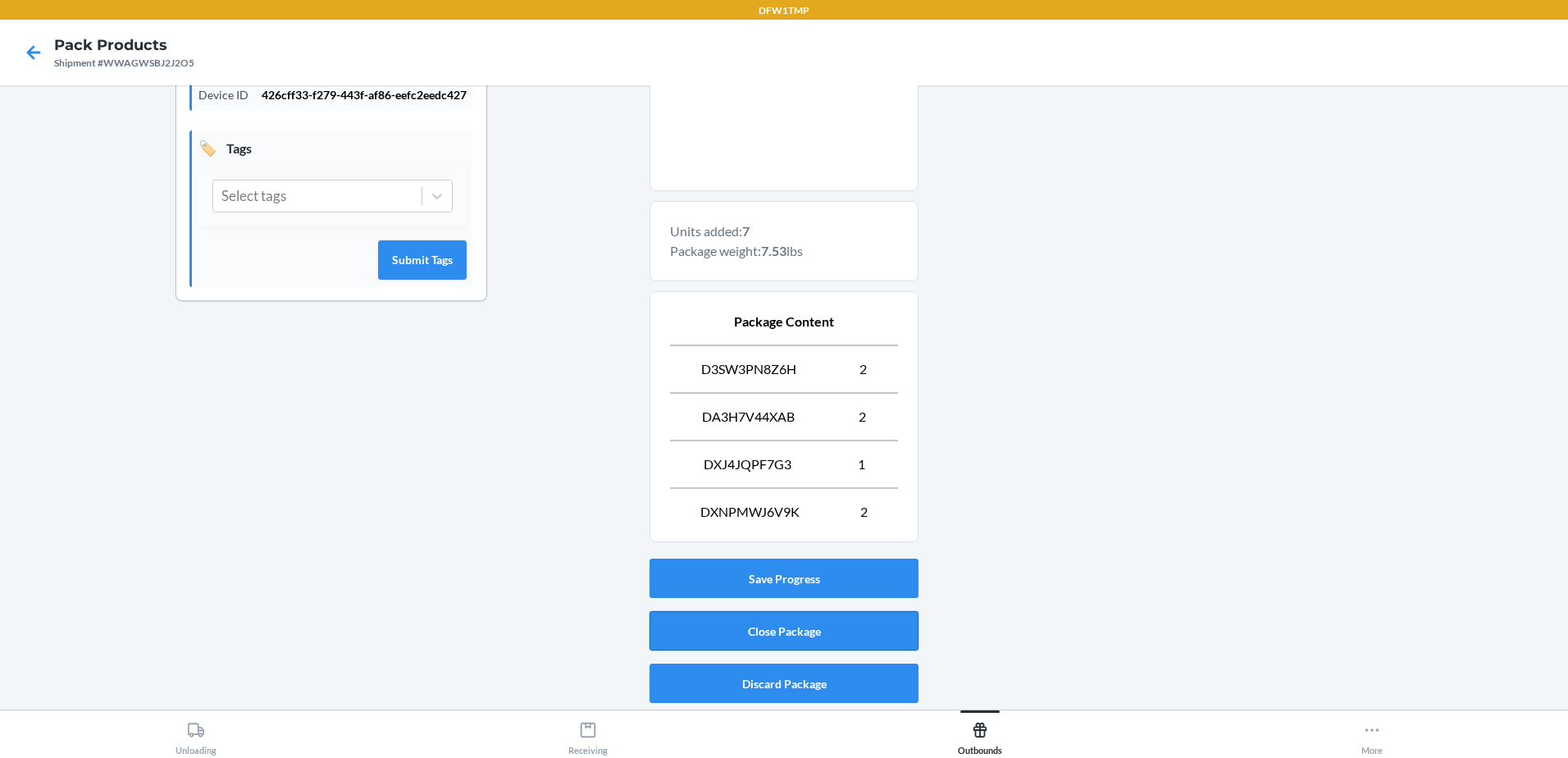
click at [738, 636] on button "Close Package" at bounding box center [783, 630] width 269 height 39
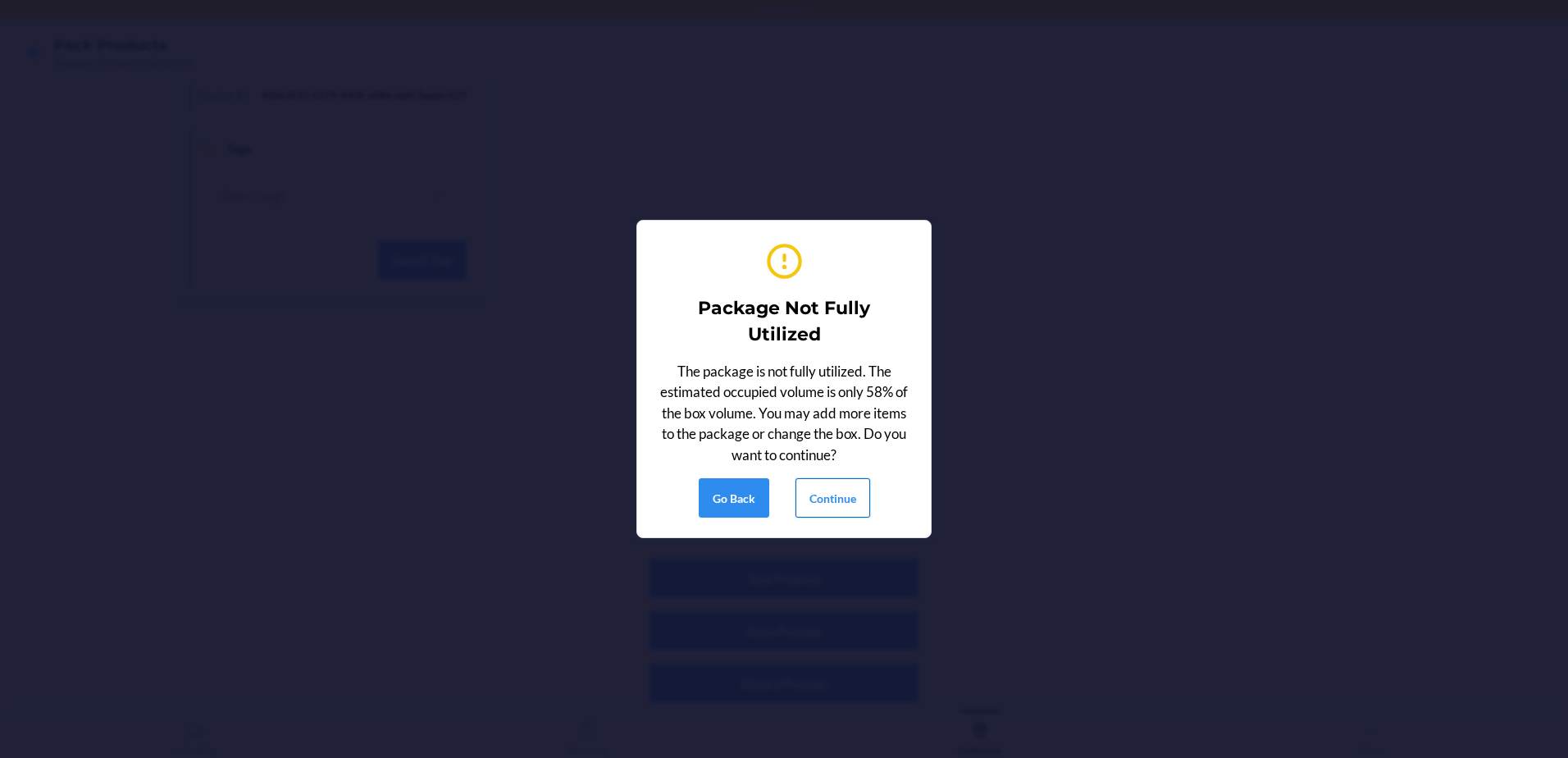
click at [829, 479] on button "Continue" at bounding box center [833, 498] width 75 height 39
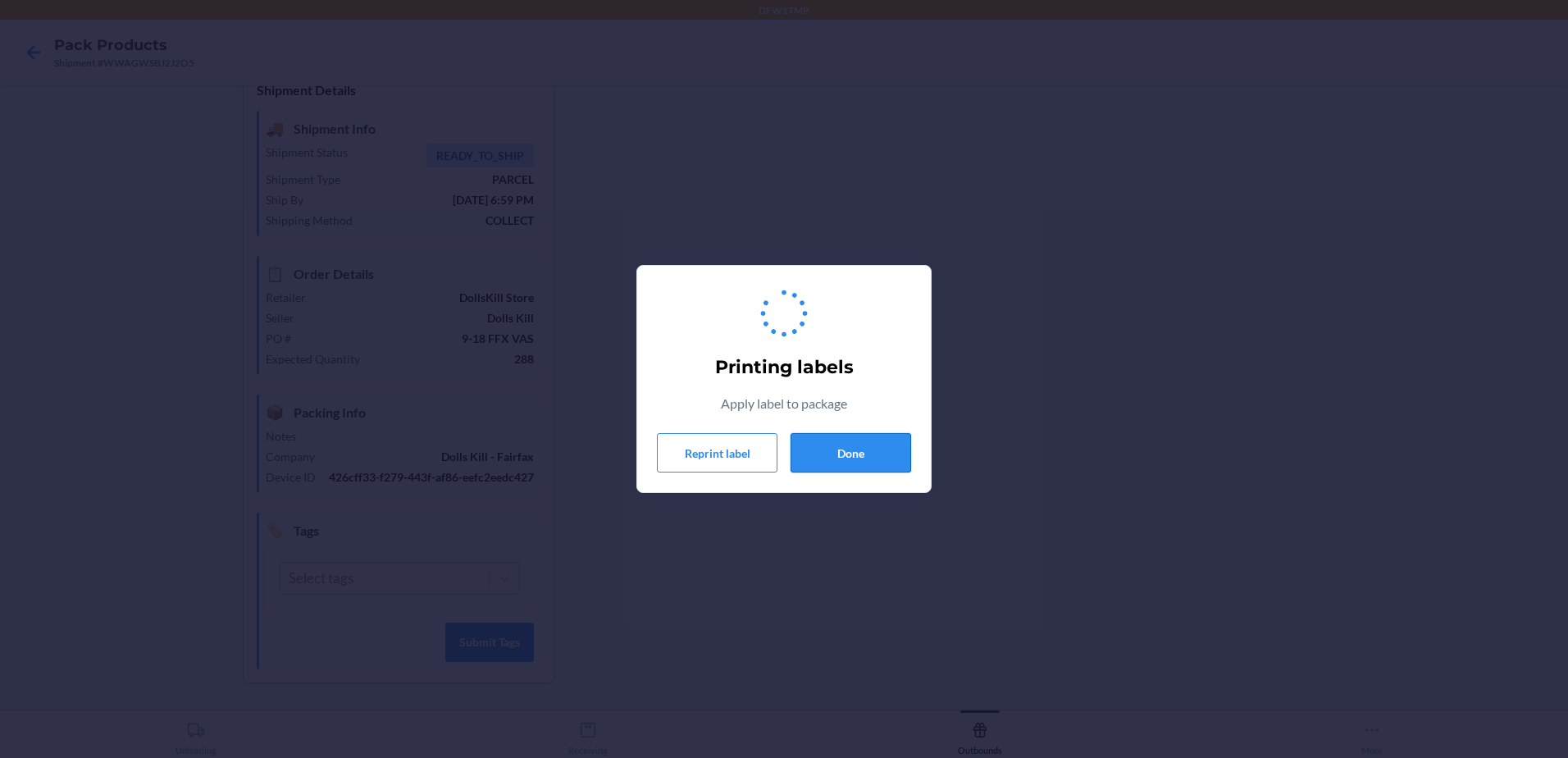
click at [854, 453] on button "Done" at bounding box center [851, 452] width 121 height 39
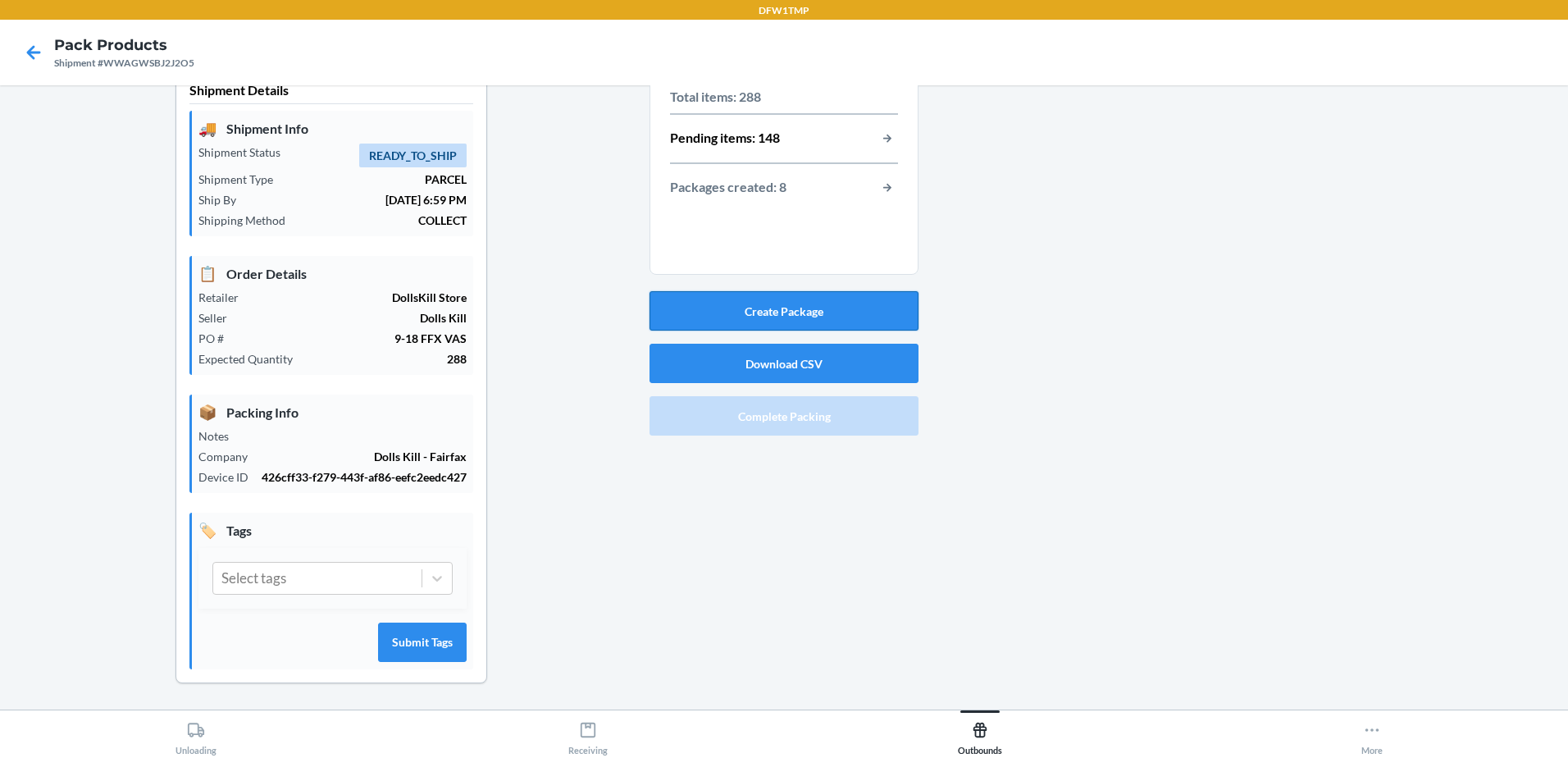
click at [869, 313] on button "Create Package" at bounding box center [783, 310] width 269 height 39
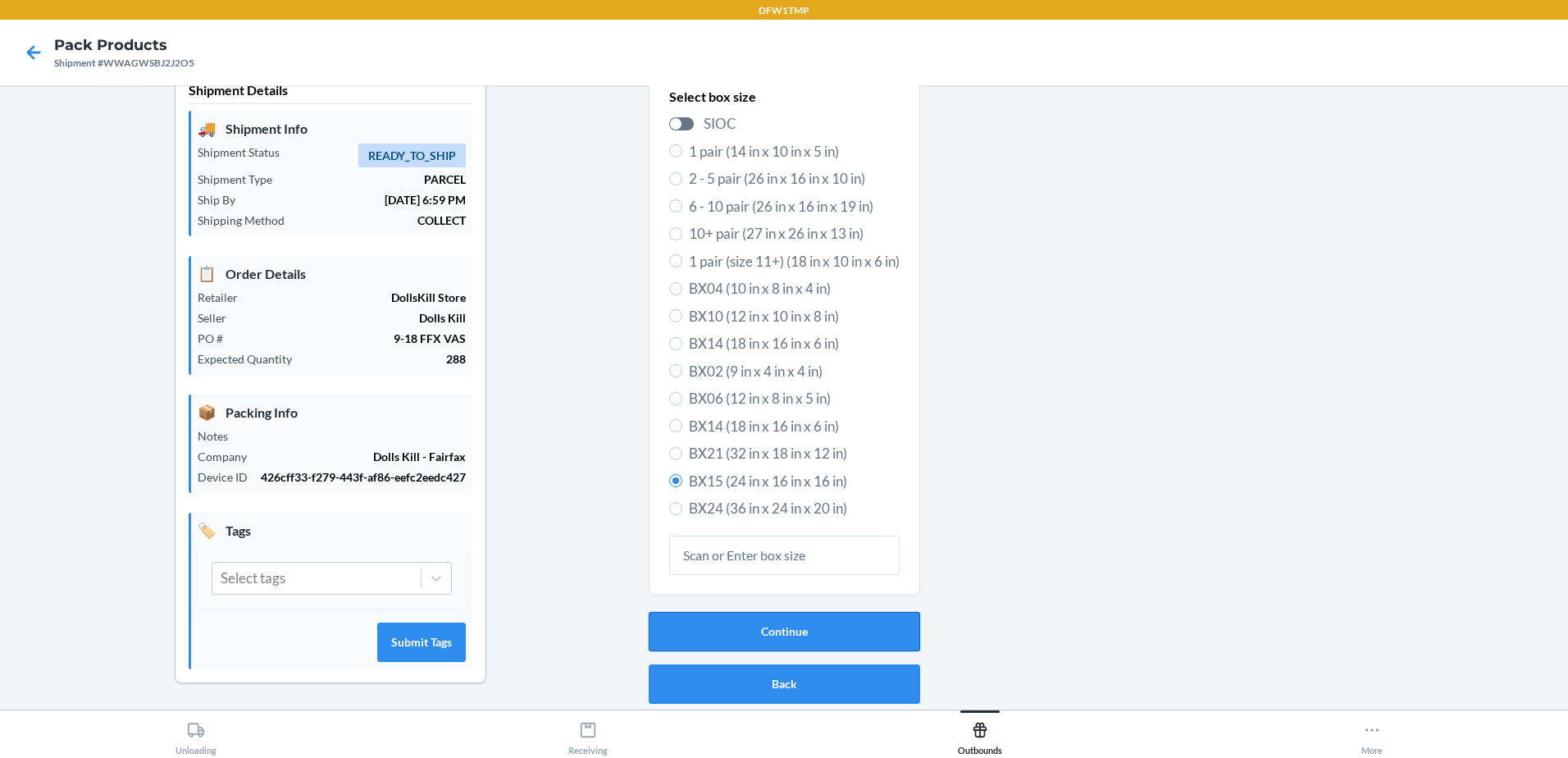
click at [815, 637] on button "Continue" at bounding box center [785, 631] width 271 height 39
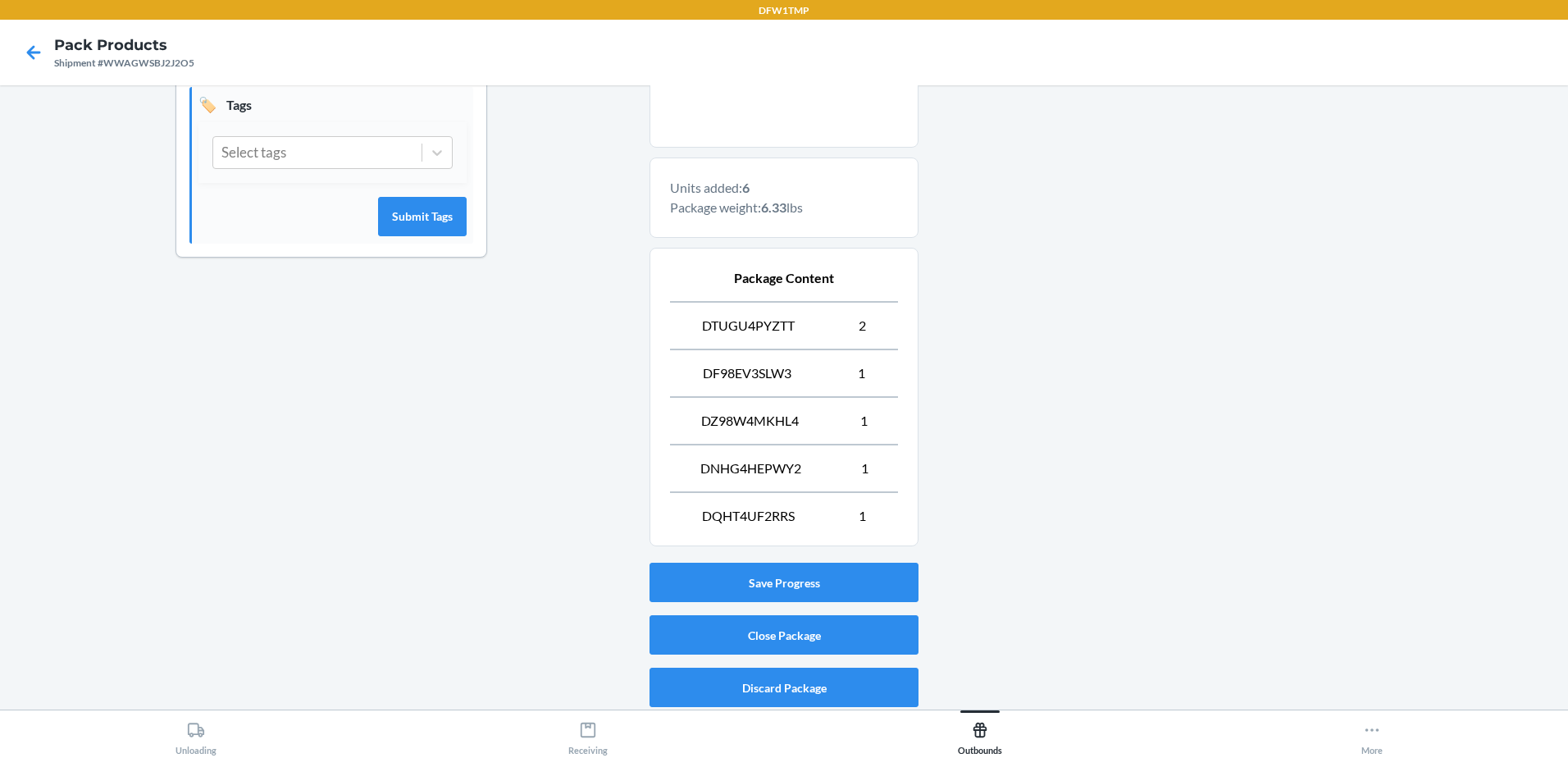
scroll to position [462, 0]
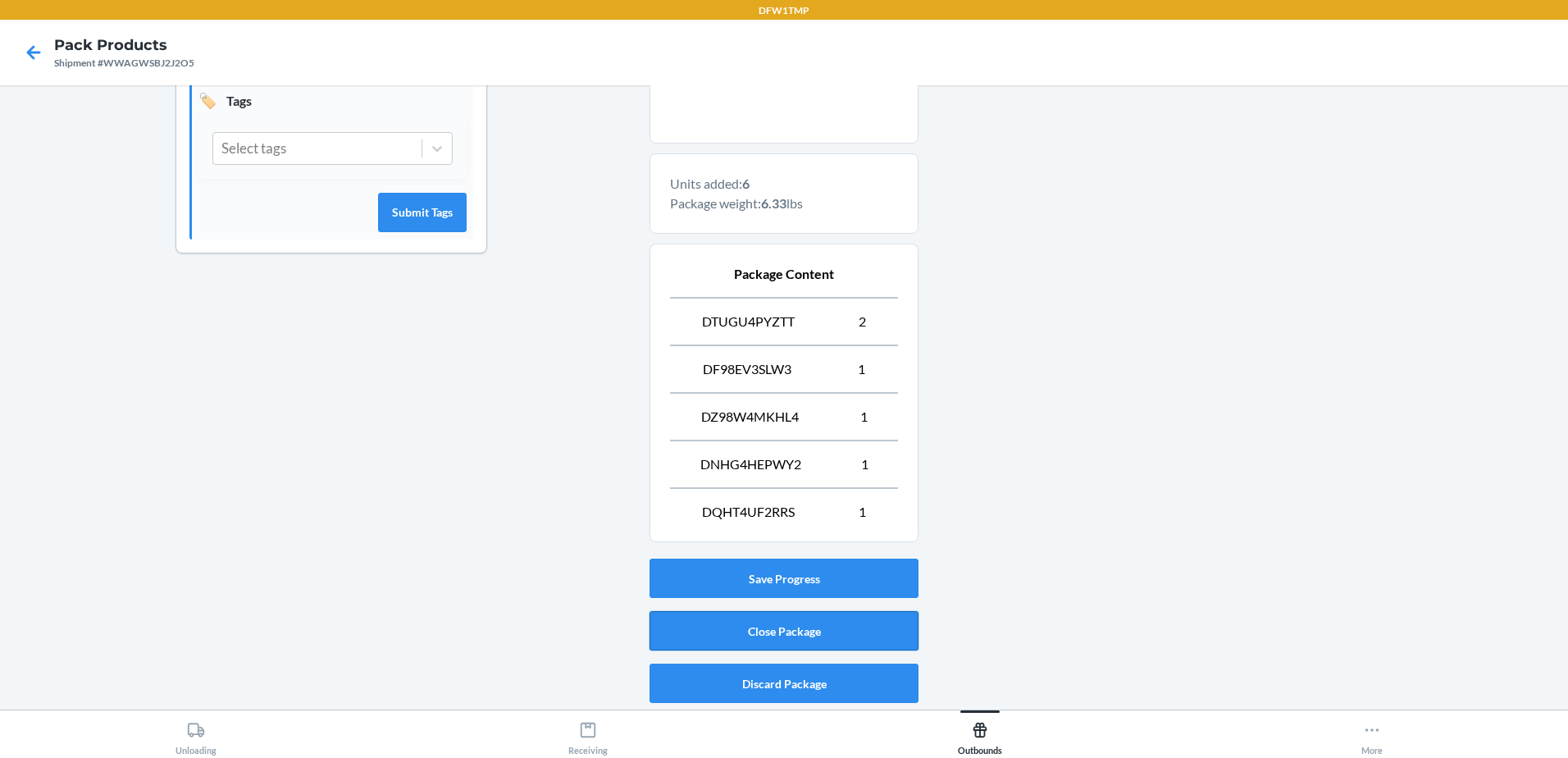
click at [804, 635] on button "Close Package" at bounding box center [783, 630] width 269 height 39
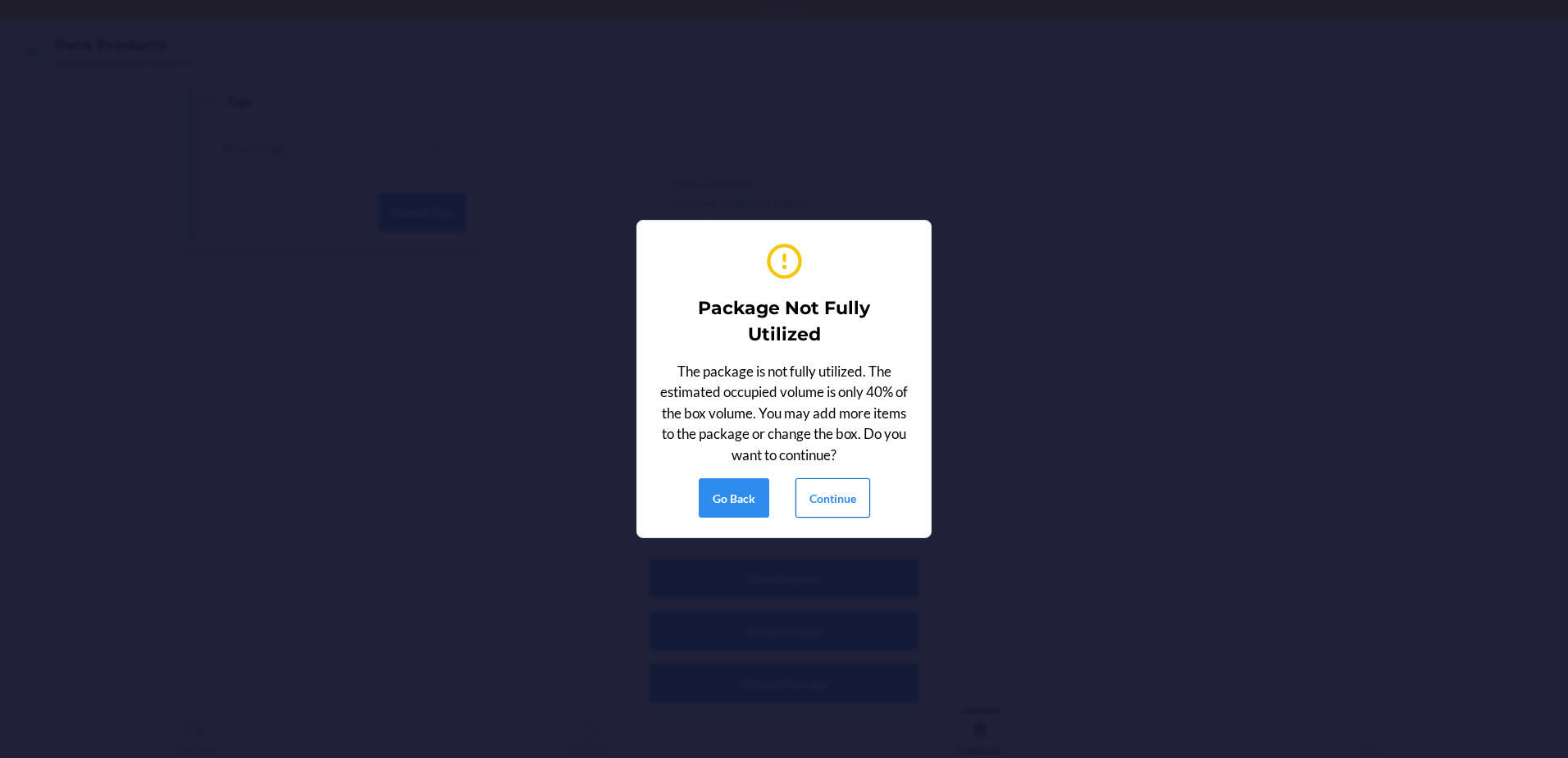
click at [834, 507] on button "Continue" at bounding box center [833, 498] width 75 height 39
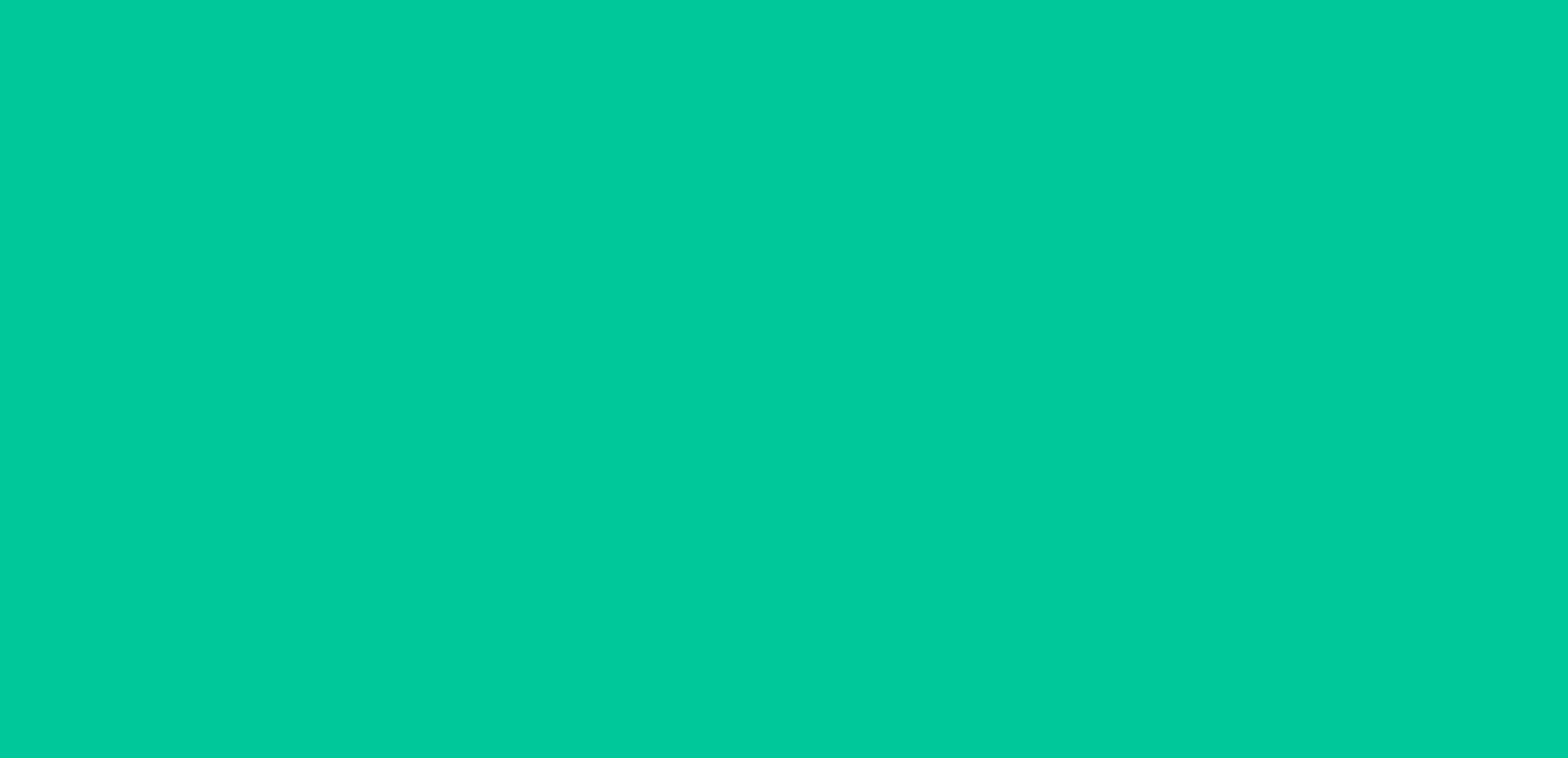
scroll to position [32, 0]
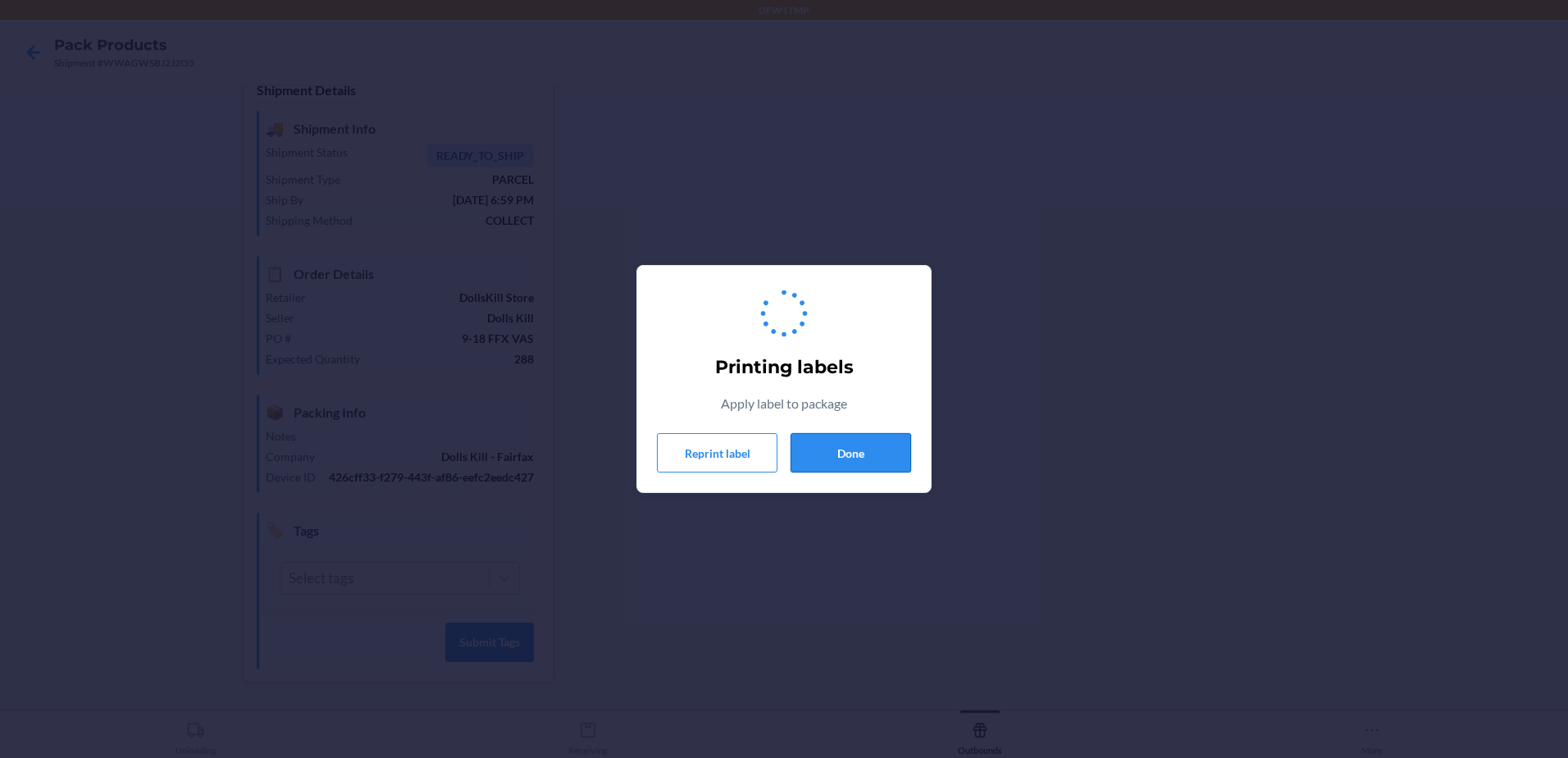
click at [853, 454] on button "Done" at bounding box center [851, 452] width 121 height 39
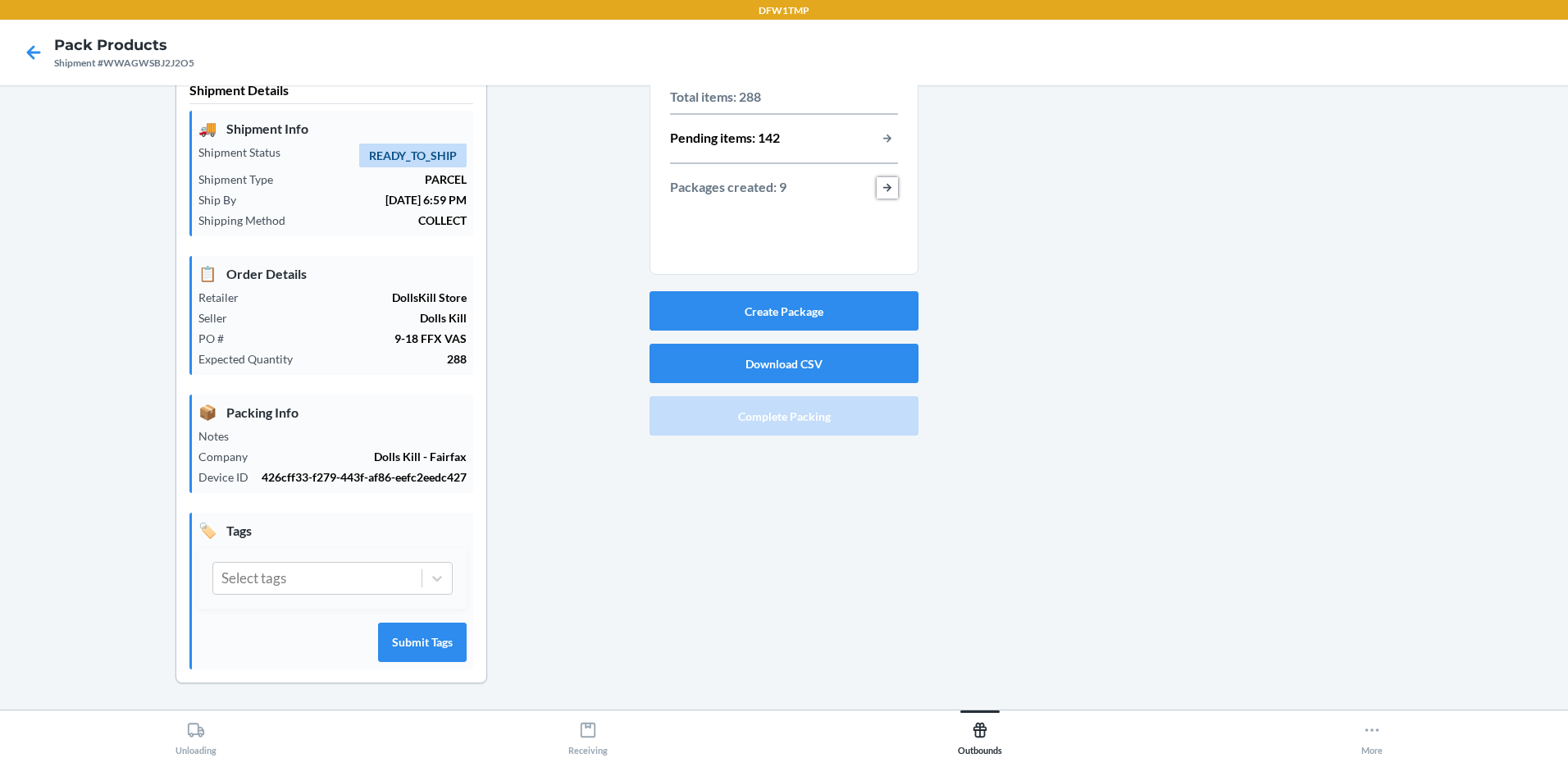
click at [876, 189] on button "button-view-packages-created" at bounding box center [887, 188] width 22 height 22
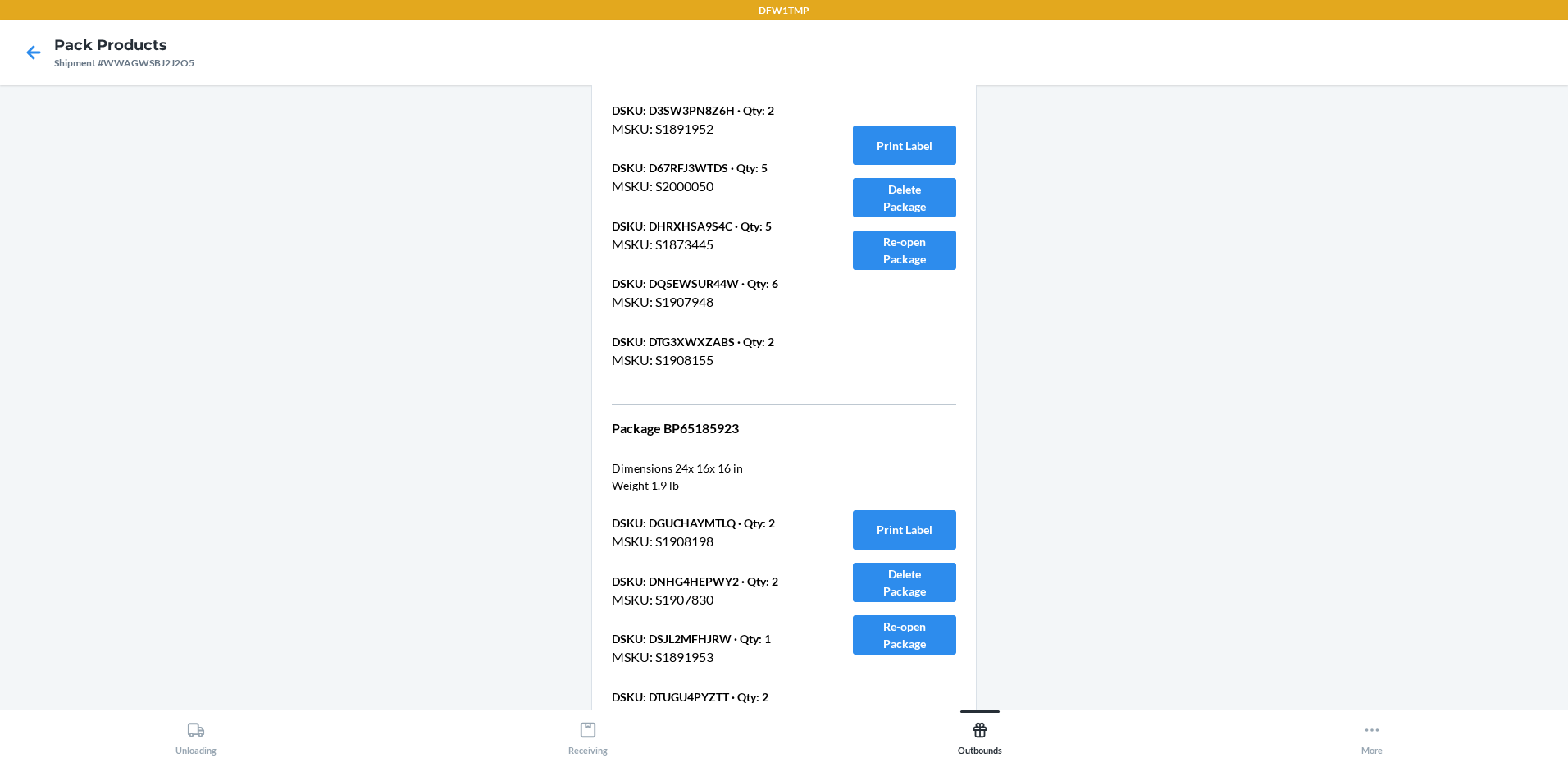
scroll to position [4684, 0]
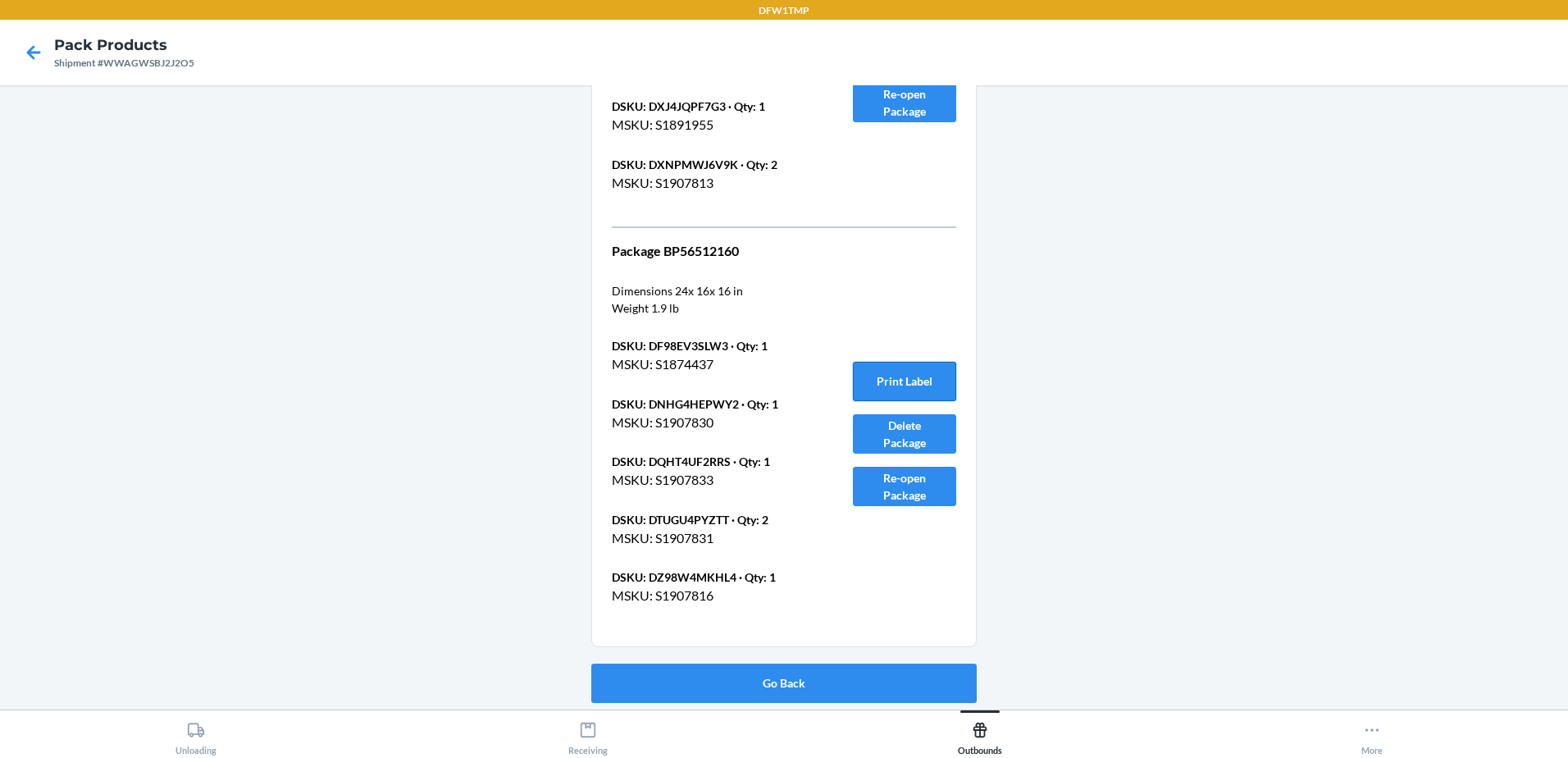
click at [892, 382] on button "Print Label" at bounding box center [905, 381] width 103 height 39
click at [800, 684] on button "Go Back" at bounding box center [784, 682] width 385 height 39
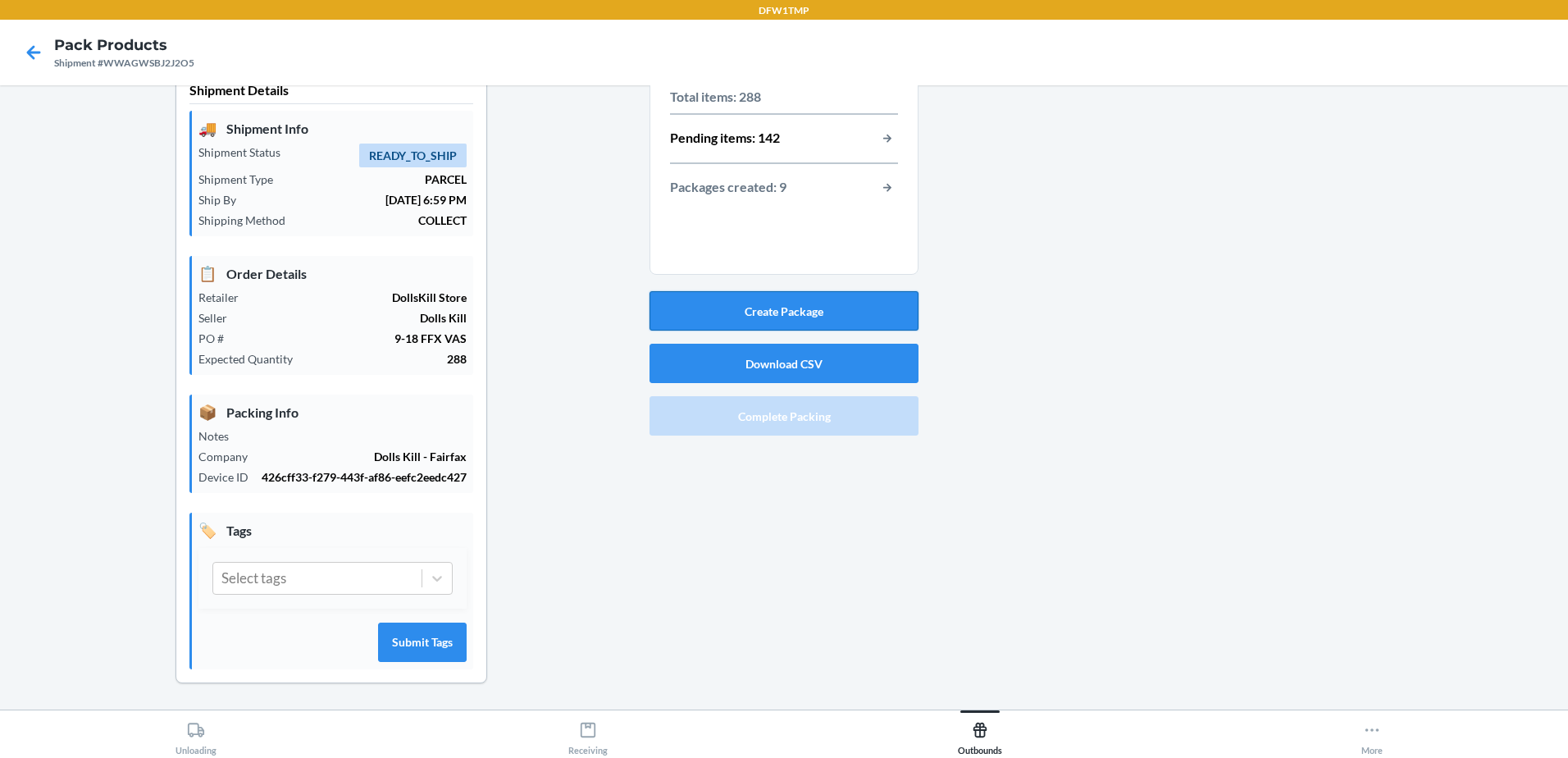
click at [812, 306] on button "Create Package" at bounding box center [783, 310] width 269 height 39
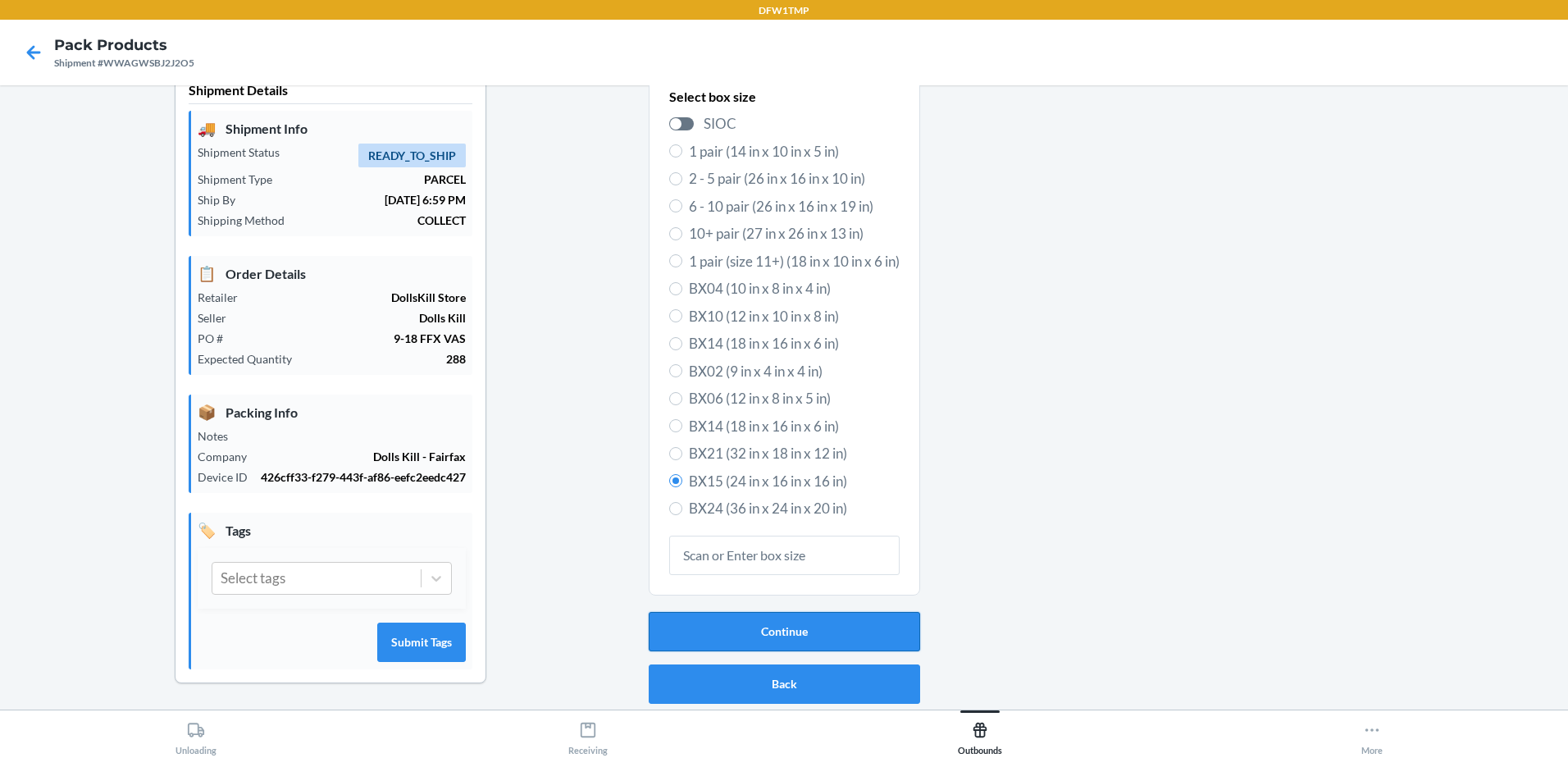
click at [824, 632] on button "Continue" at bounding box center [785, 631] width 271 height 39
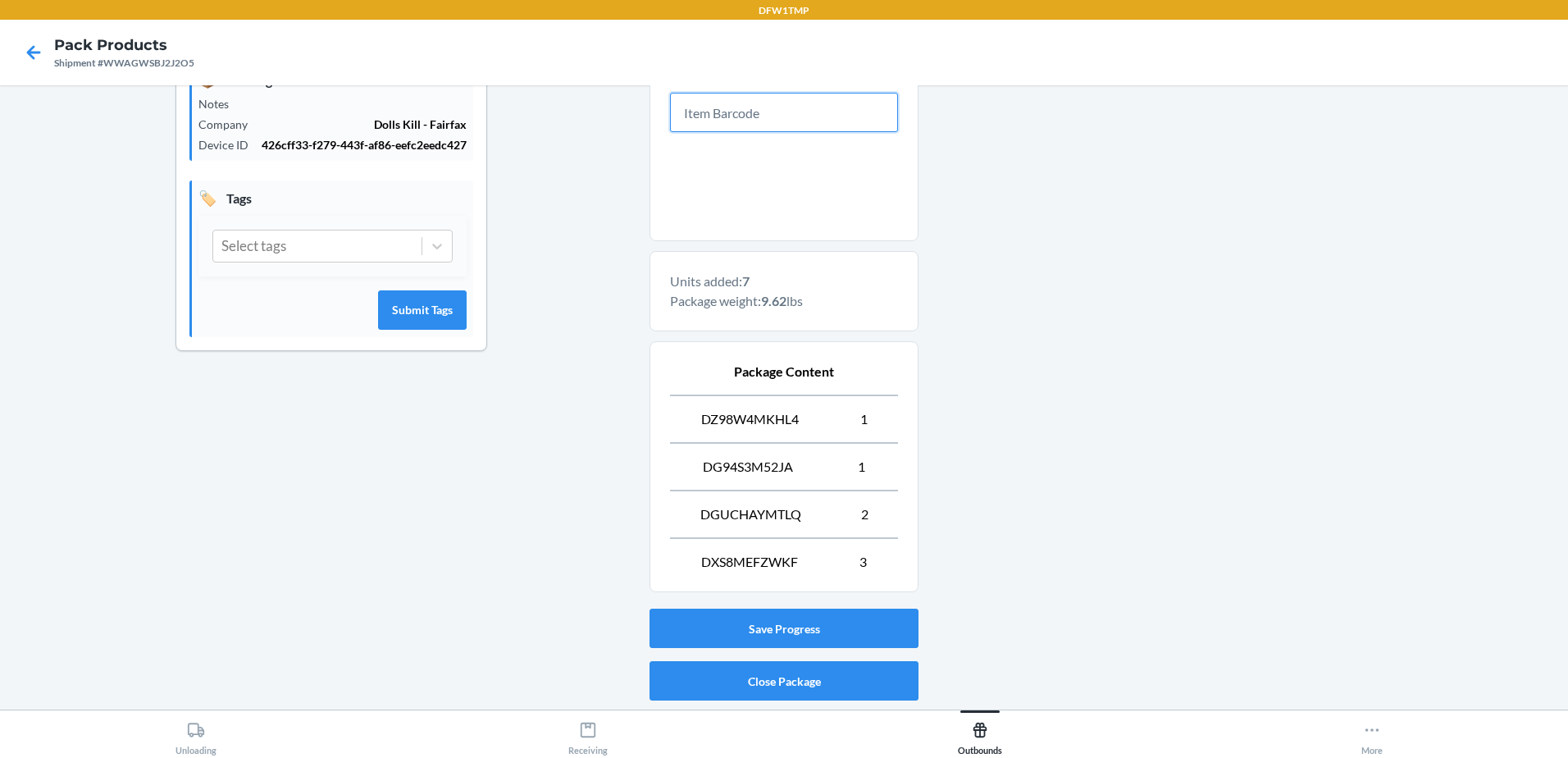
scroll to position [414, 0]
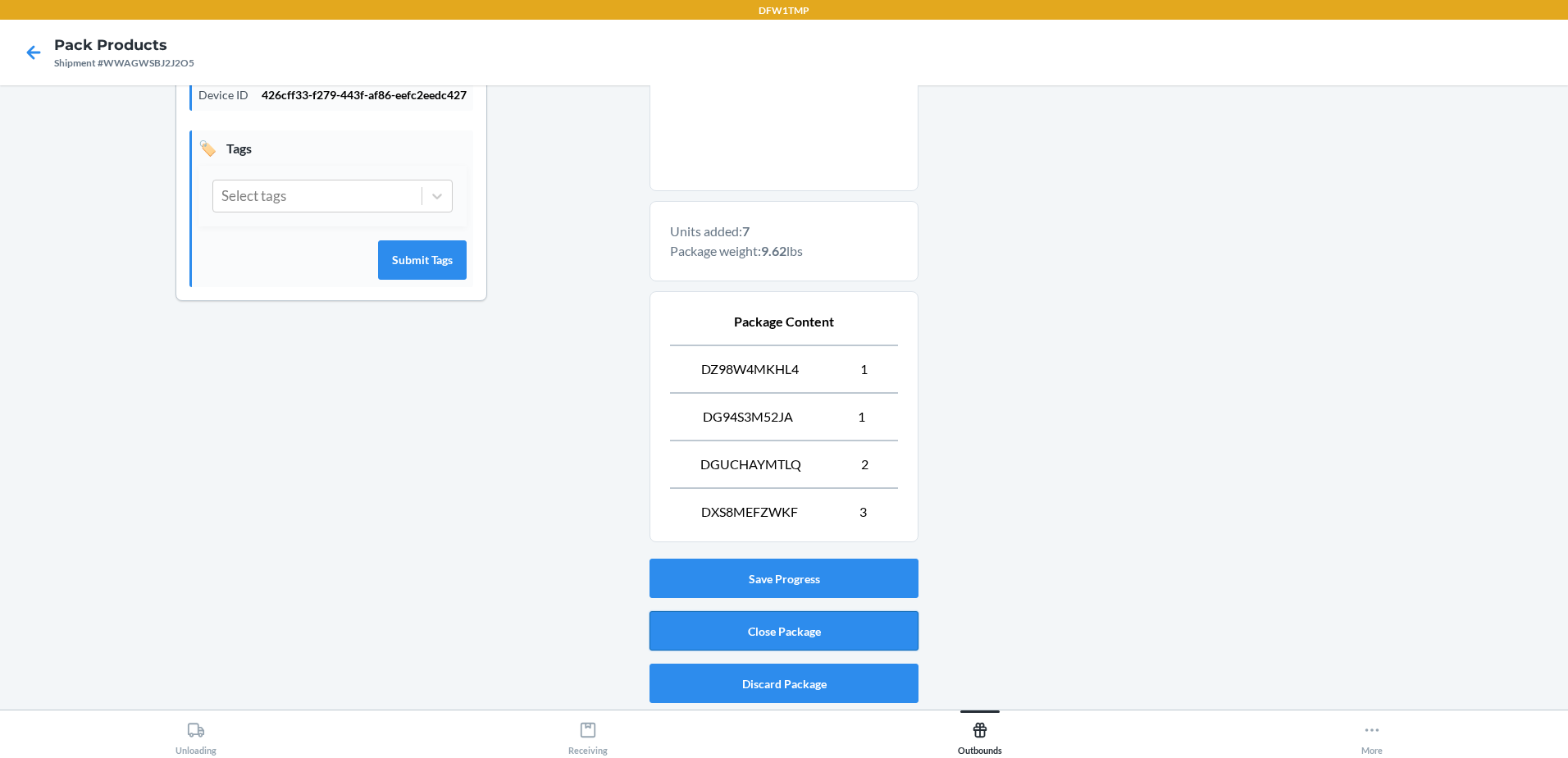
click at [737, 624] on button "Close Package" at bounding box center [783, 630] width 269 height 39
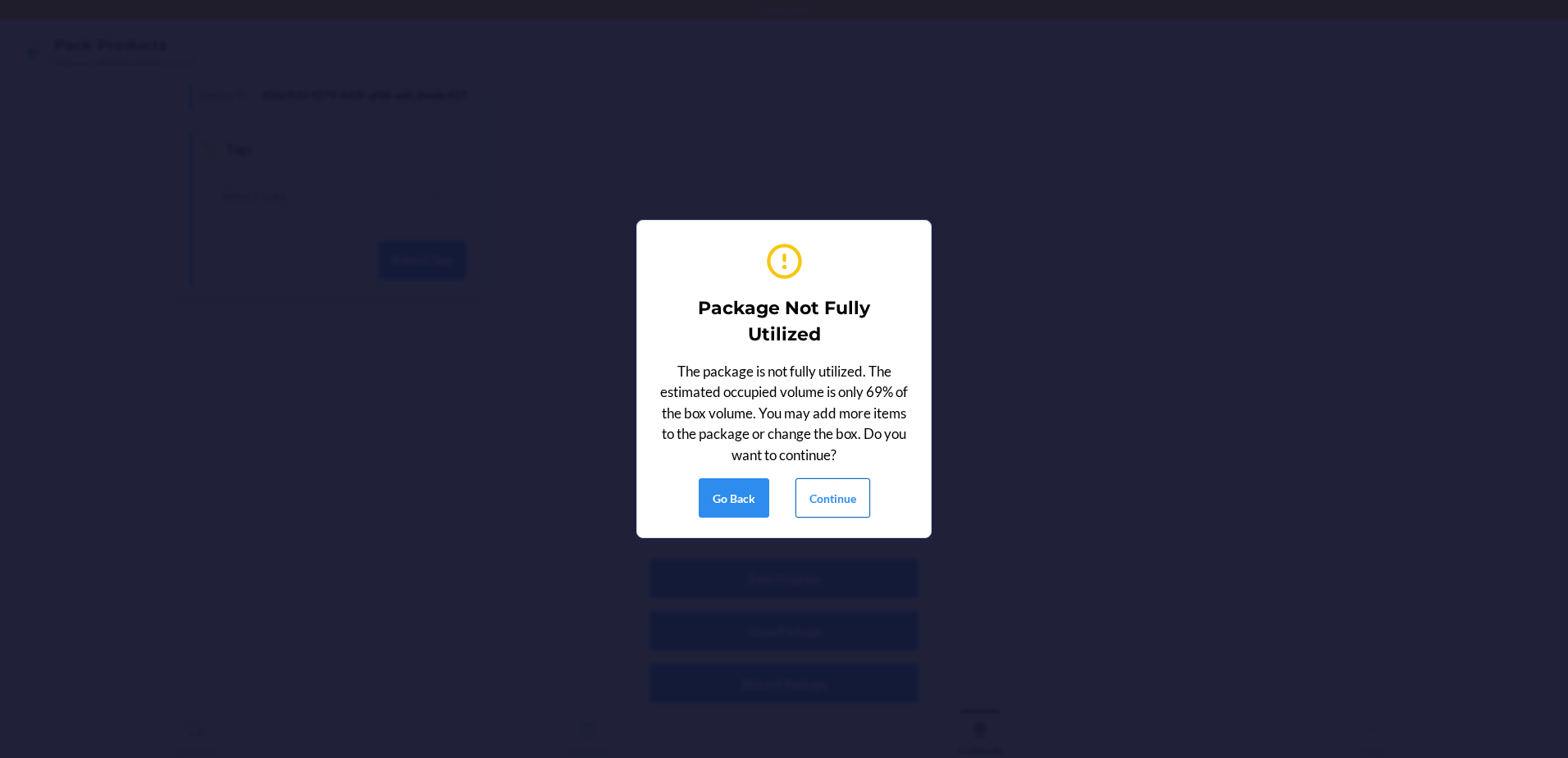
click at [809, 503] on button "Continue" at bounding box center [833, 498] width 75 height 39
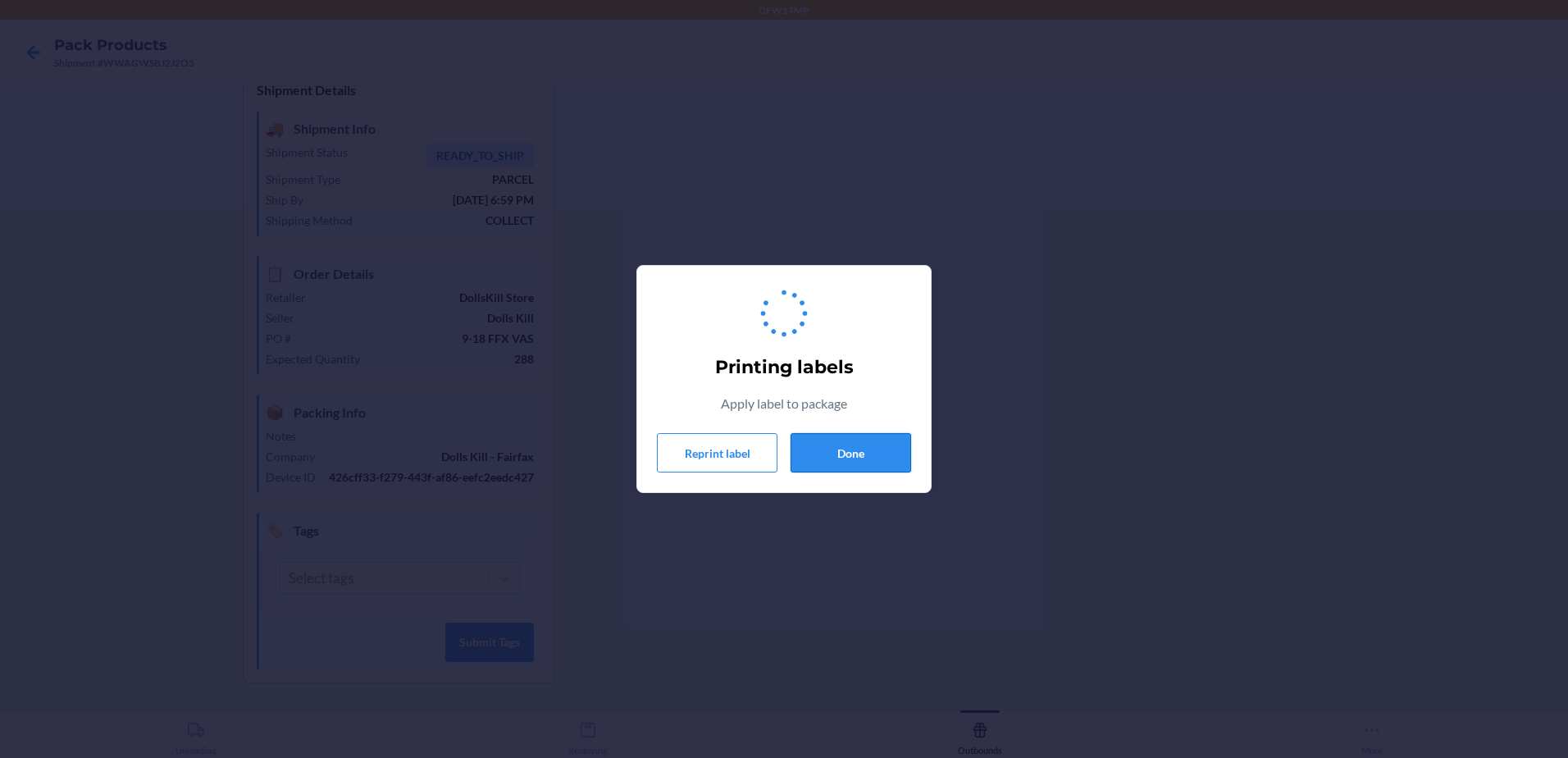
click at [847, 443] on button "Done" at bounding box center [851, 452] width 121 height 39
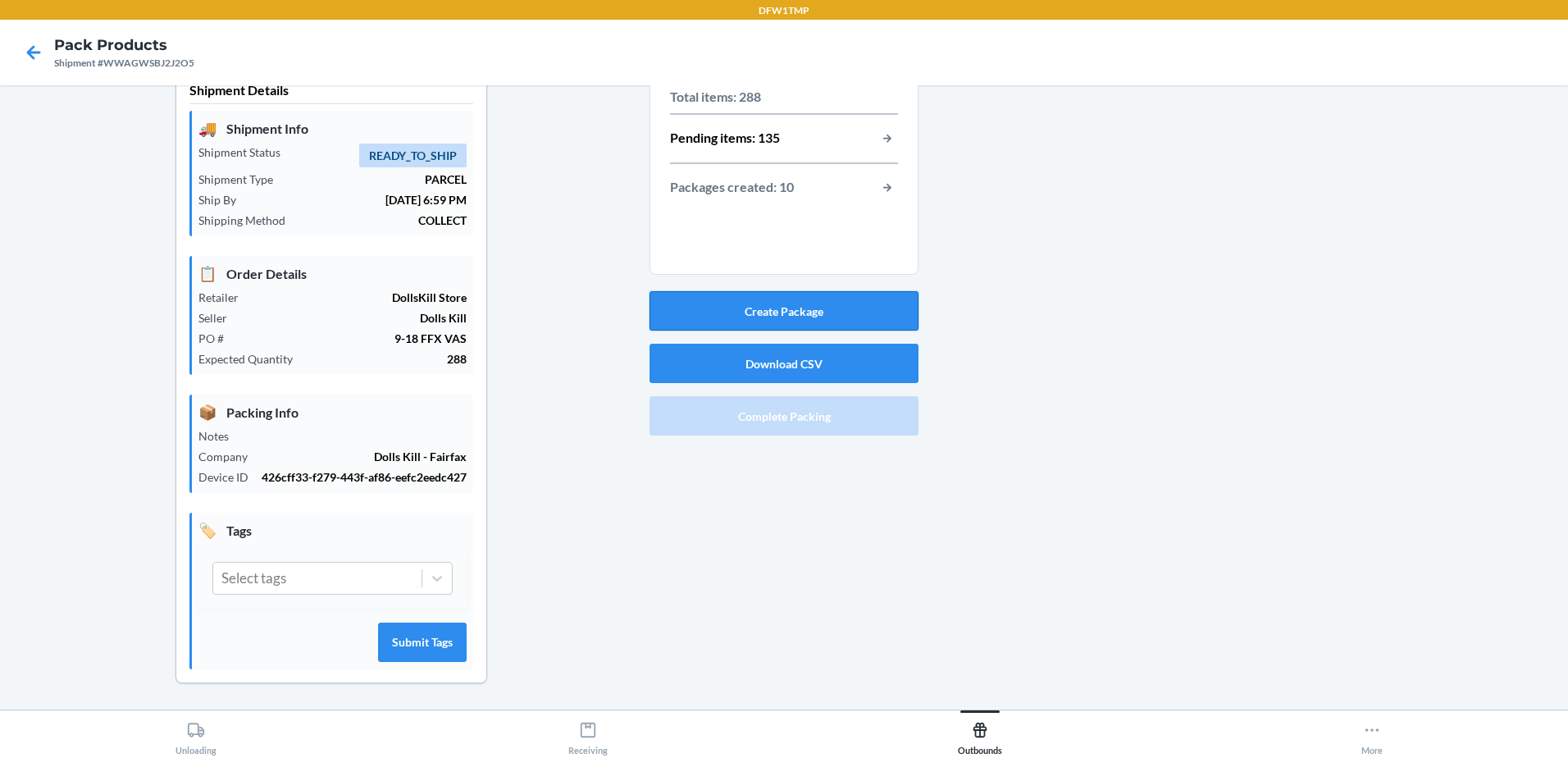
click at [672, 319] on button "Create Package" at bounding box center [783, 310] width 269 height 39
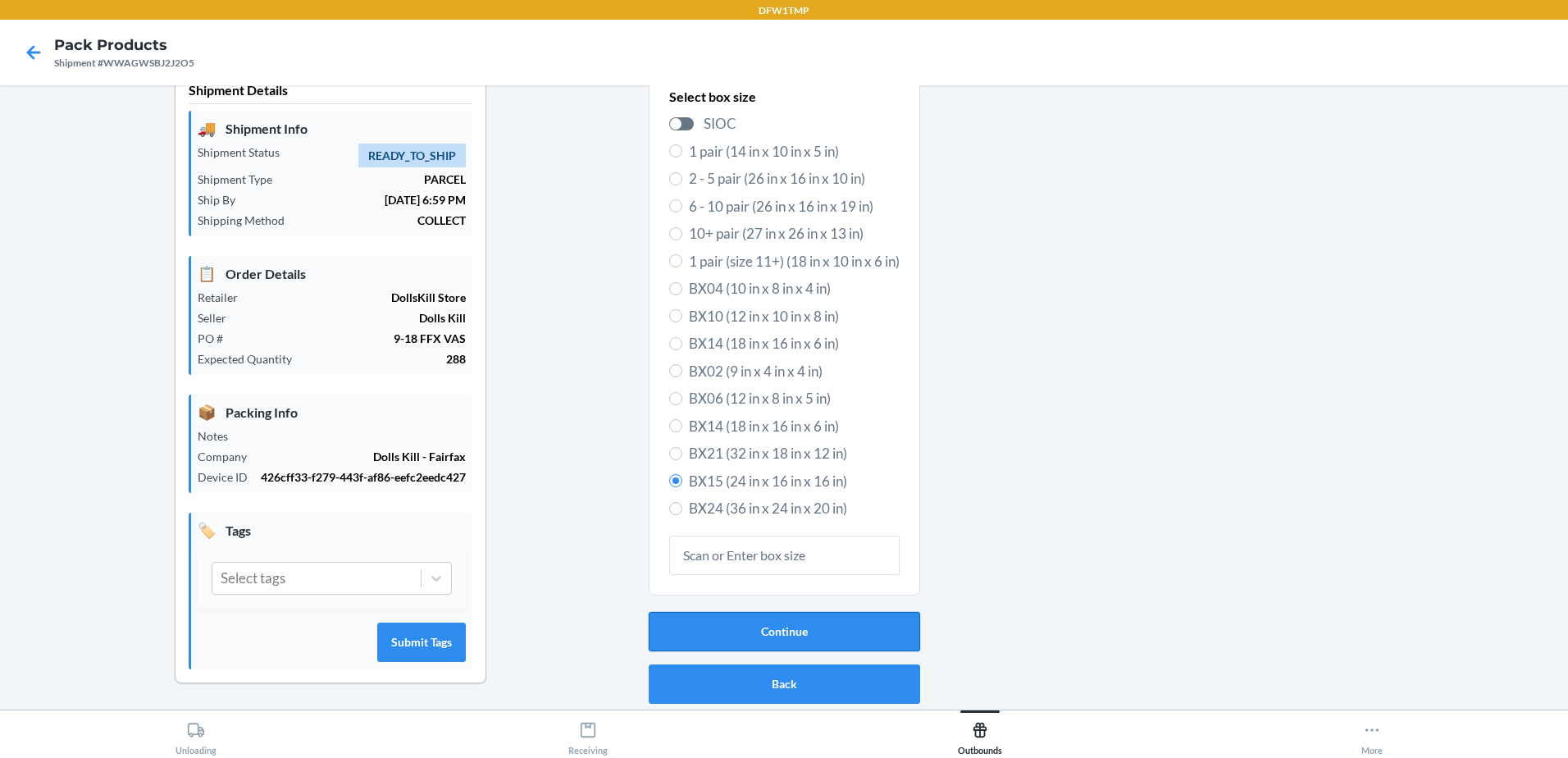
click at [786, 635] on button "Continue" at bounding box center [785, 631] width 271 height 39
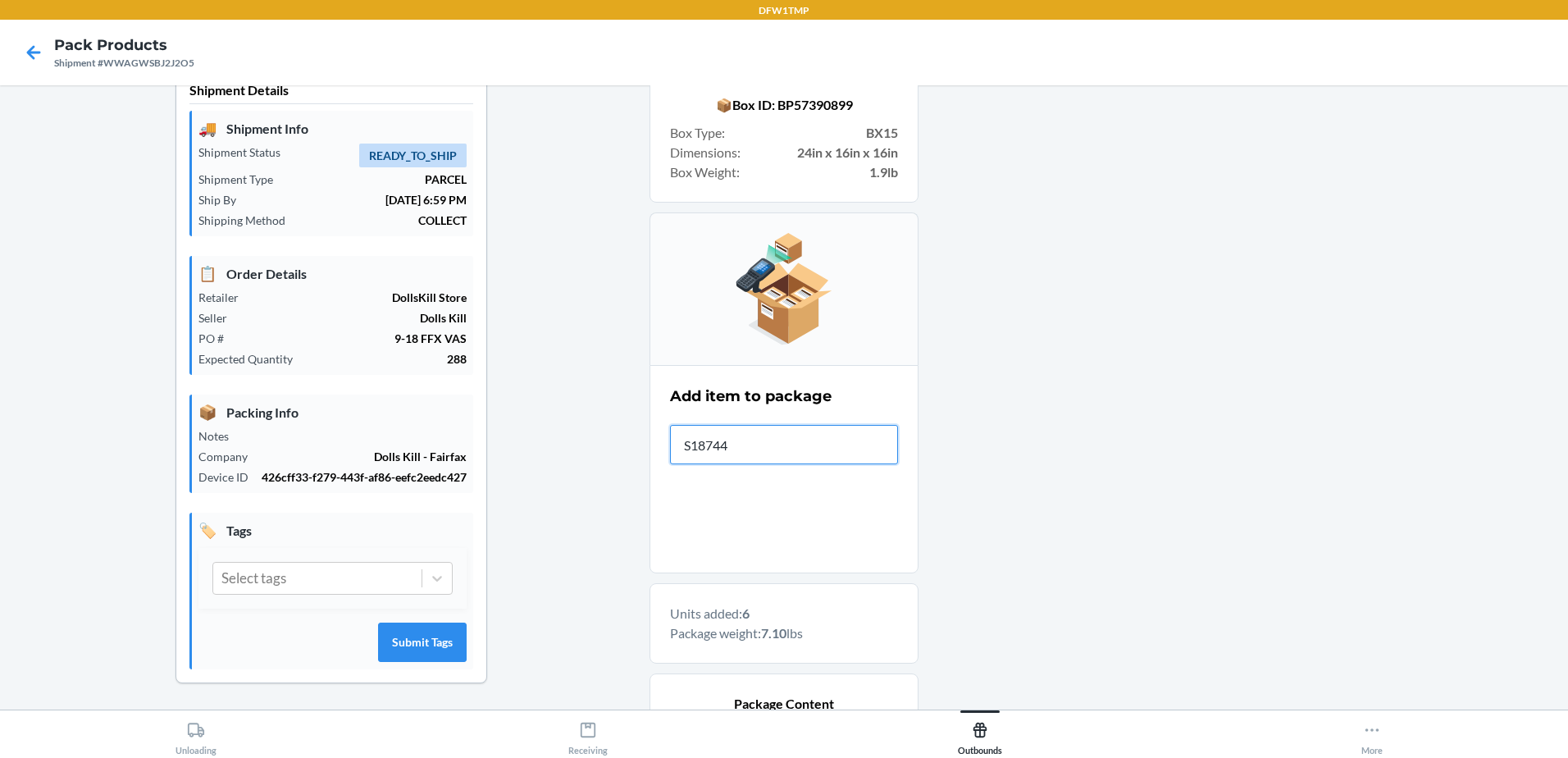
type input "S187449"
click at [737, 447] on input "S1905509" at bounding box center [784, 443] width 228 height 39
click at [726, 448] on input "S1905509" at bounding box center [784, 443] width 228 height 39
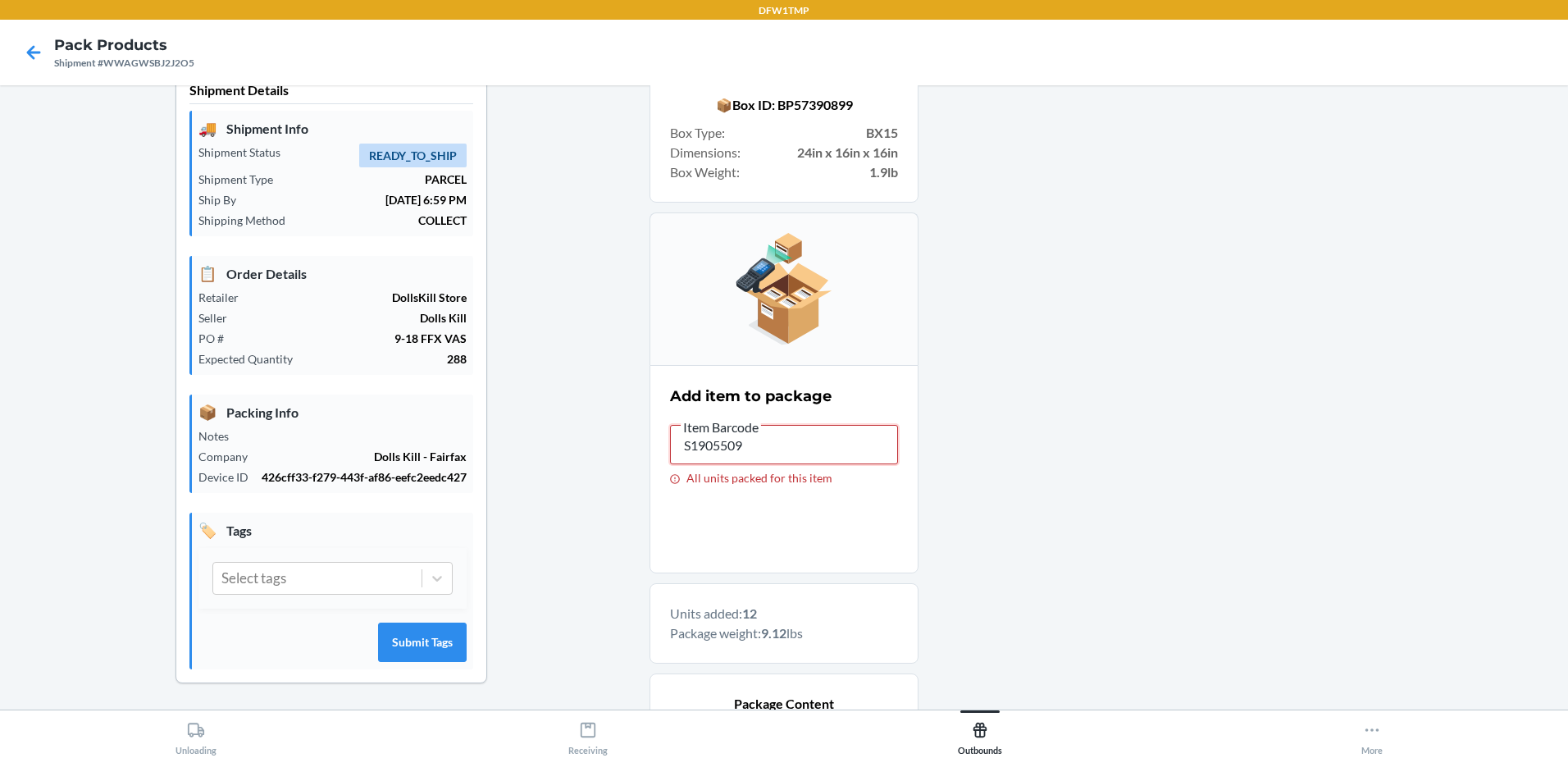
click at [726, 447] on input "S1905509" at bounding box center [784, 443] width 228 height 39
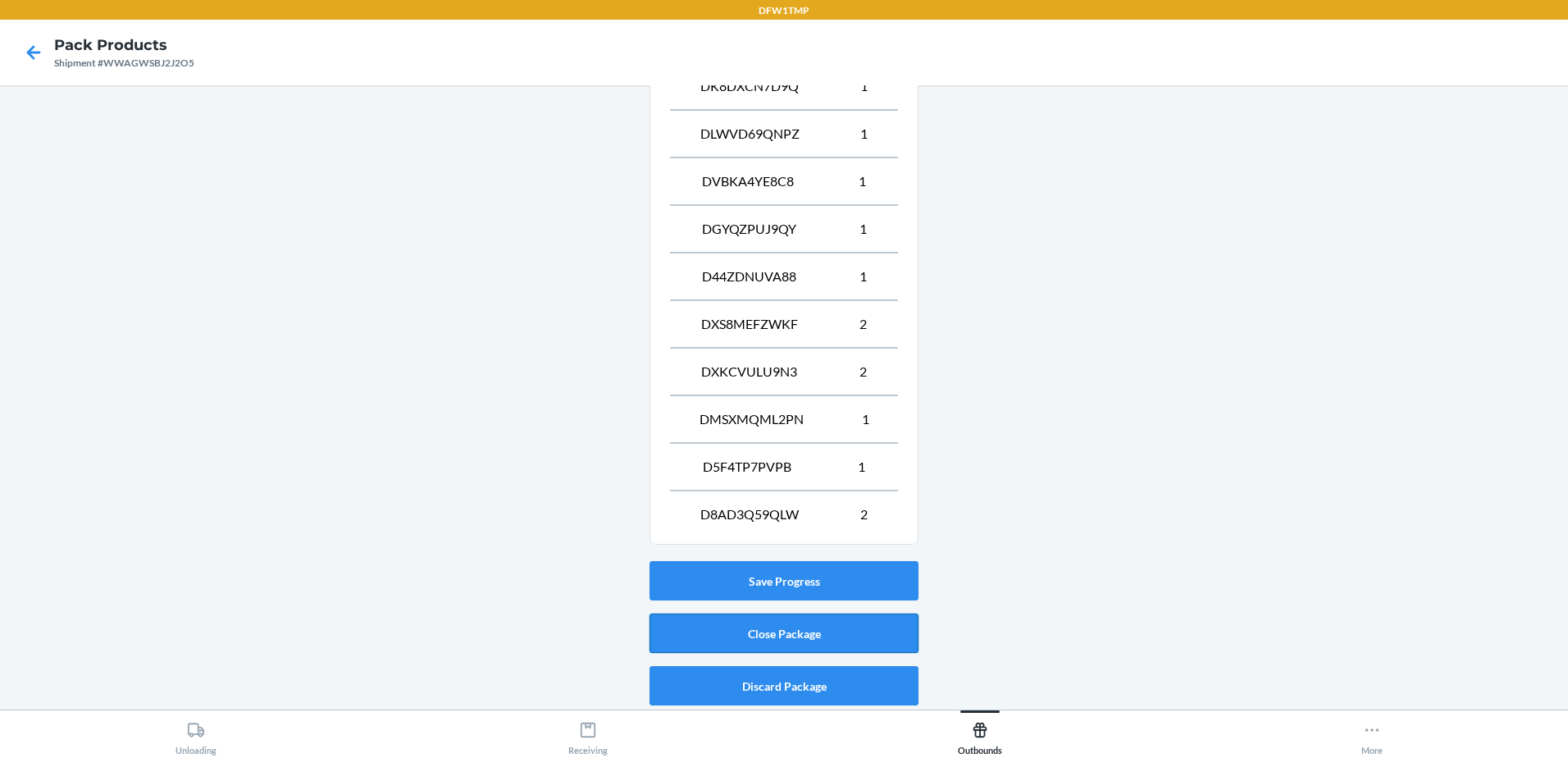
scroll to position [700, 0]
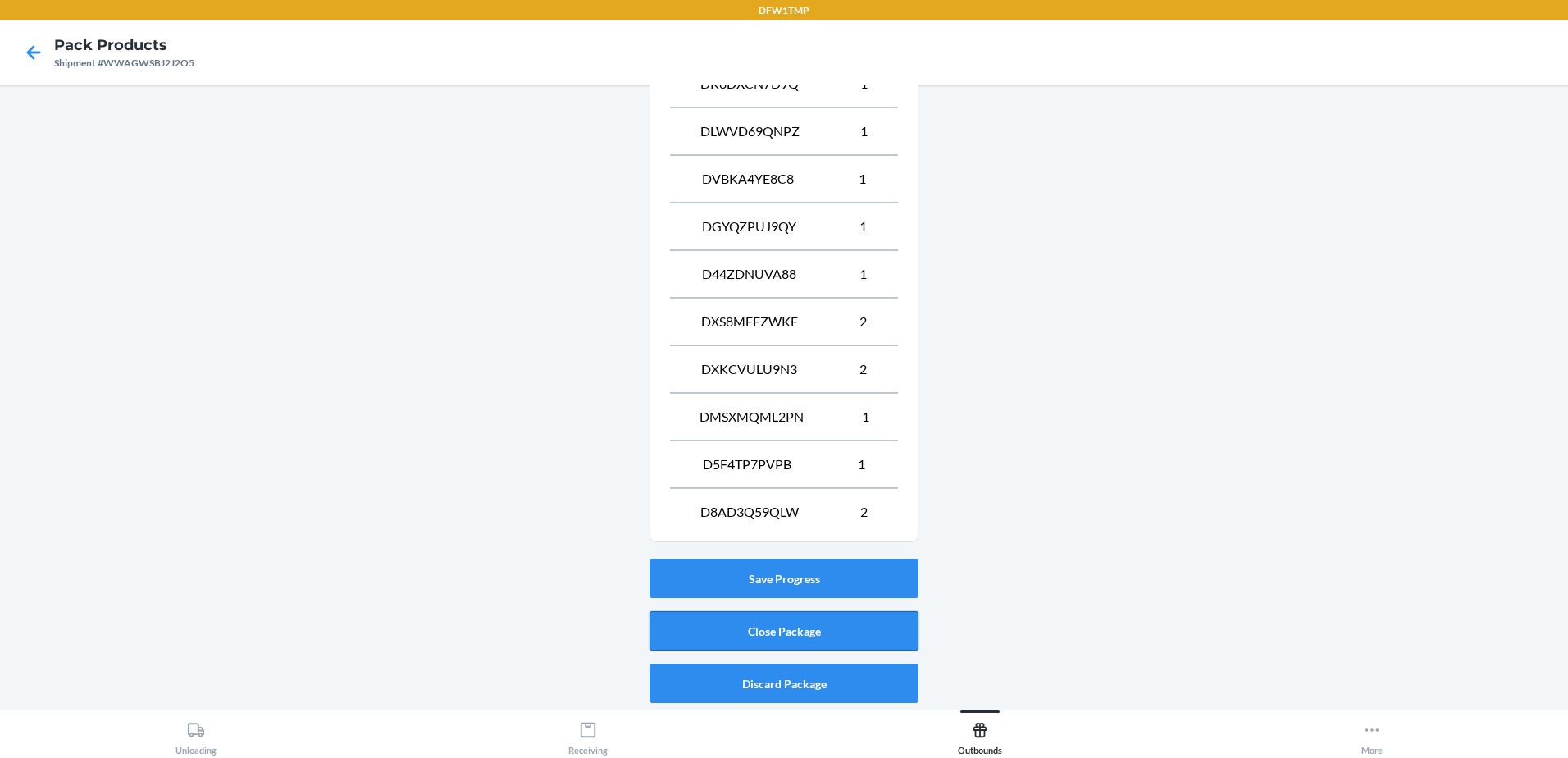
click at [742, 640] on button "Close Package" at bounding box center [783, 630] width 269 height 39
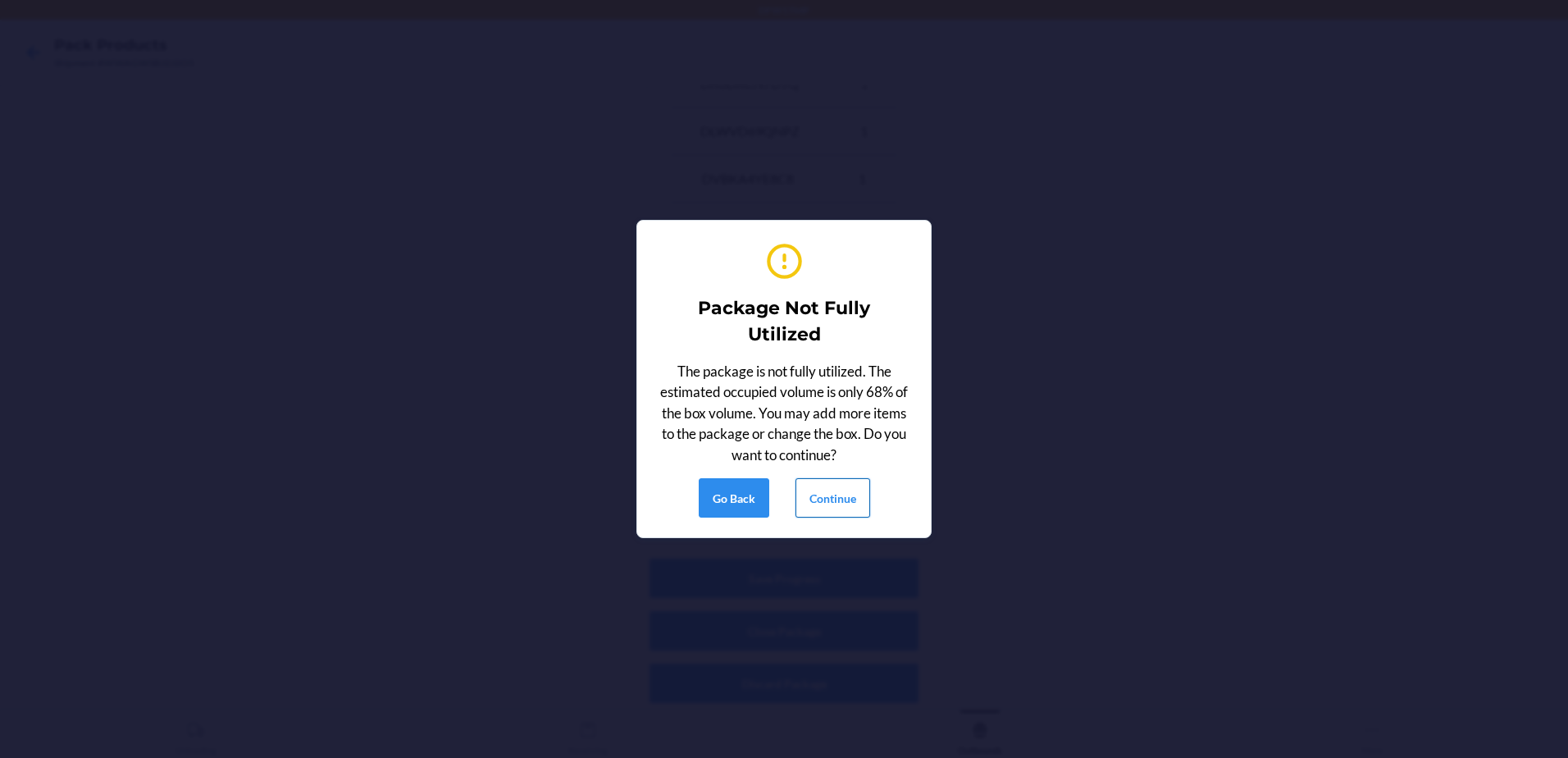
click at [818, 513] on button "Continue" at bounding box center [833, 498] width 75 height 39
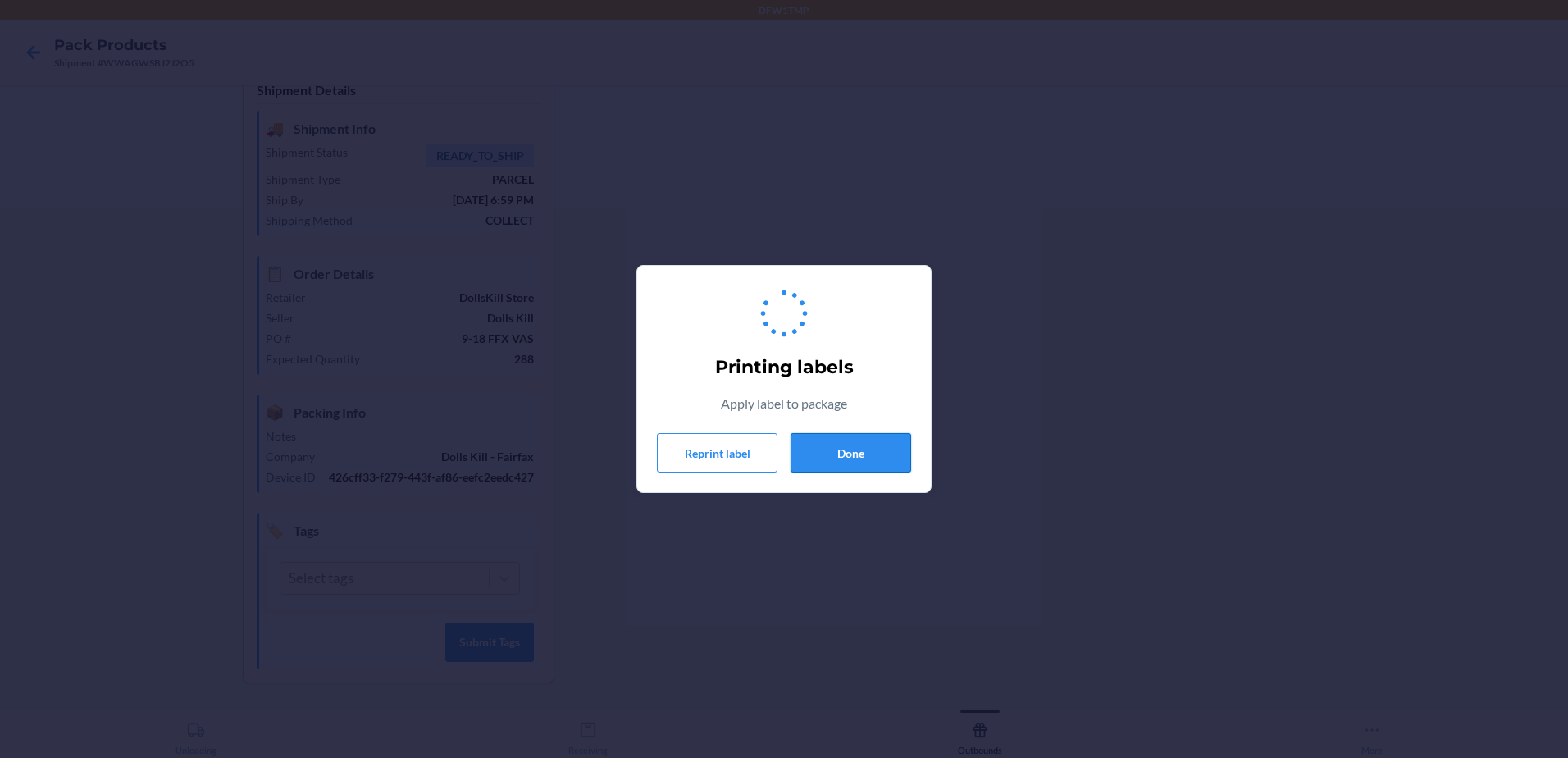
click at [817, 464] on button "Done" at bounding box center [851, 452] width 121 height 39
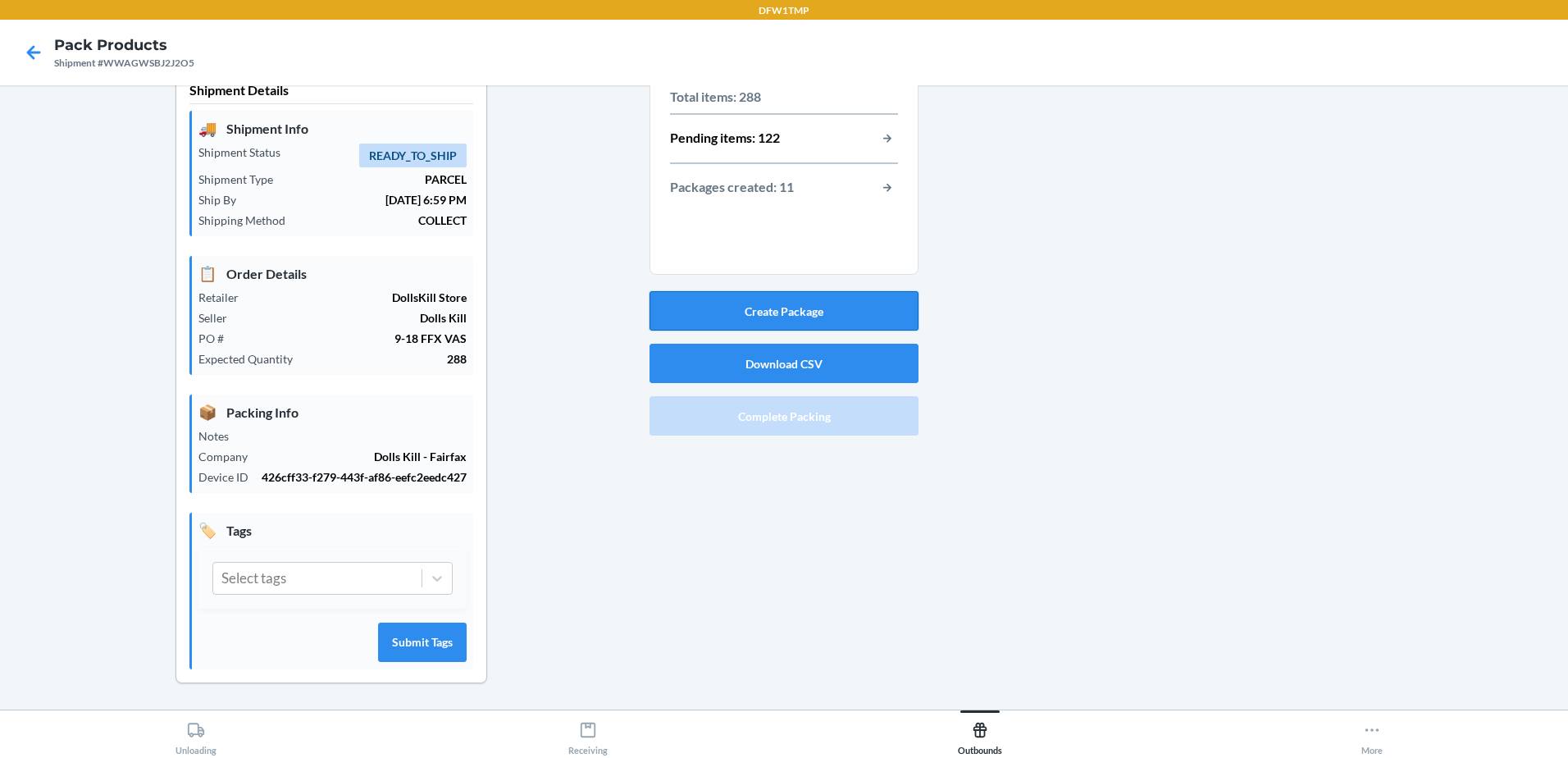
click at [679, 325] on button "Create Package" at bounding box center [783, 310] width 269 height 39
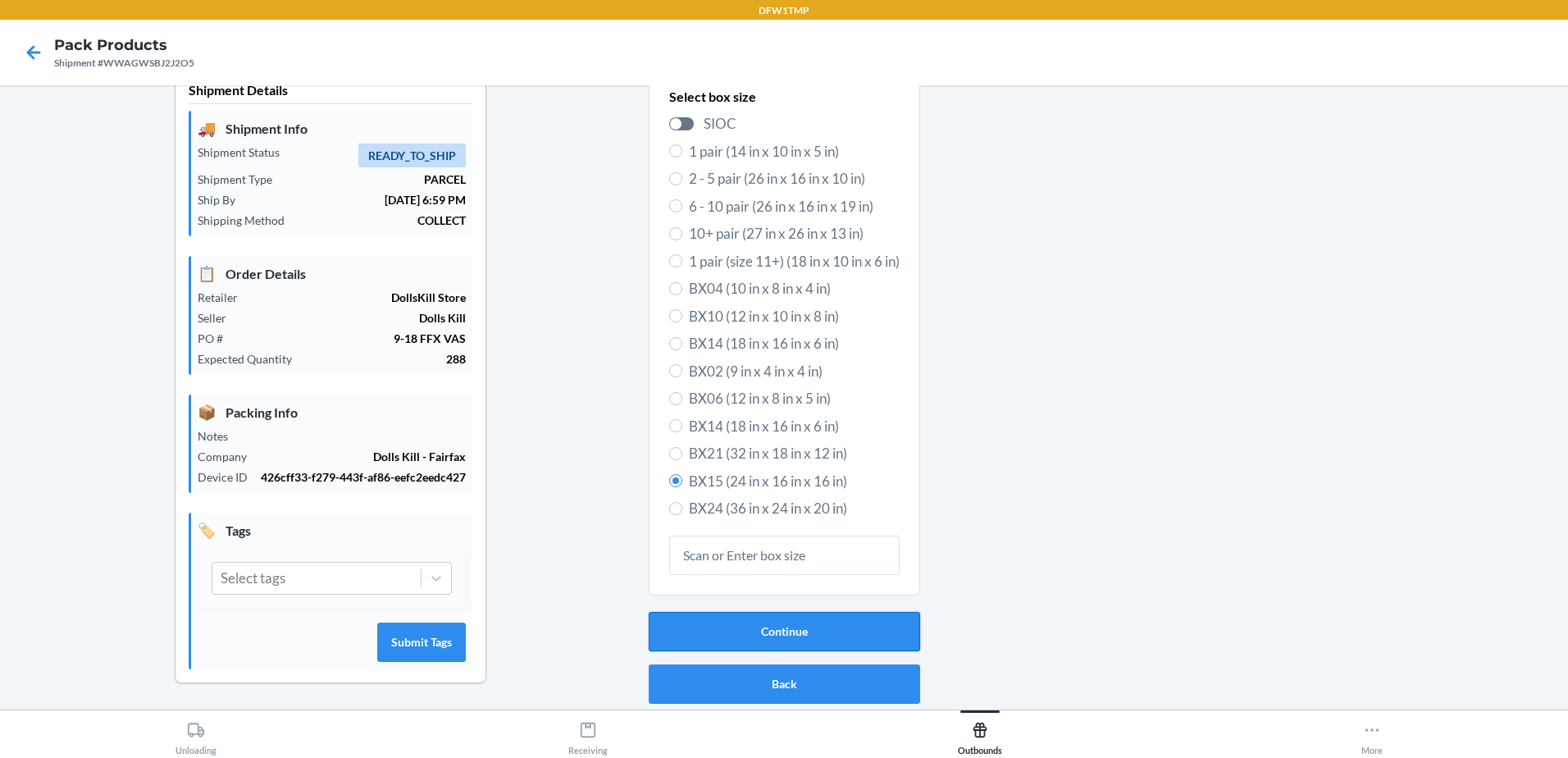
click at [822, 627] on button "Continue" at bounding box center [785, 631] width 271 height 39
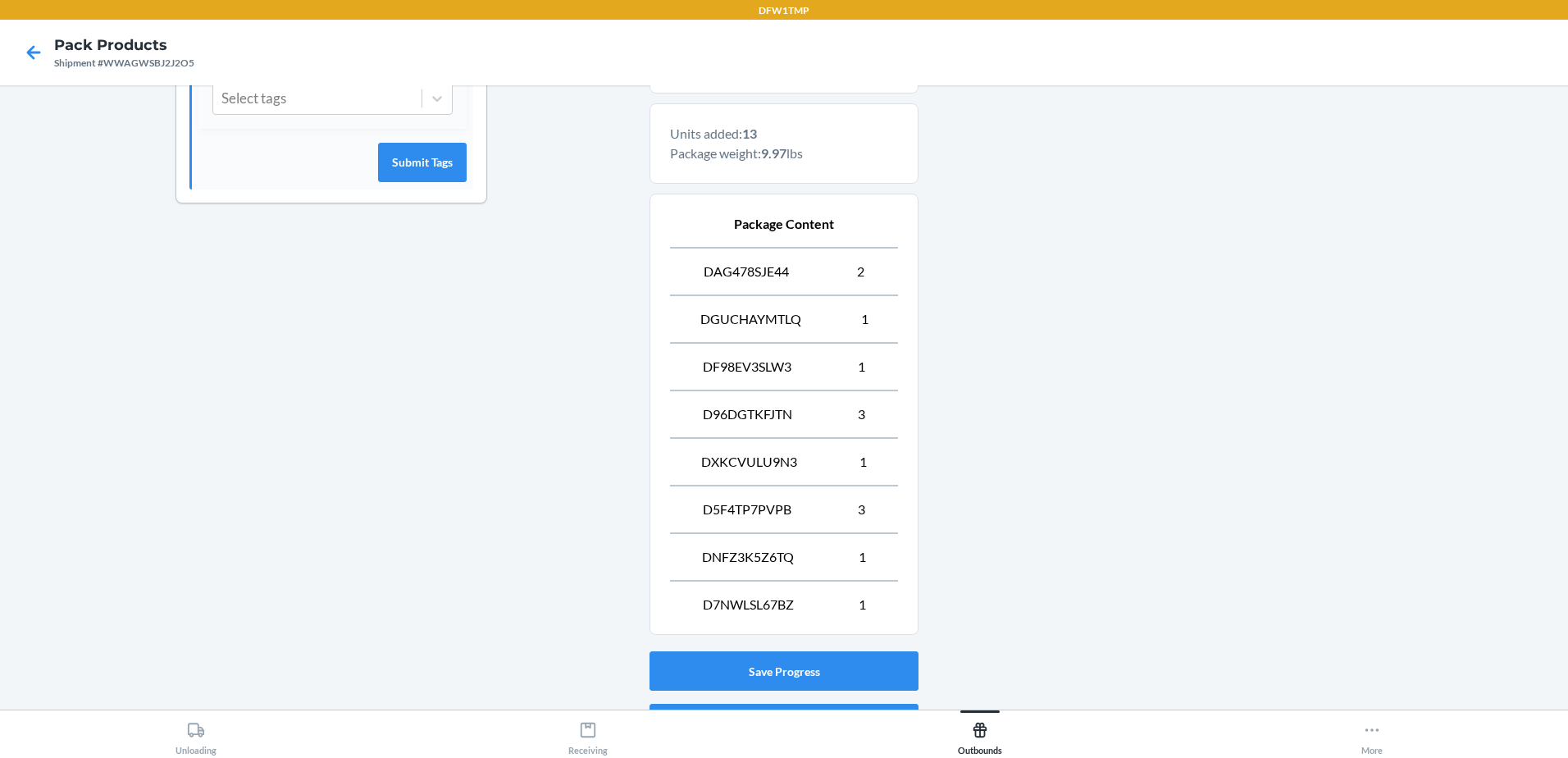
scroll to position [604, 0]
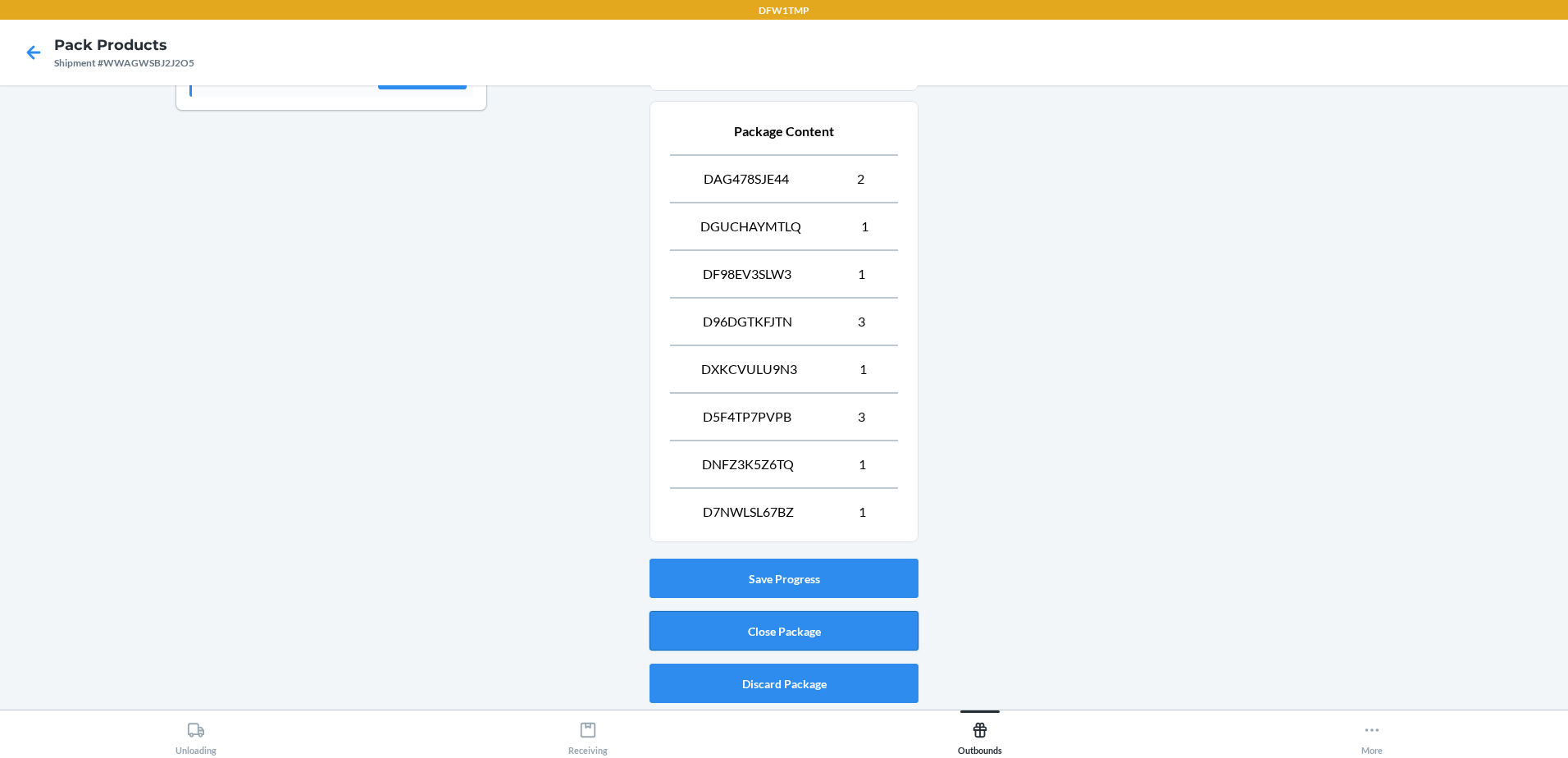
click at [786, 624] on button "Close Package" at bounding box center [783, 630] width 269 height 39
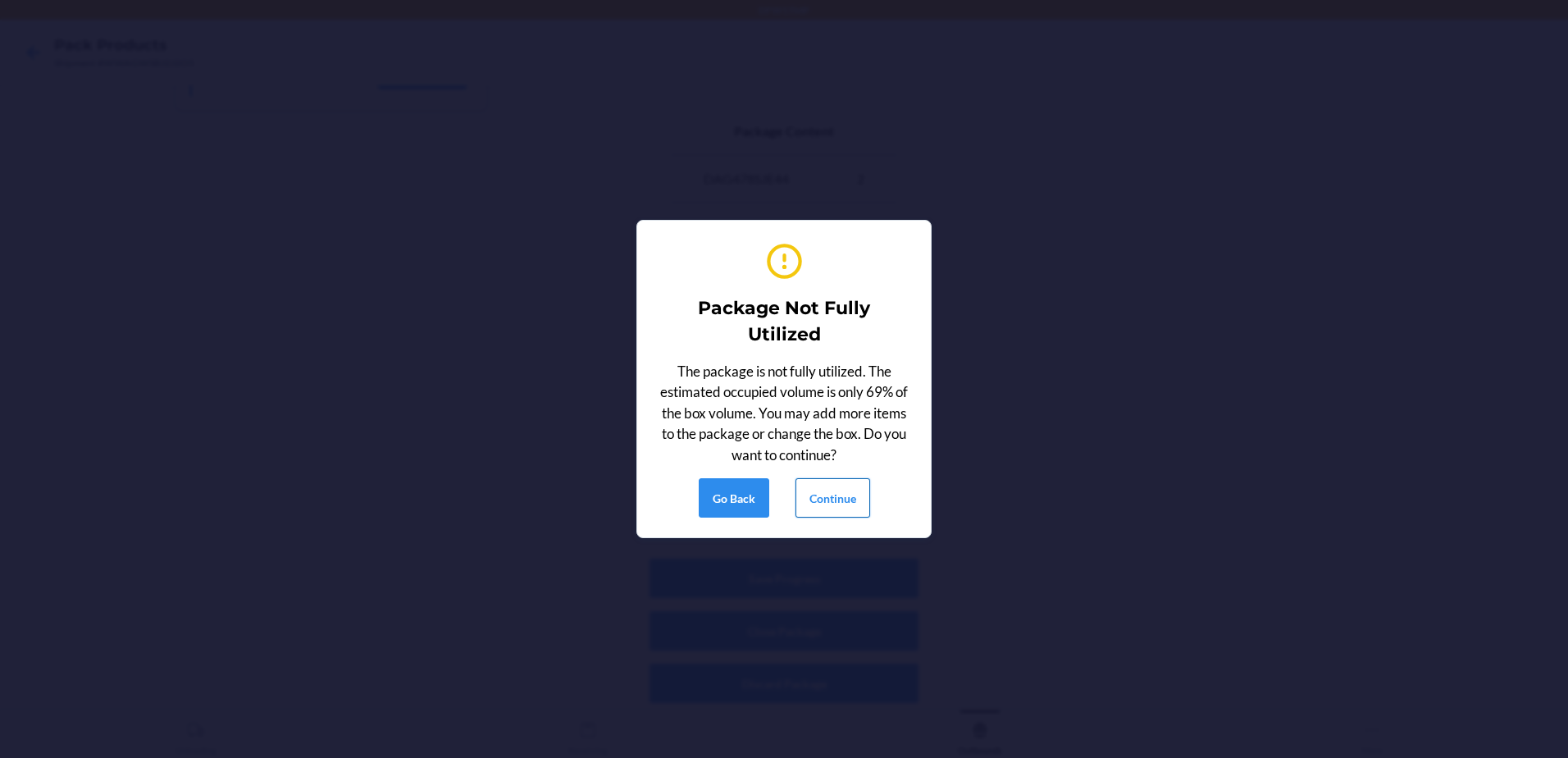
click at [855, 483] on button "Continue" at bounding box center [833, 498] width 75 height 39
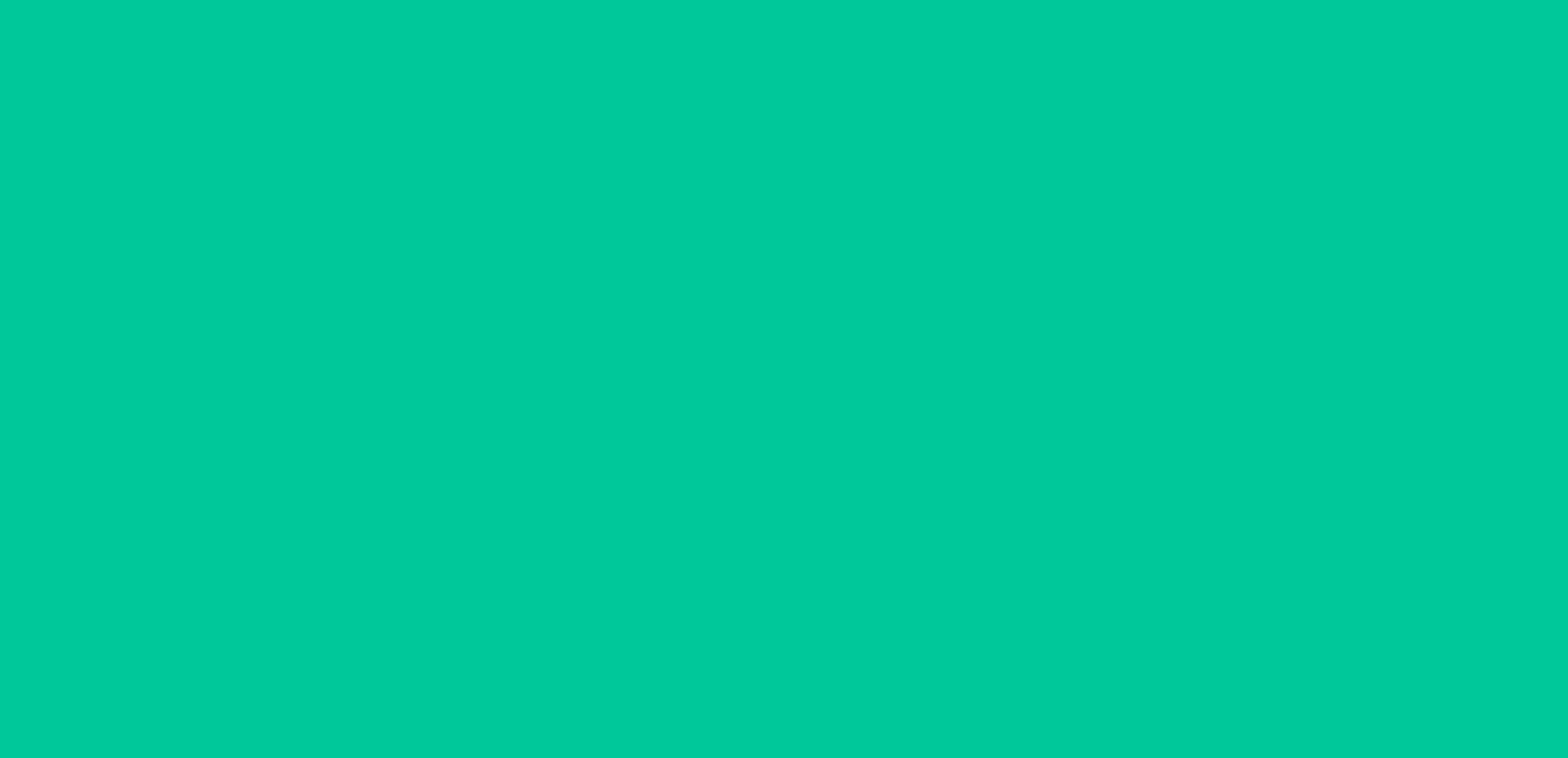
scroll to position [32, 0]
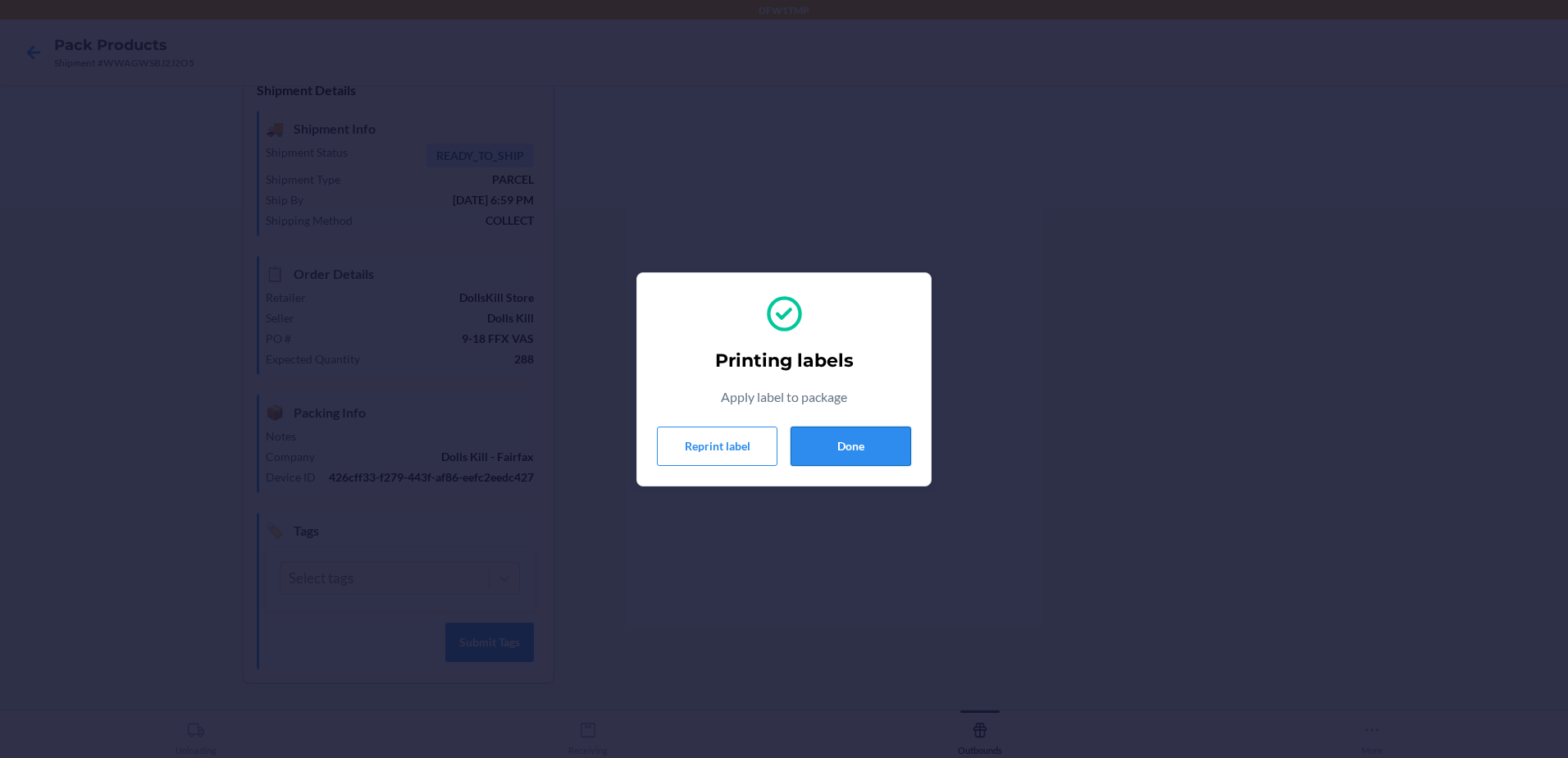
click at [831, 448] on button "Done" at bounding box center [851, 445] width 121 height 39
